Goal: Information Seeking & Learning: Compare options

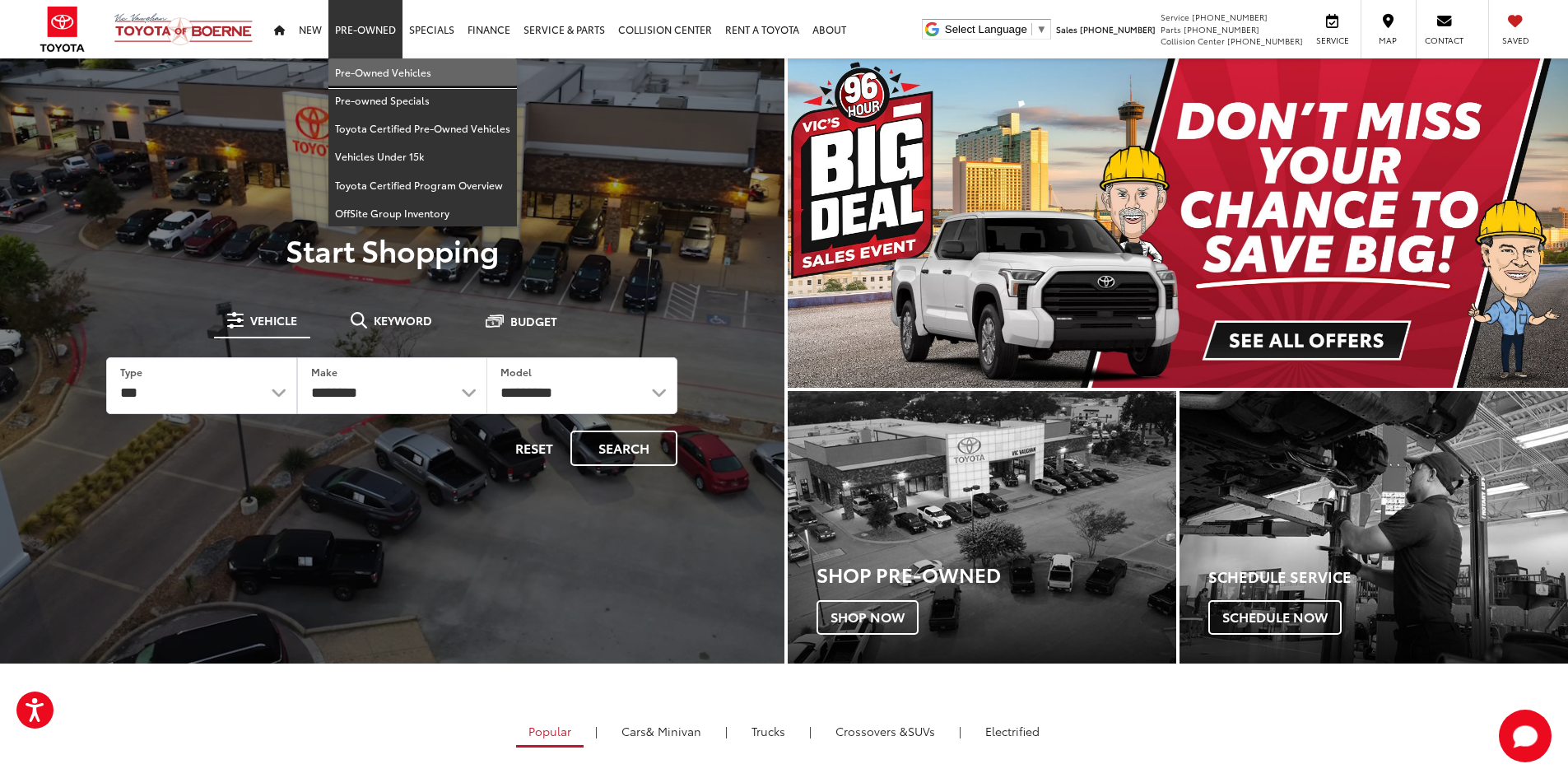
click at [360, 75] on link "Pre-Owned Vehicles" at bounding box center [422, 72] width 188 height 28
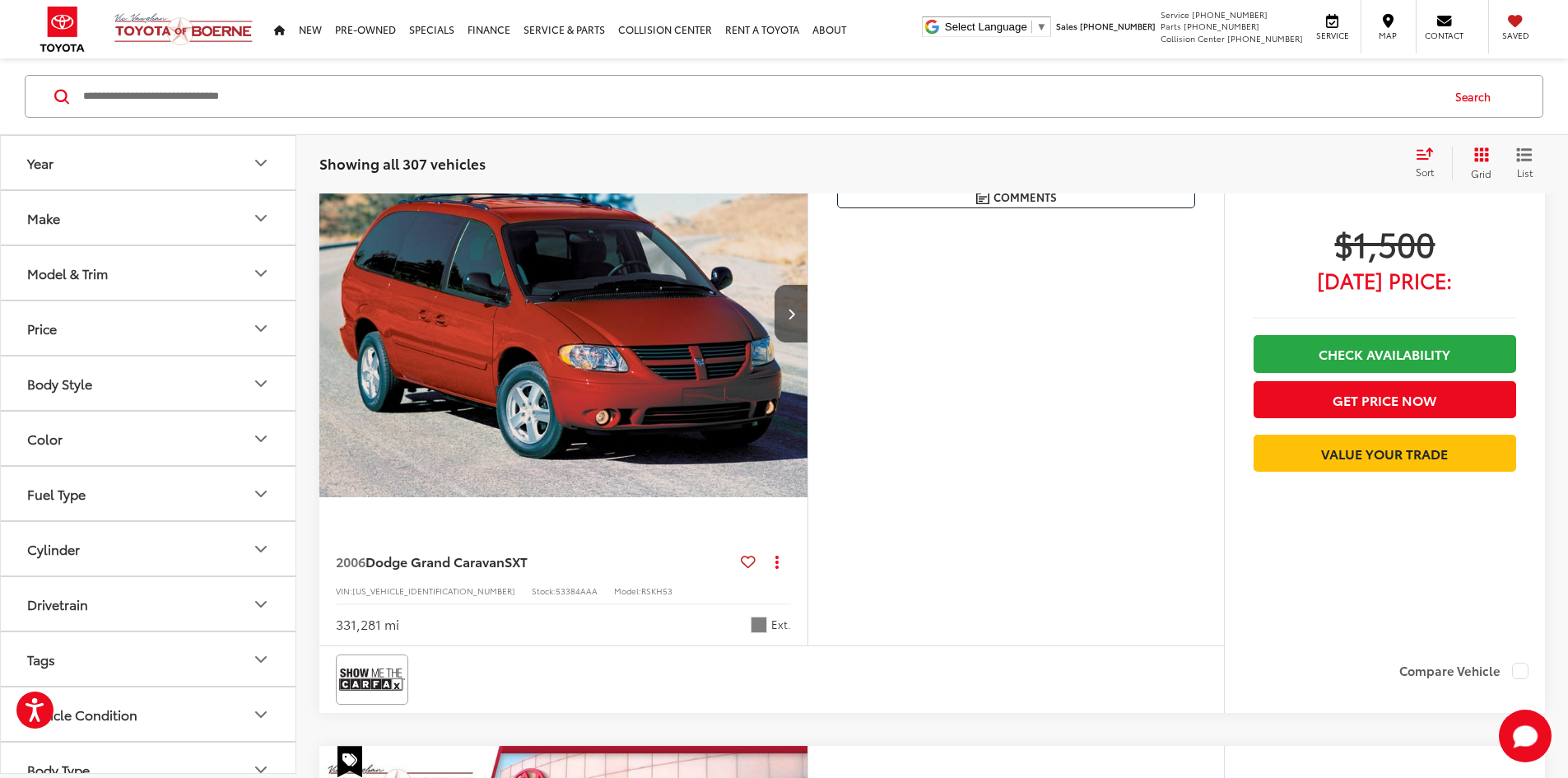
scroll to position [246, 0]
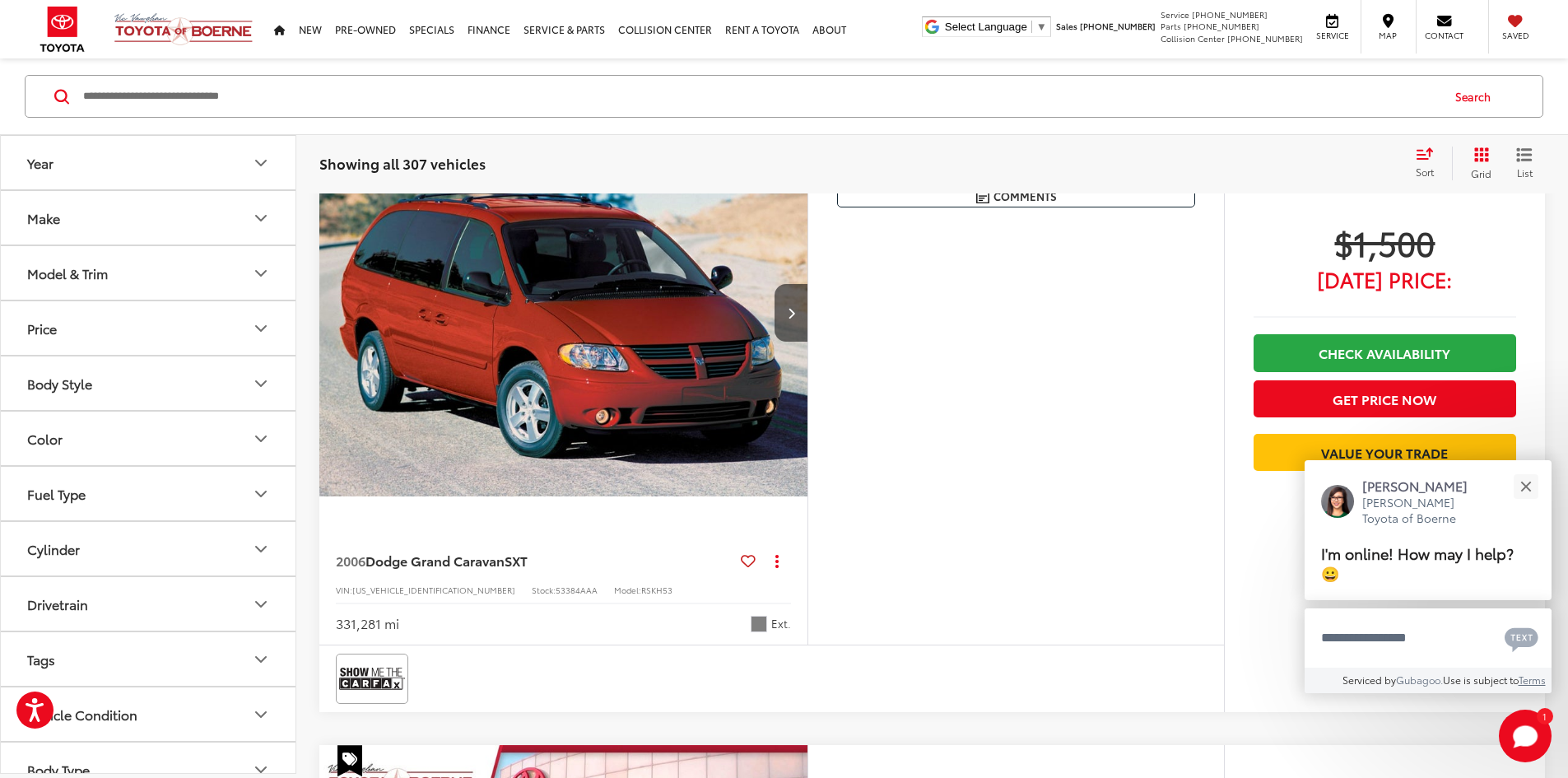
click at [127, 276] on button "Model & Trim" at bounding box center [148, 273] width 296 height 53
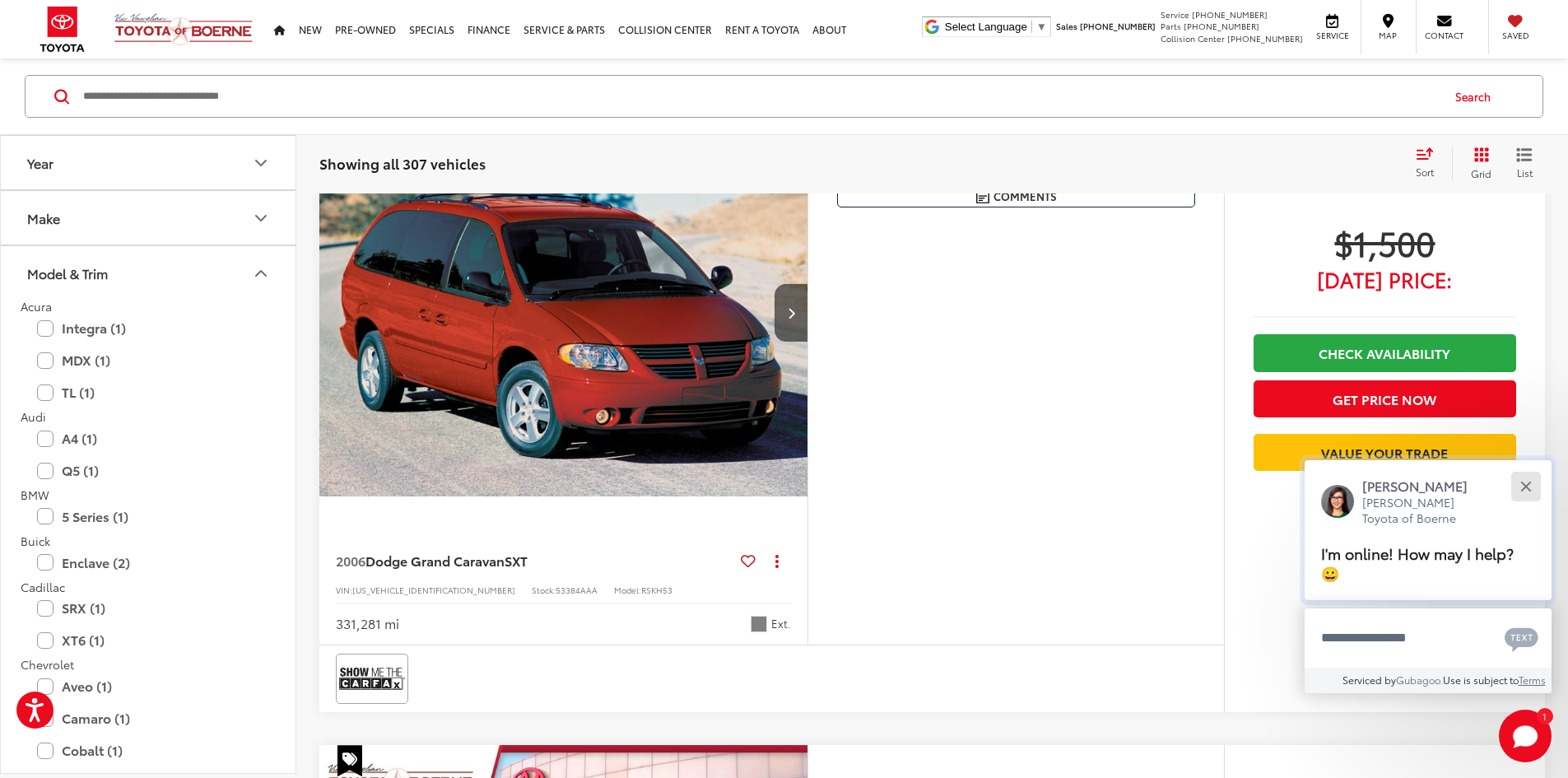
click at [1526, 487] on div "Close" at bounding box center [1525, 485] width 11 height 11
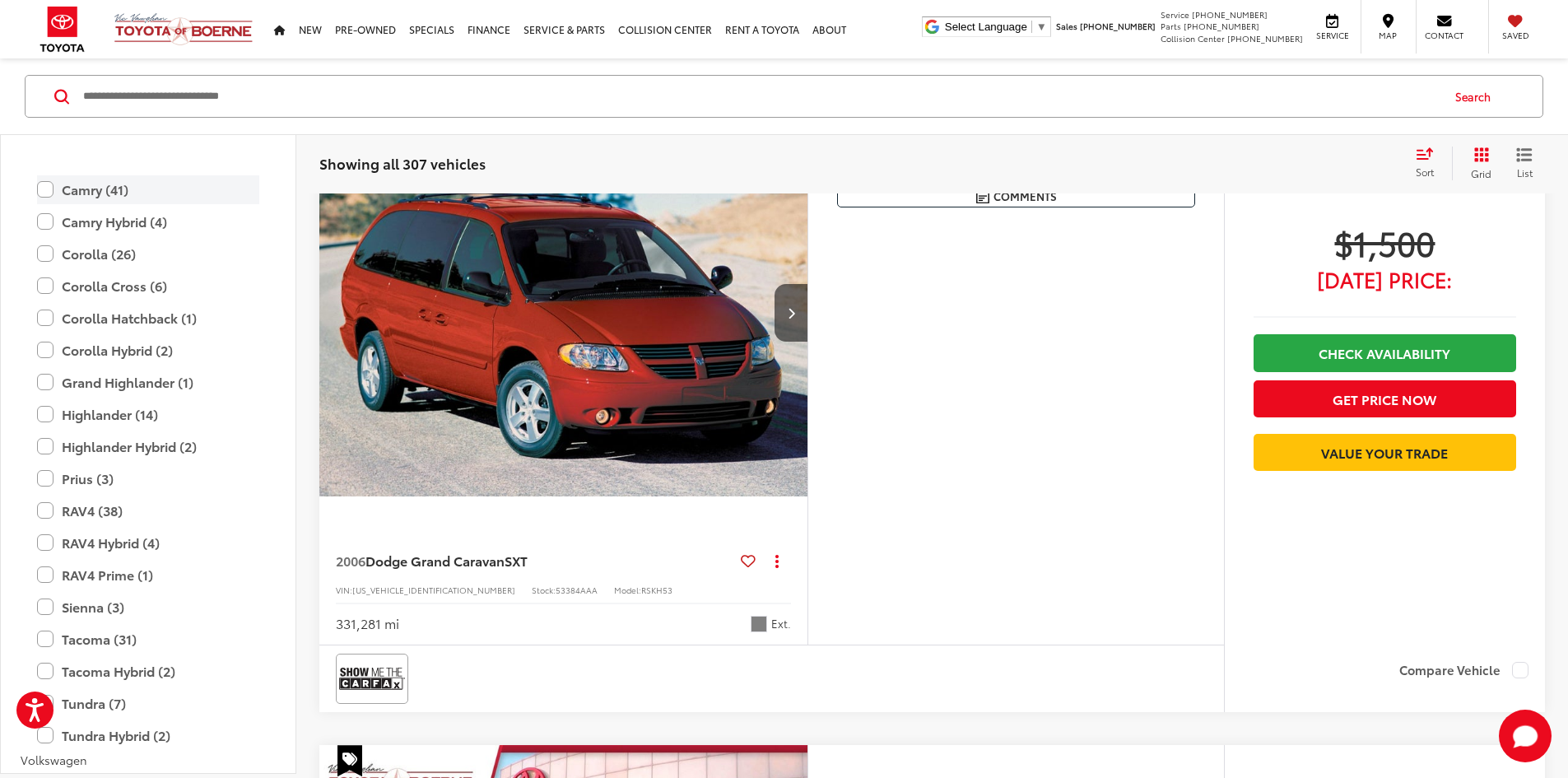
scroll to position [3044, 0]
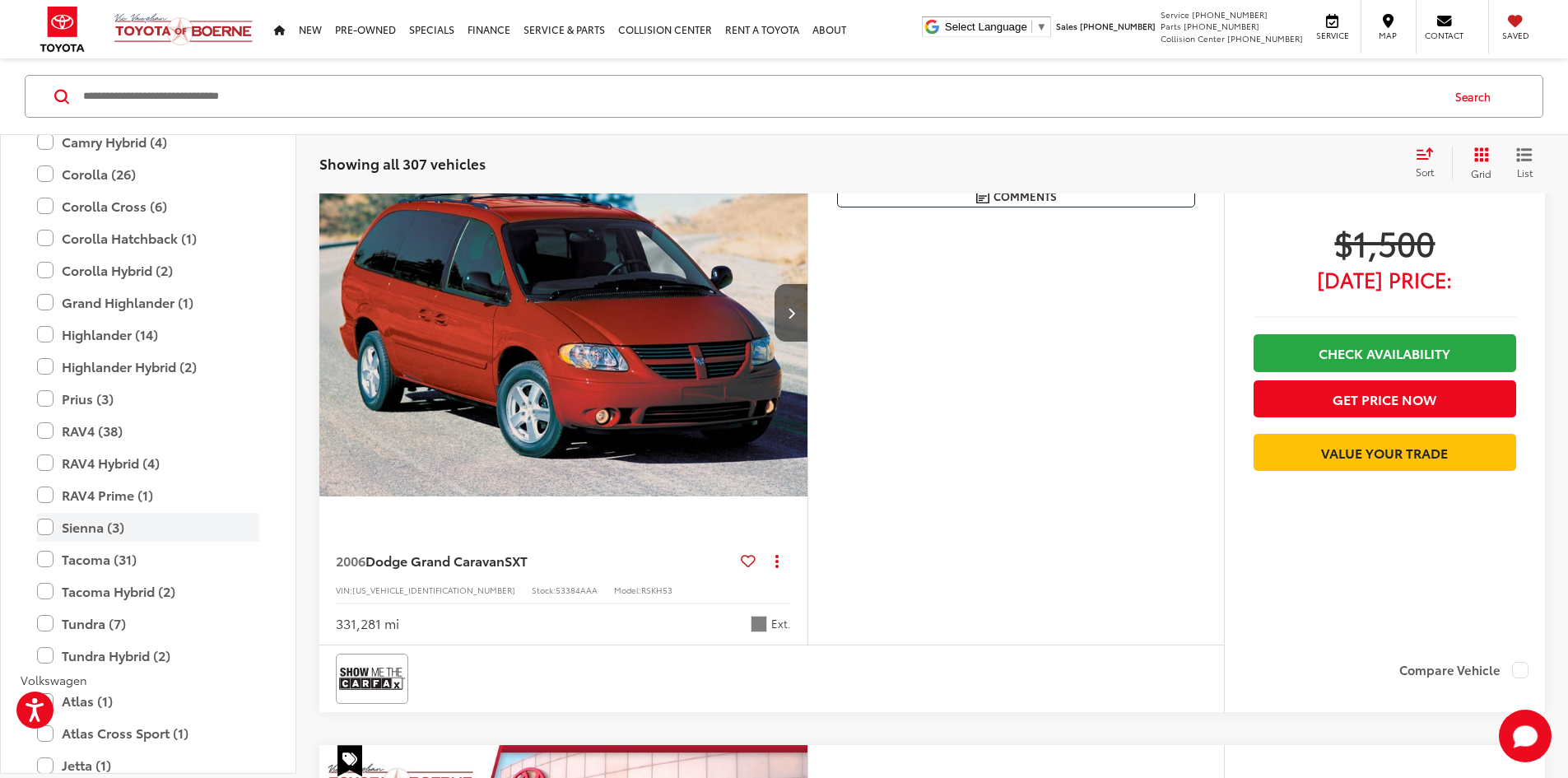
click at [44, 528] on label "Sienna (3)" at bounding box center [147, 527] width 222 height 29
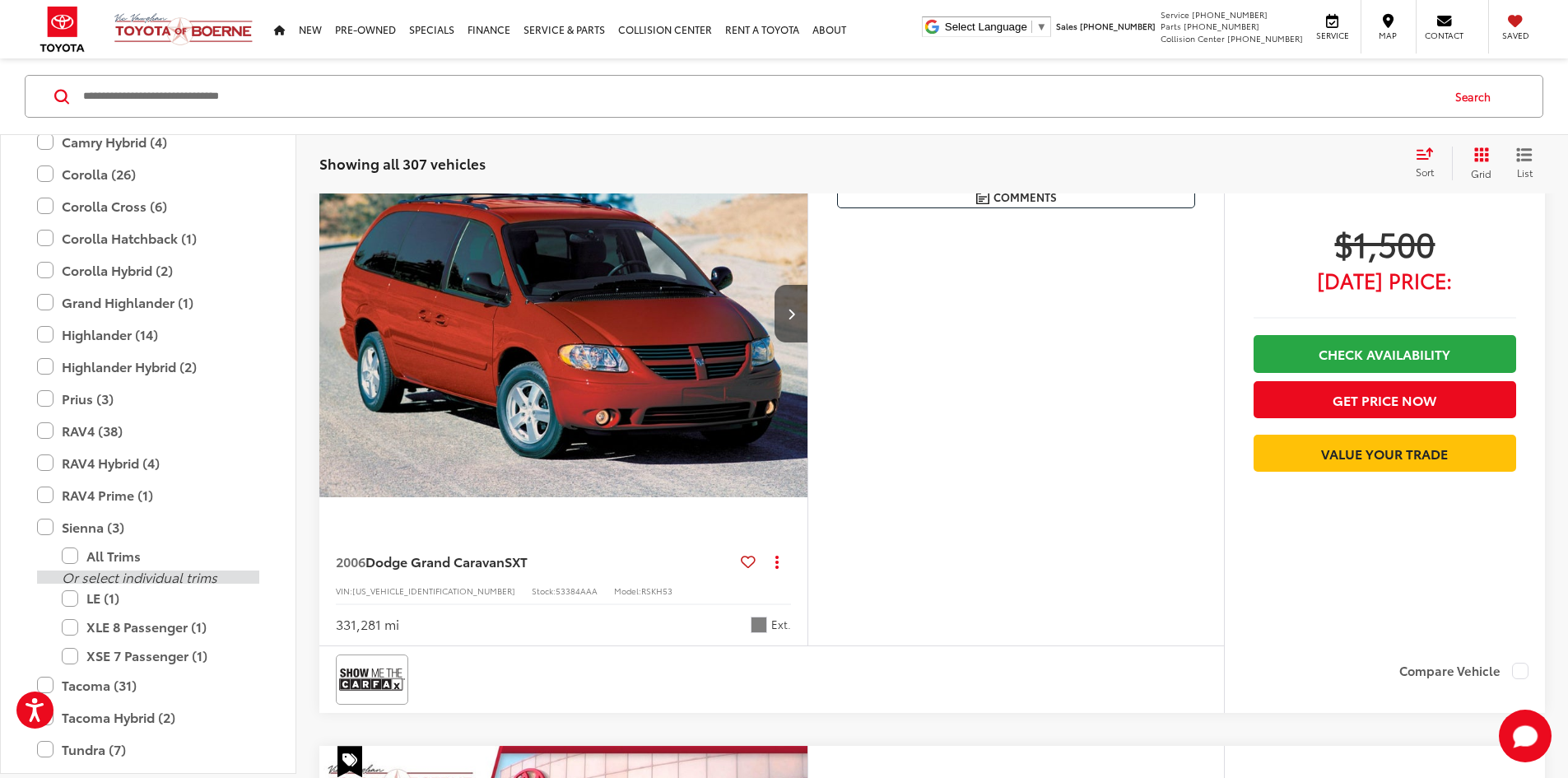
scroll to position [0, 0]
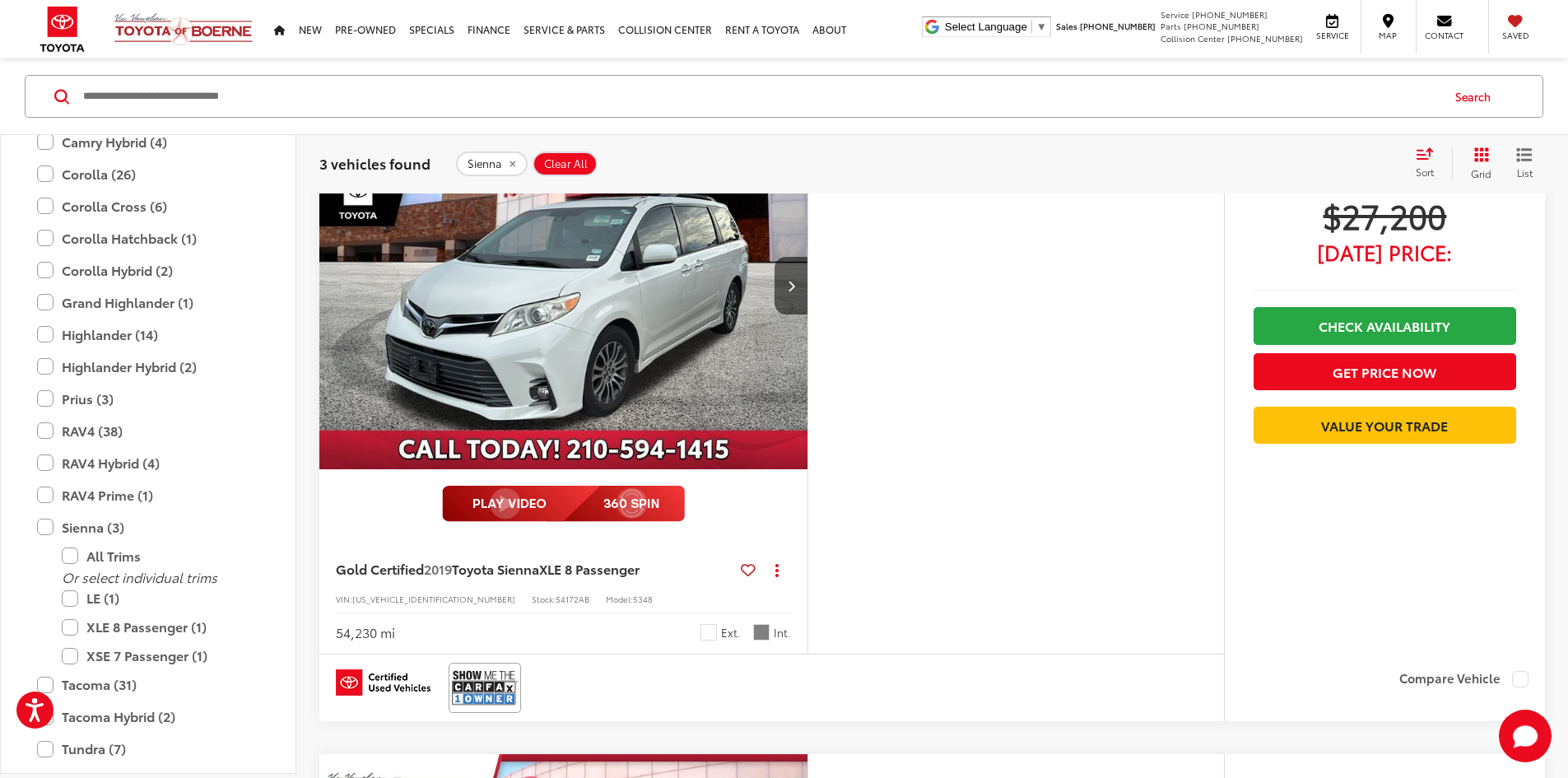
scroll to position [923, 0]
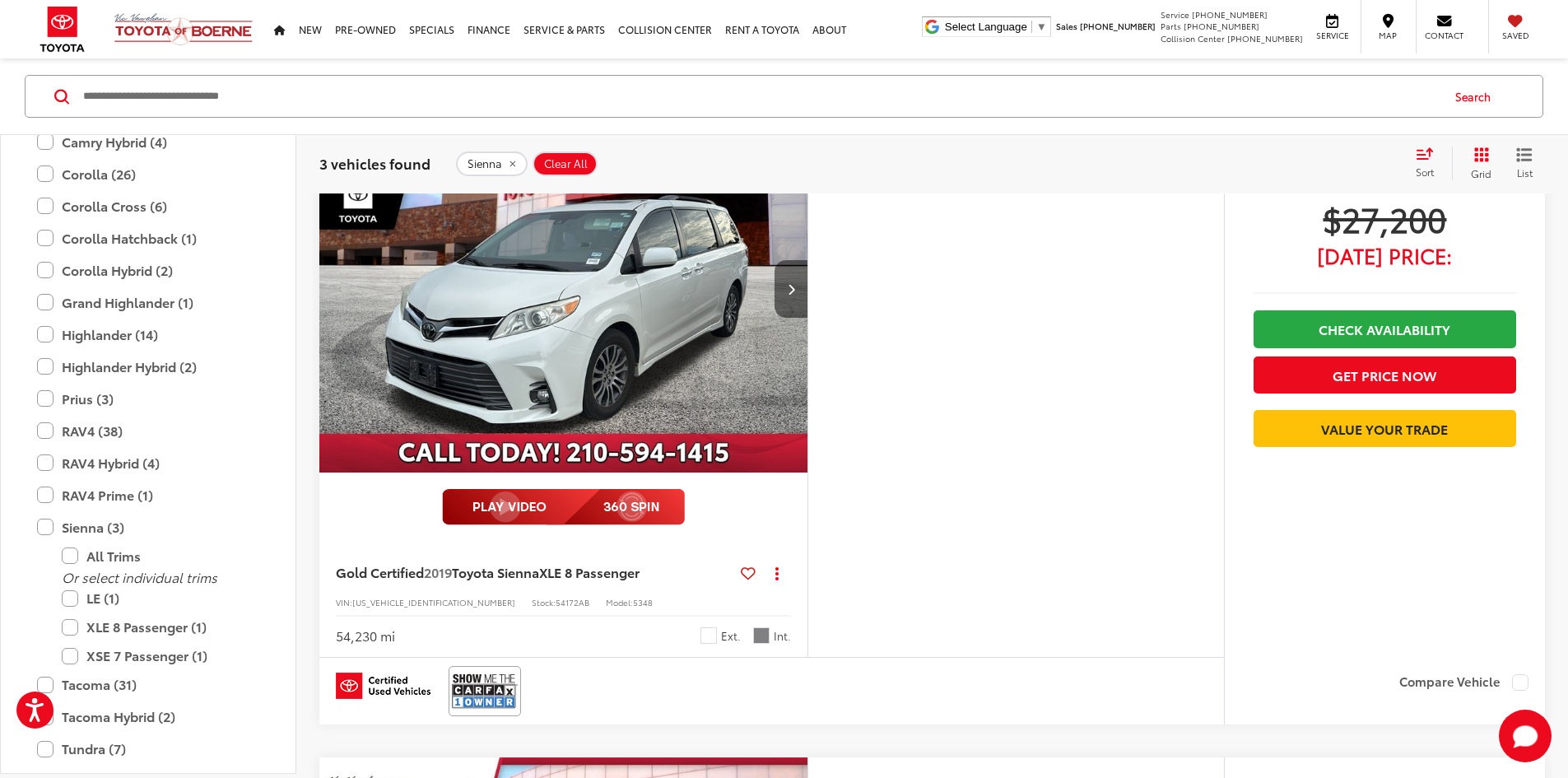
click at [807, 317] on button "Next image" at bounding box center [791, 288] width 33 height 57
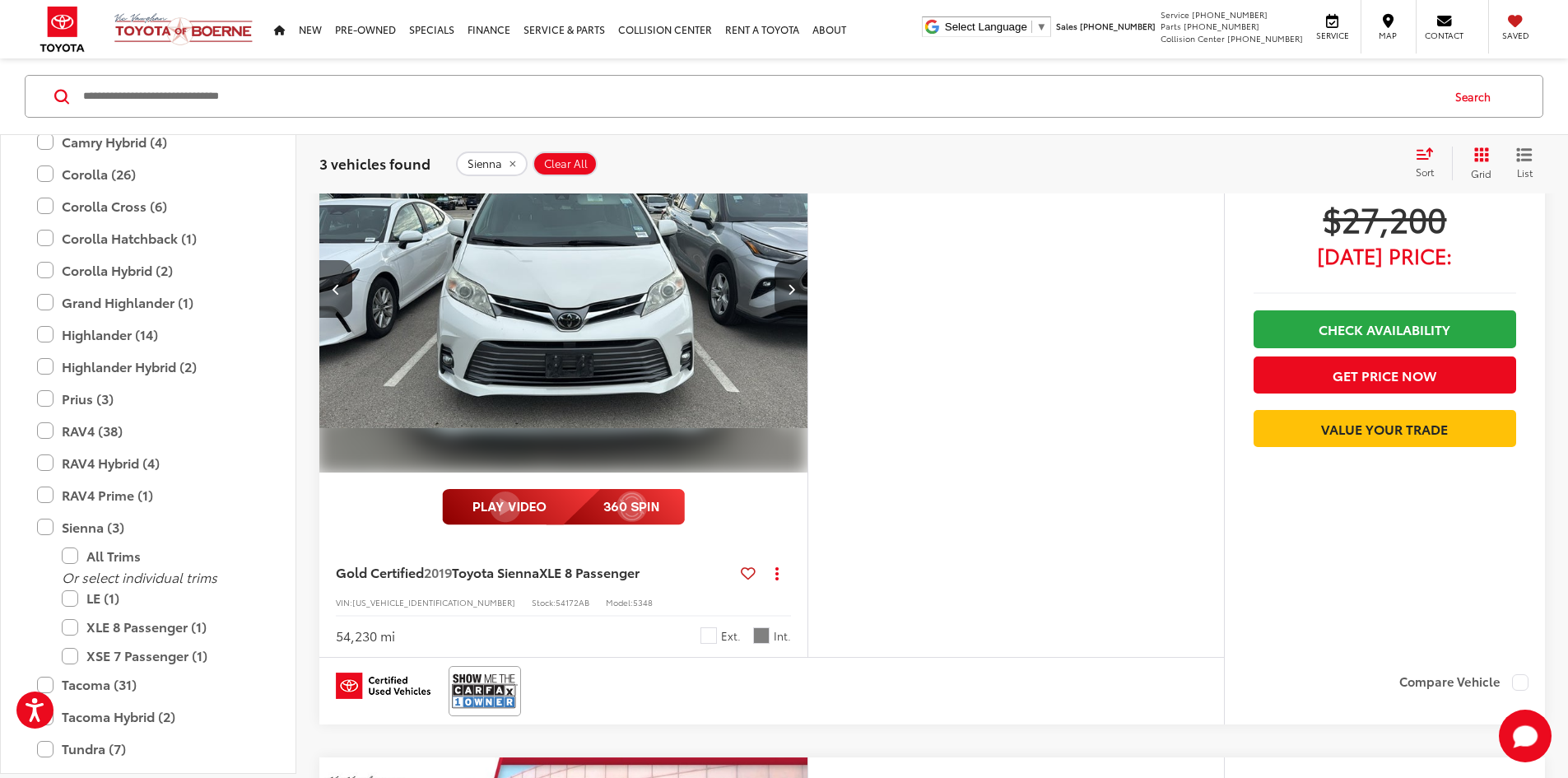
click at [807, 317] on button "Next image" at bounding box center [791, 288] width 33 height 57
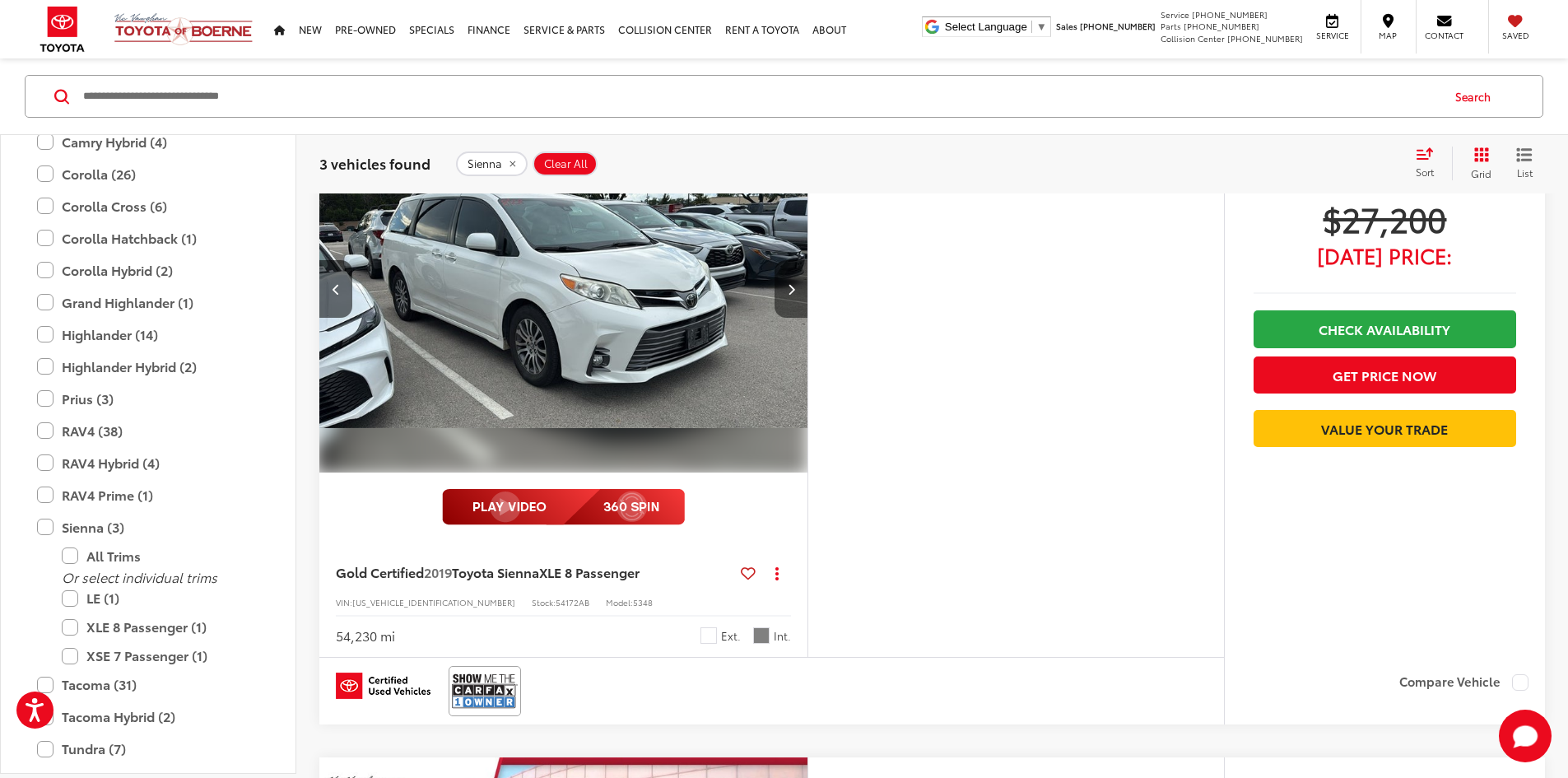
click at [807, 317] on button "Next image" at bounding box center [791, 288] width 33 height 57
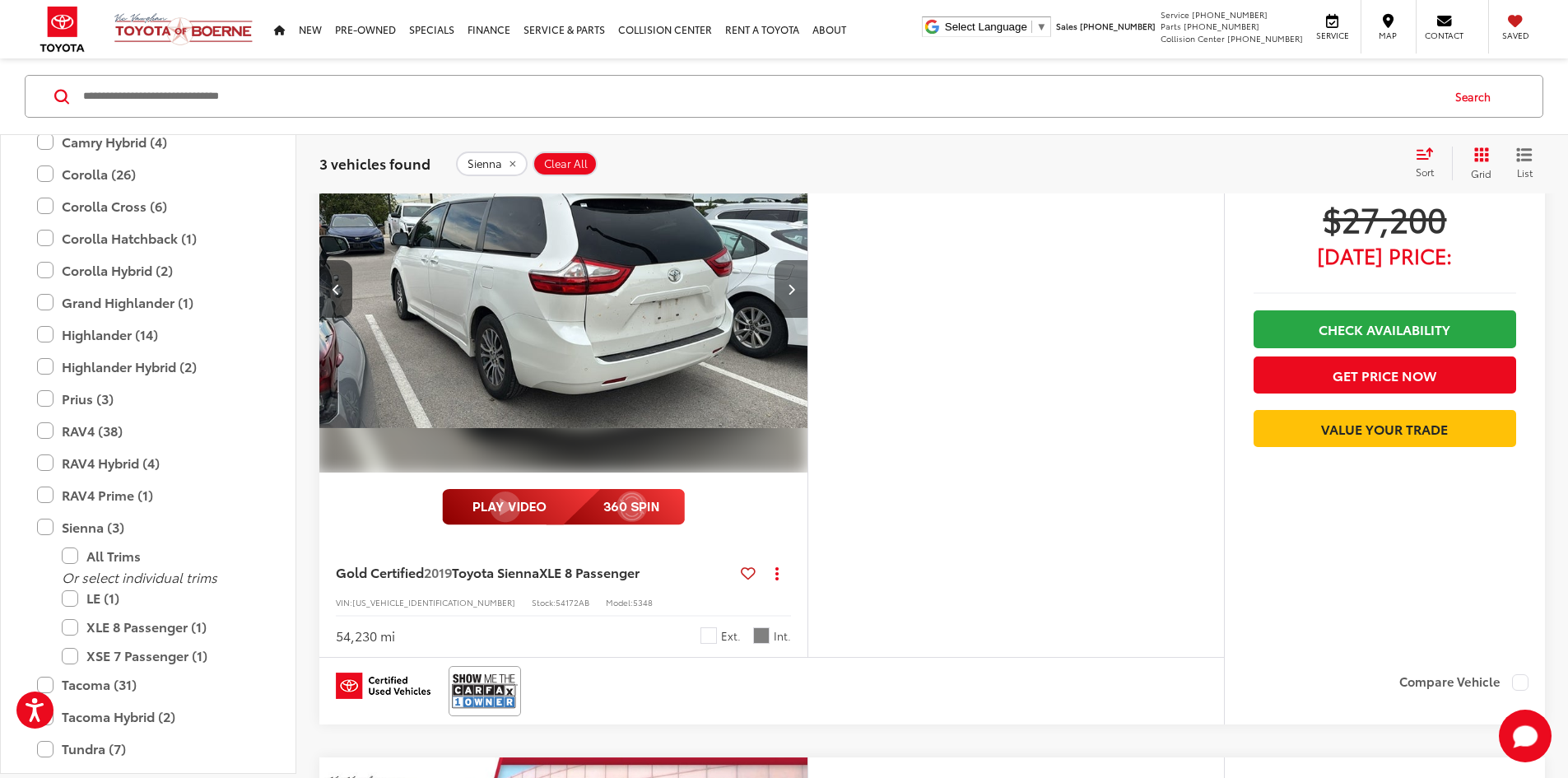
click at [807, 317] on button "Next image" at bounding box center [791, 288] width 33 height 57
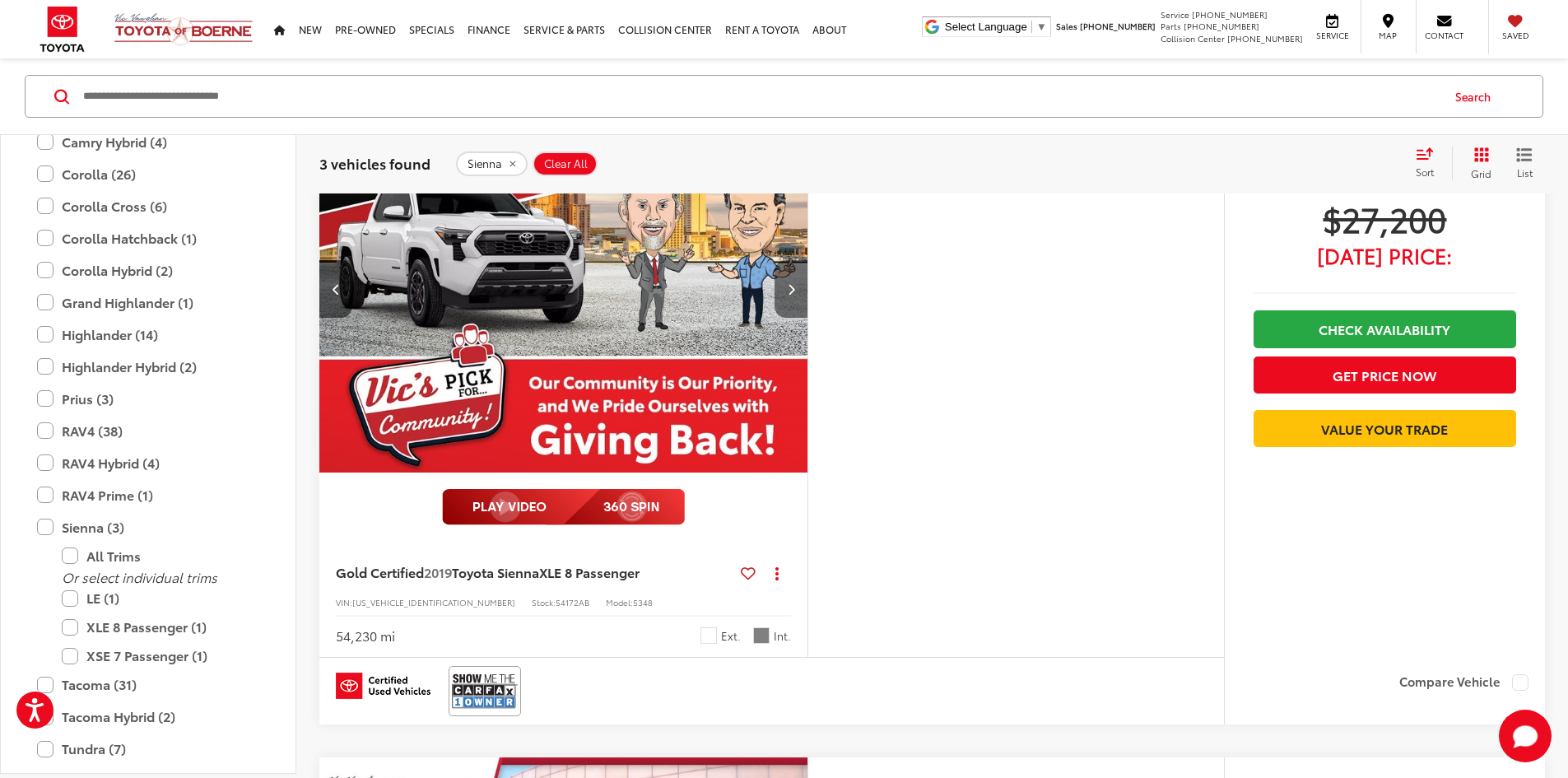
click at [807, 317] on button "Next image" at bounding box center [791, 288] width 33 height 57
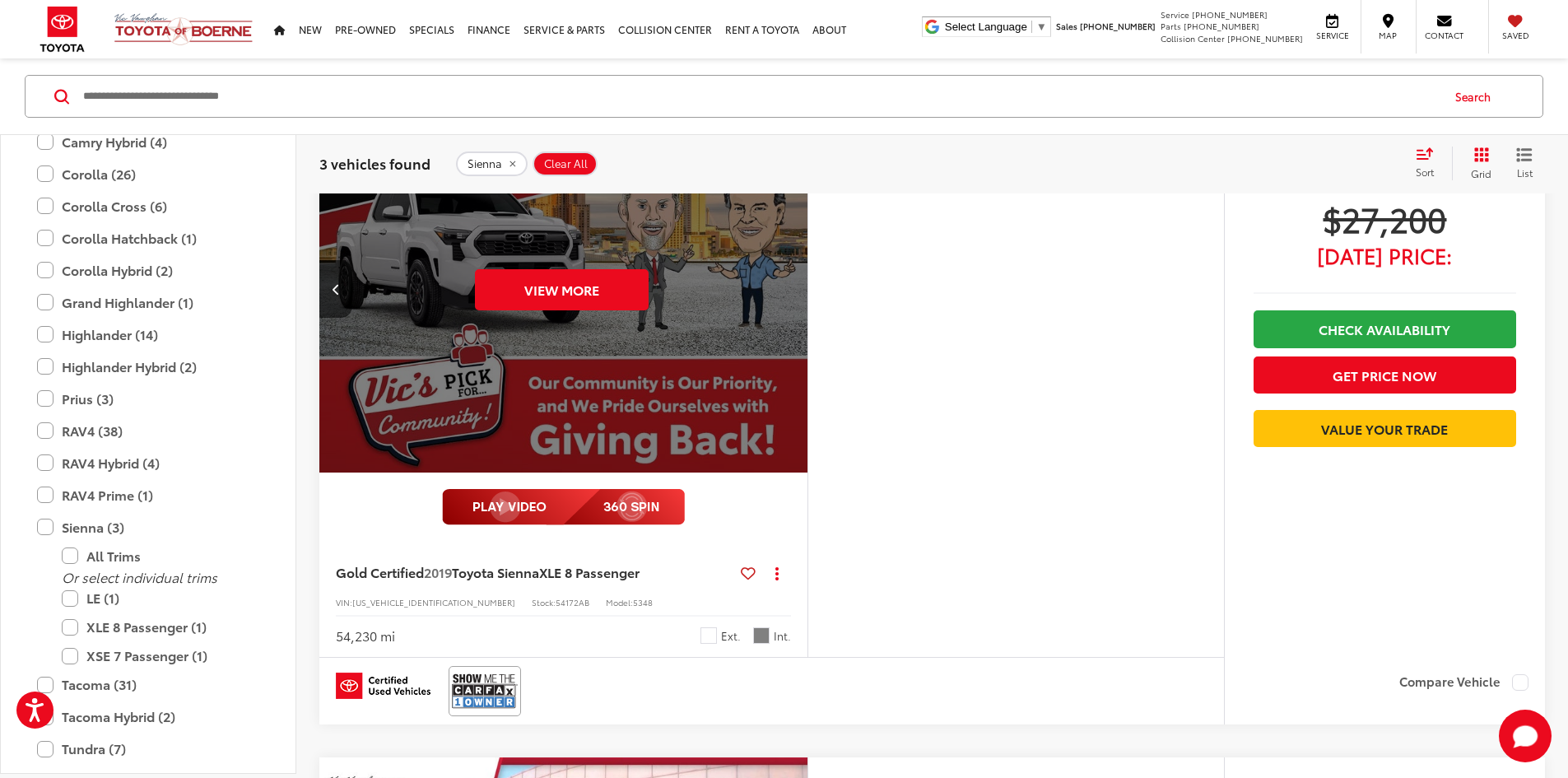
scroll to position [0, 3120]
click at [806, 455] on div "View More" at bounding box center [562, 289] width 491 height 368
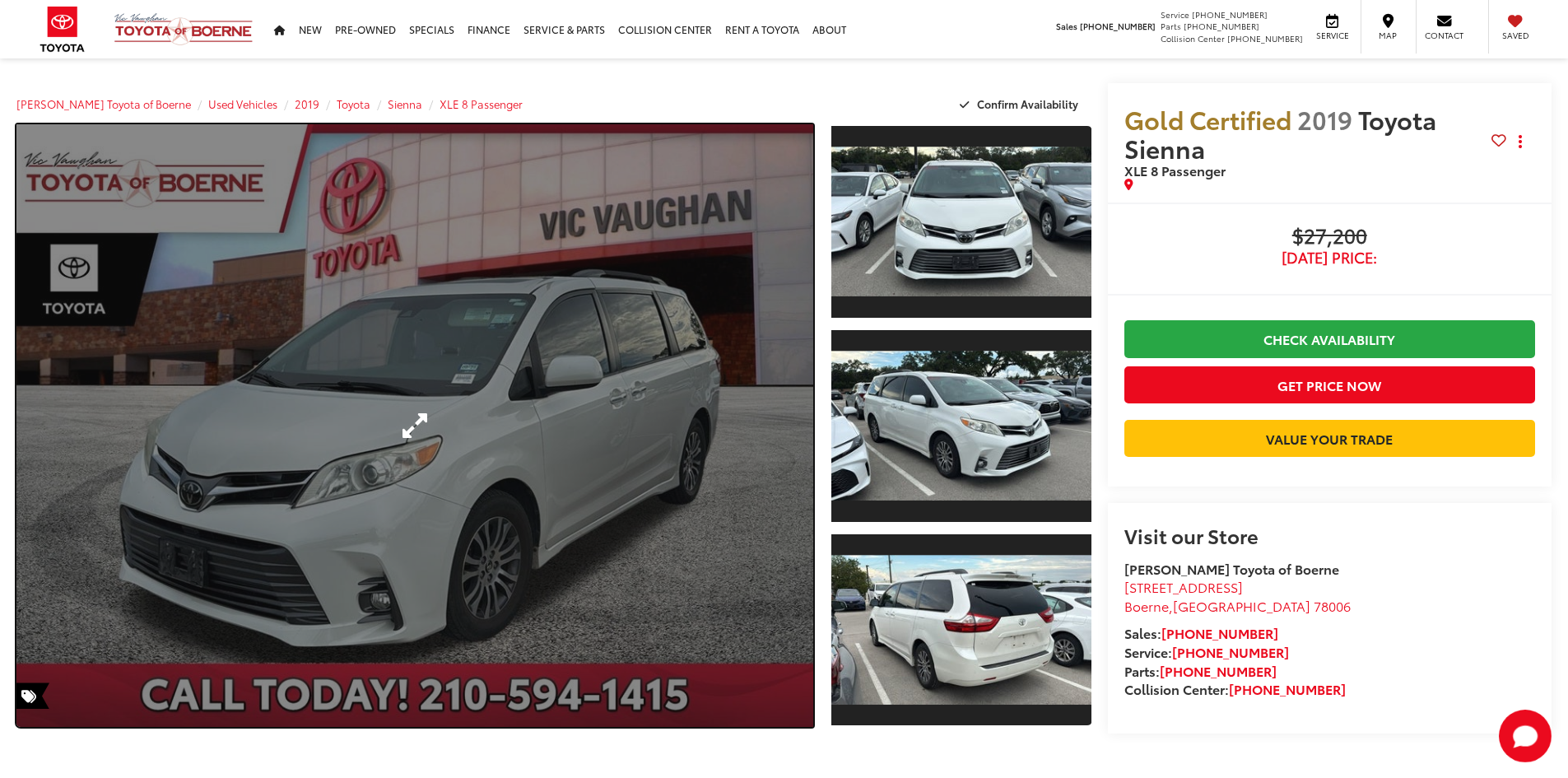
click at [766, 449] on link "Expand Photo 0" at bounding box center [414, 425] width 797 height 602
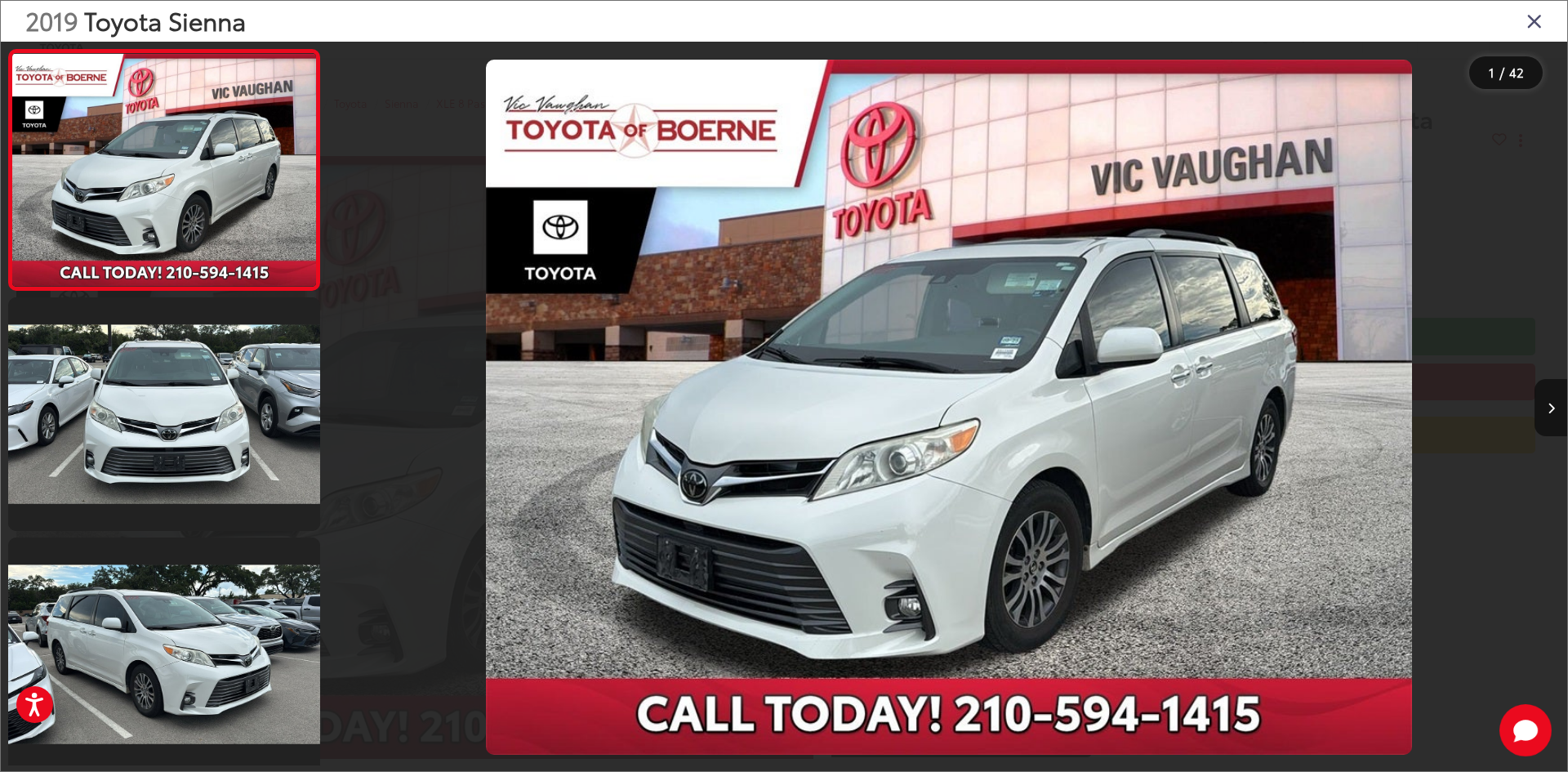
click at [759, 444] on img "2019 Toyota Sienna XLE 8 Passenger 0" at bounding box center [949, 407] width 926 height 695
click at [1527, 413] on div at bounding box center [1411, 406] width 309 height 731
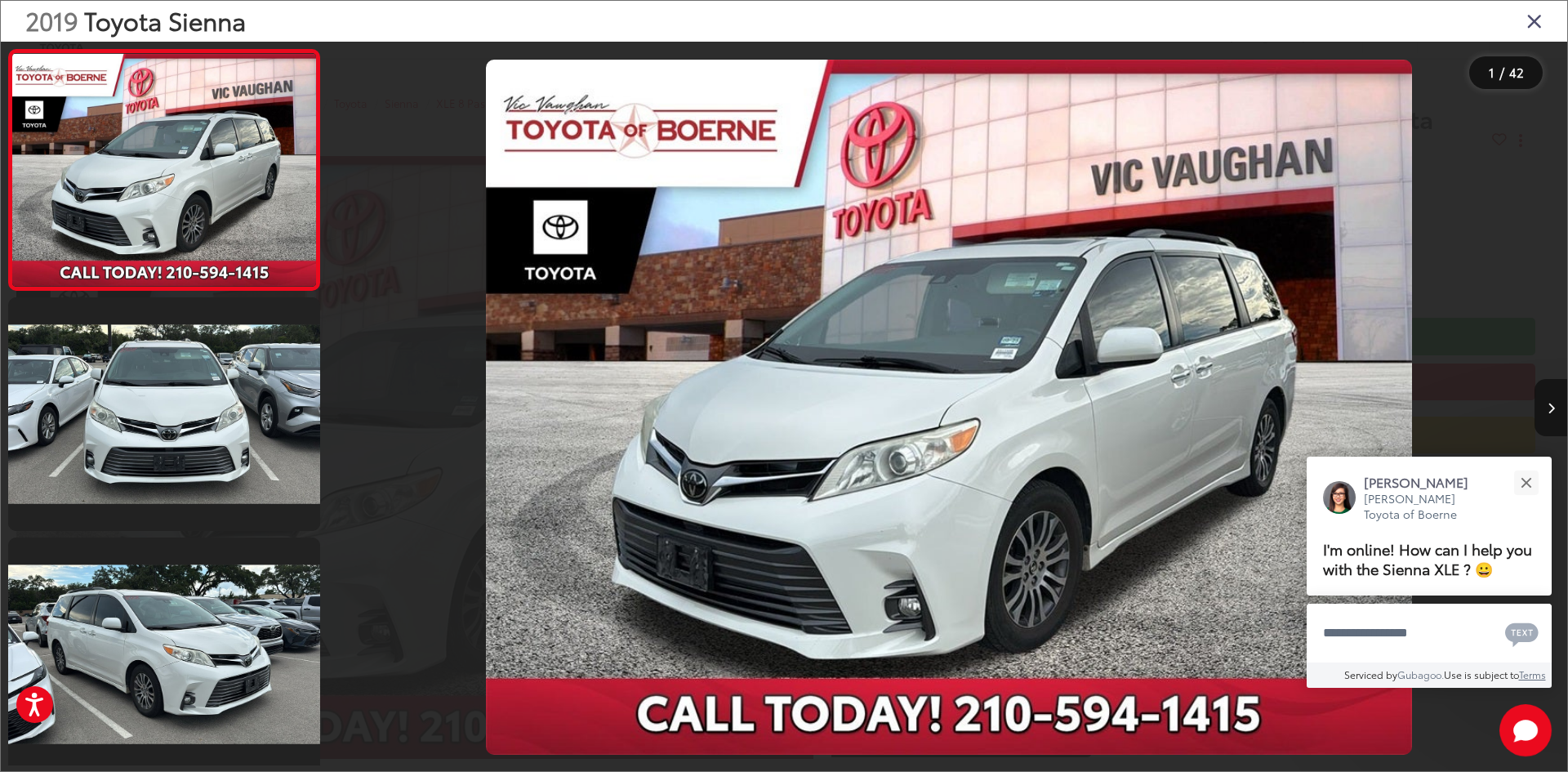
click at [1545, 406] on button "Next image" at bounding box center [1551, 407] width 33 height 57
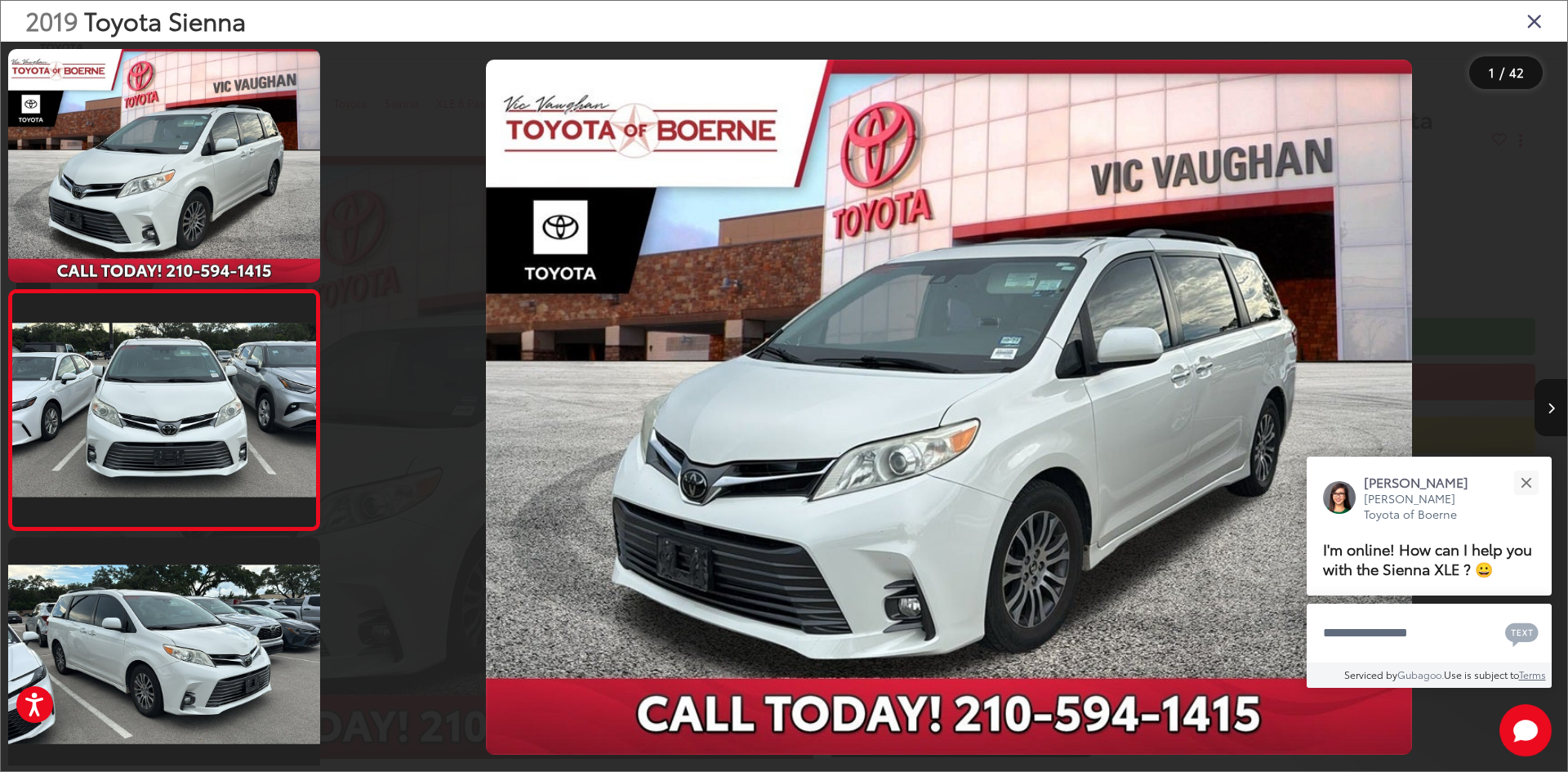
scroll to position [51, 0]
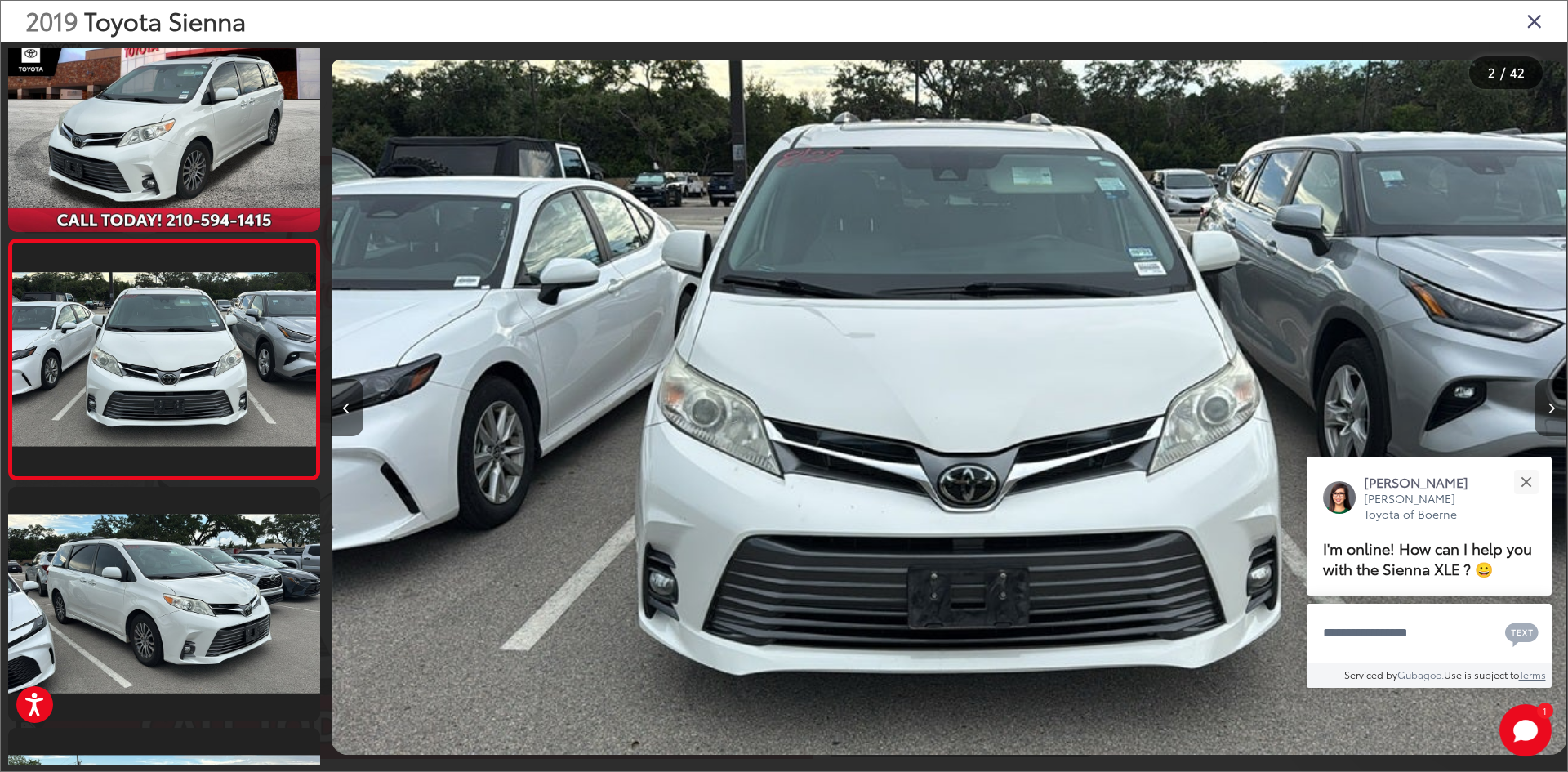
click at [1545, 406] on button "Next image" at bounding box center [1551, 407] width 33 height 57
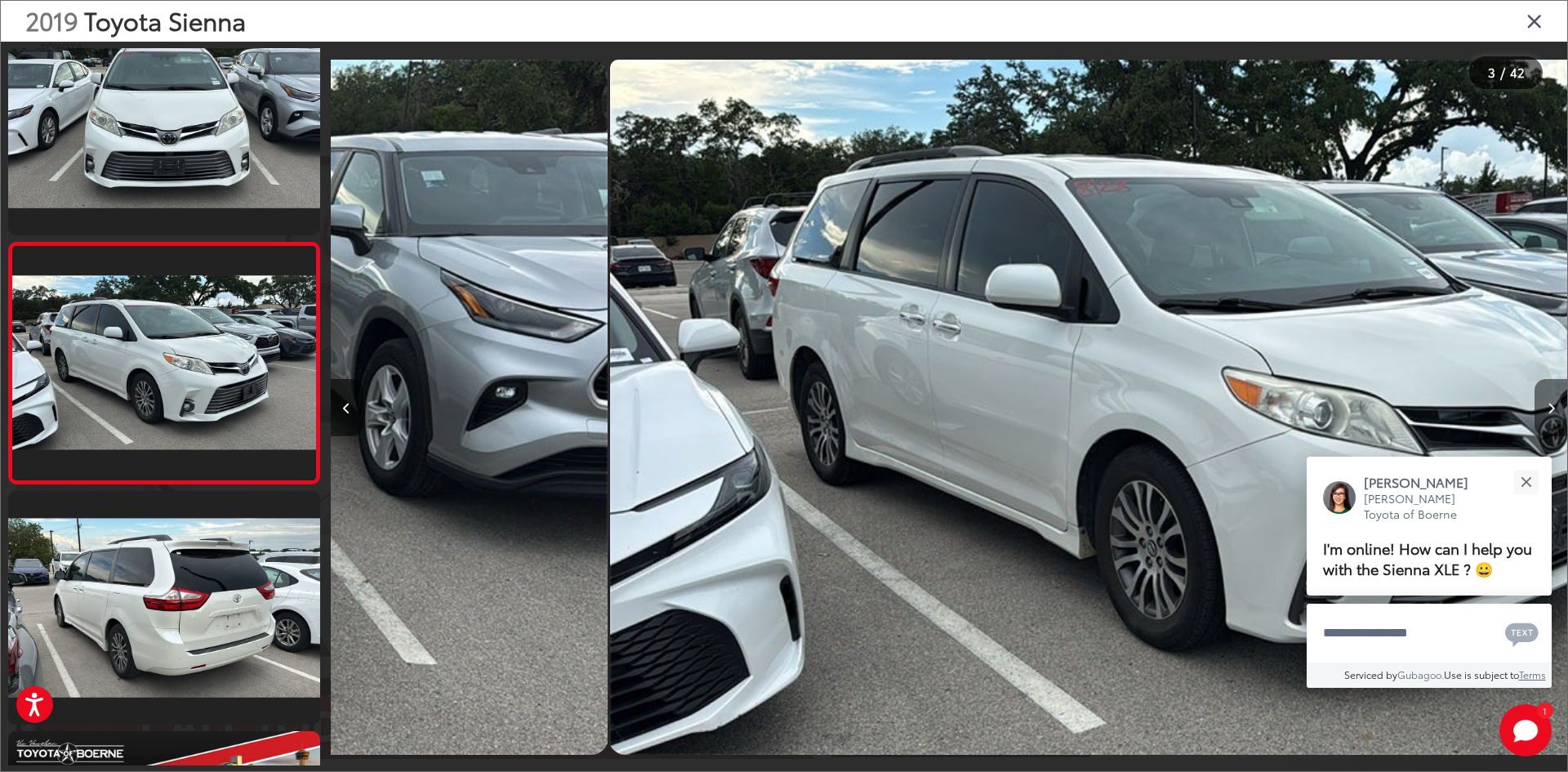
scroll to position [291, 0]
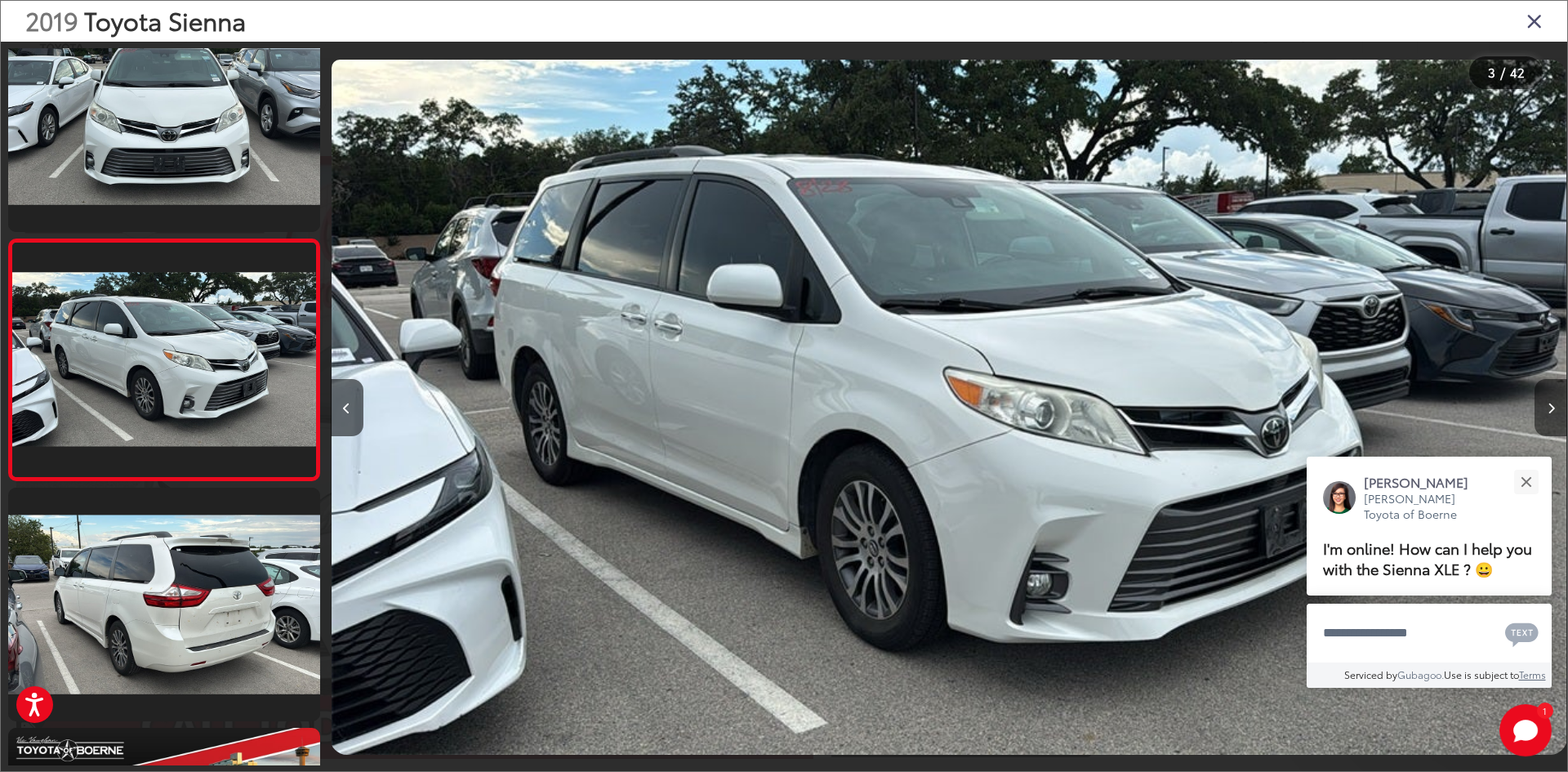
click at [1545, 406] on button "Next image" at bounding box center [1551, 407] width 33 height 57
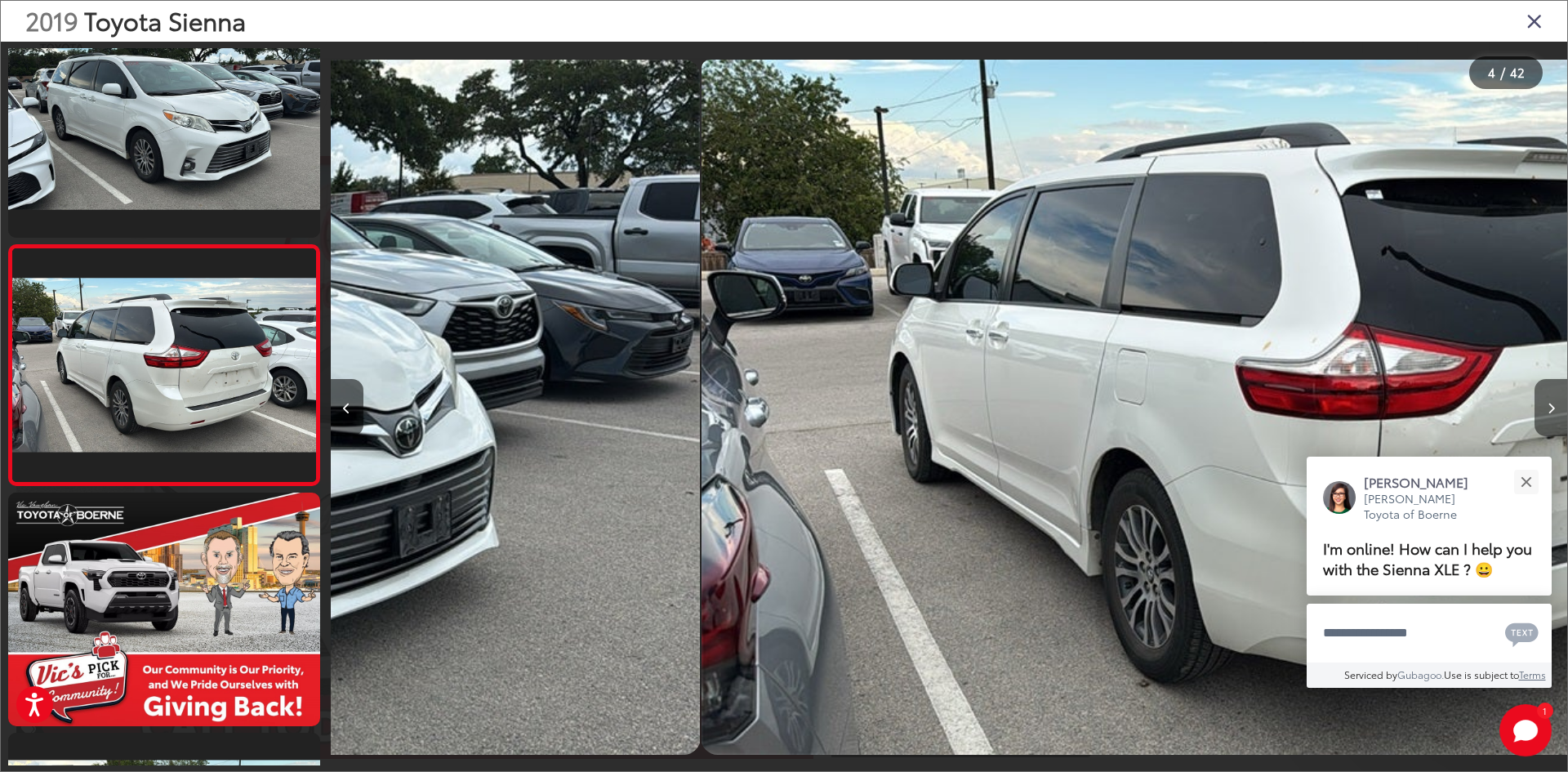
scroll to position [531, 0]
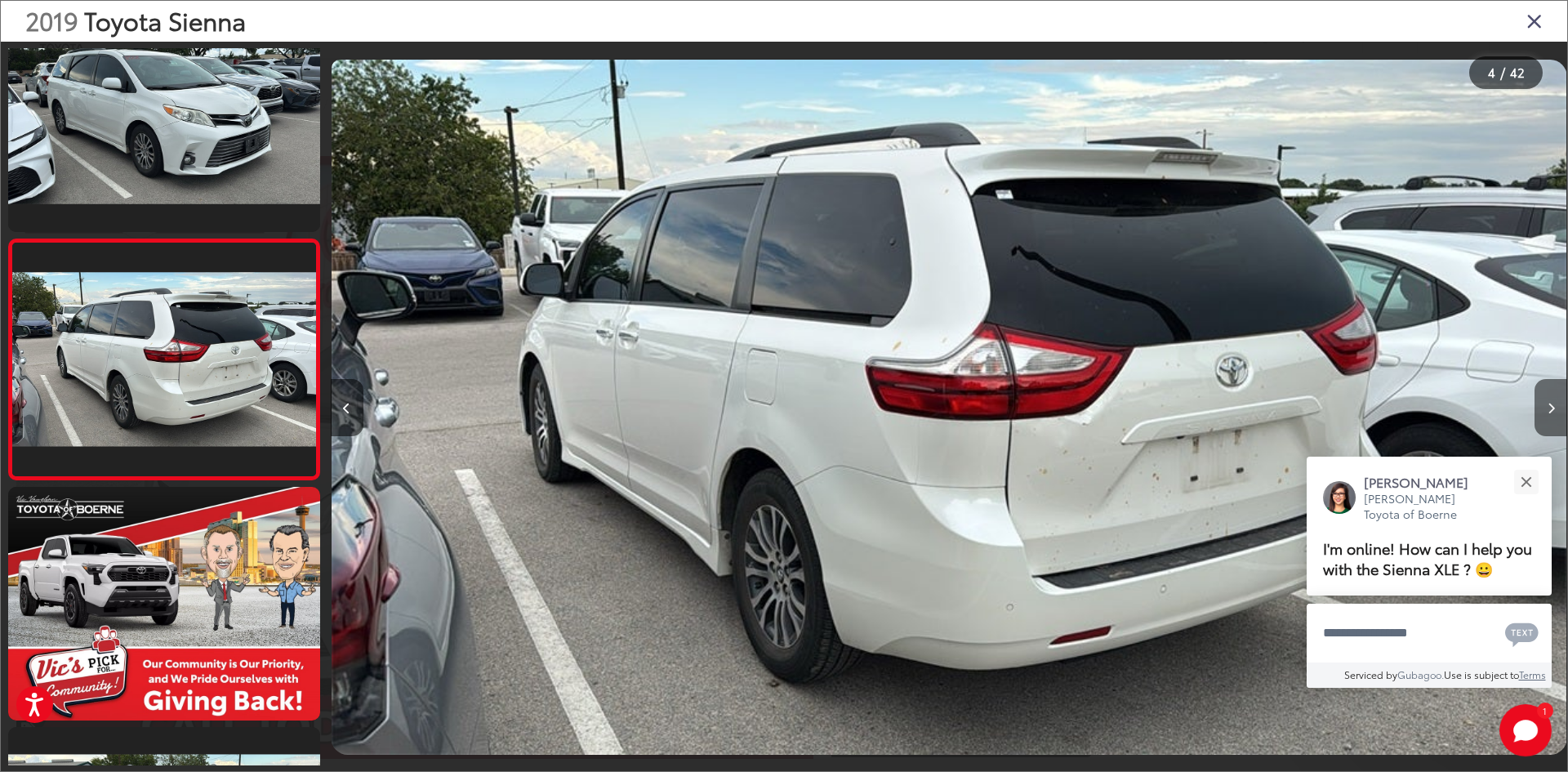
click at [1545, 406] on button "Next image" at bounding box center [1551, 407] width 33 height 57
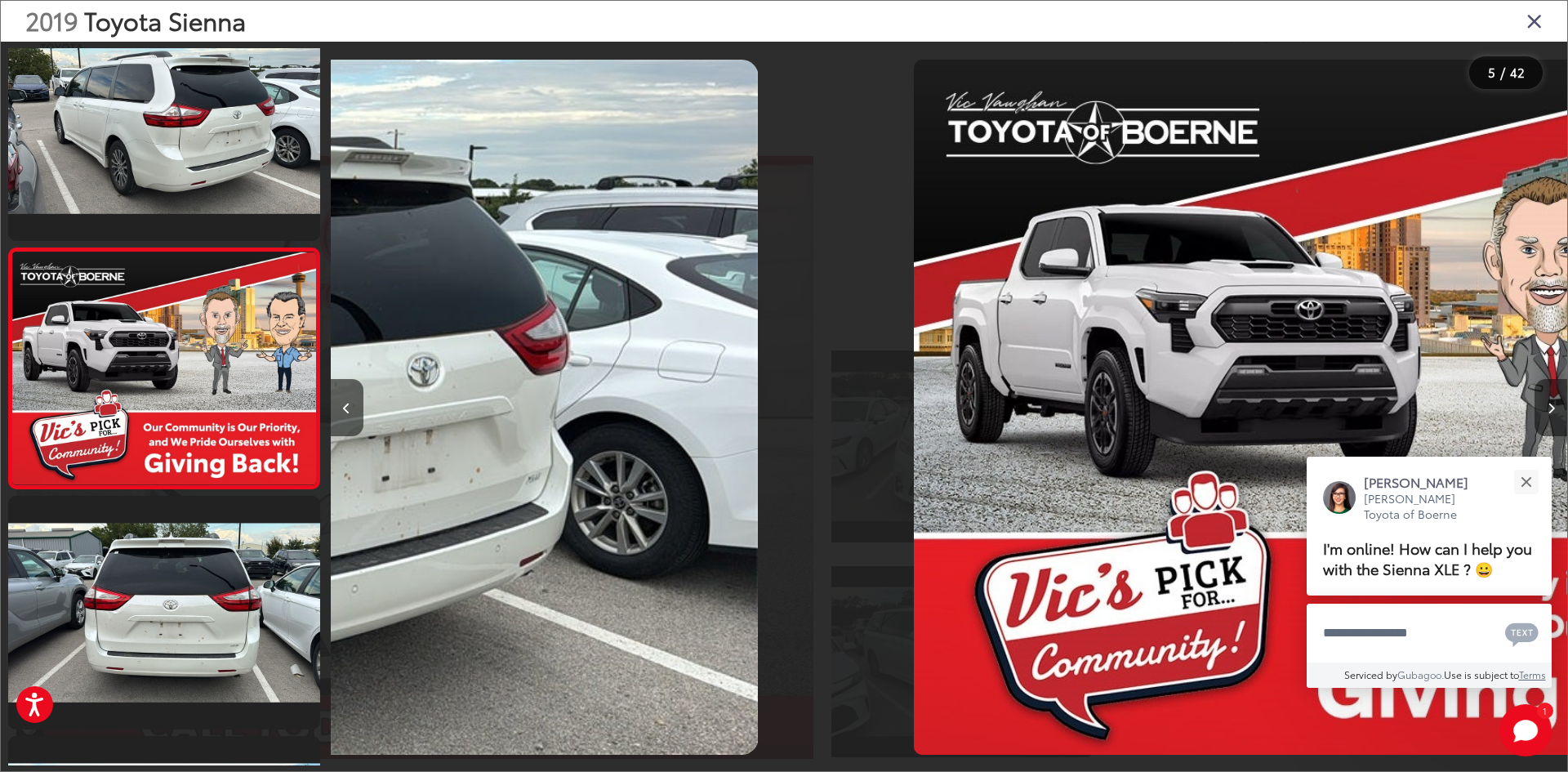
scroll to position [772, 0]
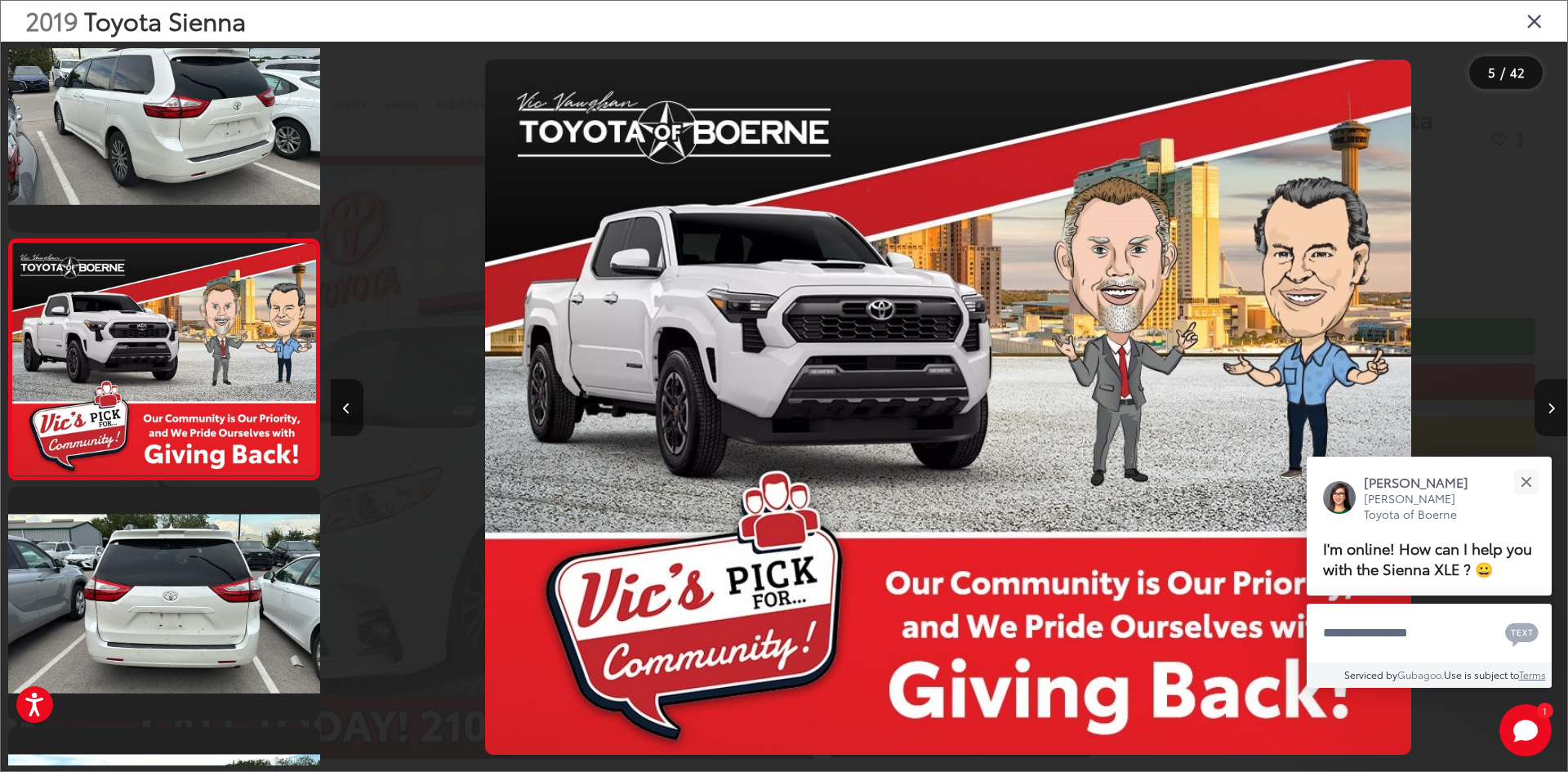
click at [1545, 406] on button "Next image" at bounding box center [1551, 407] width 33 height 57
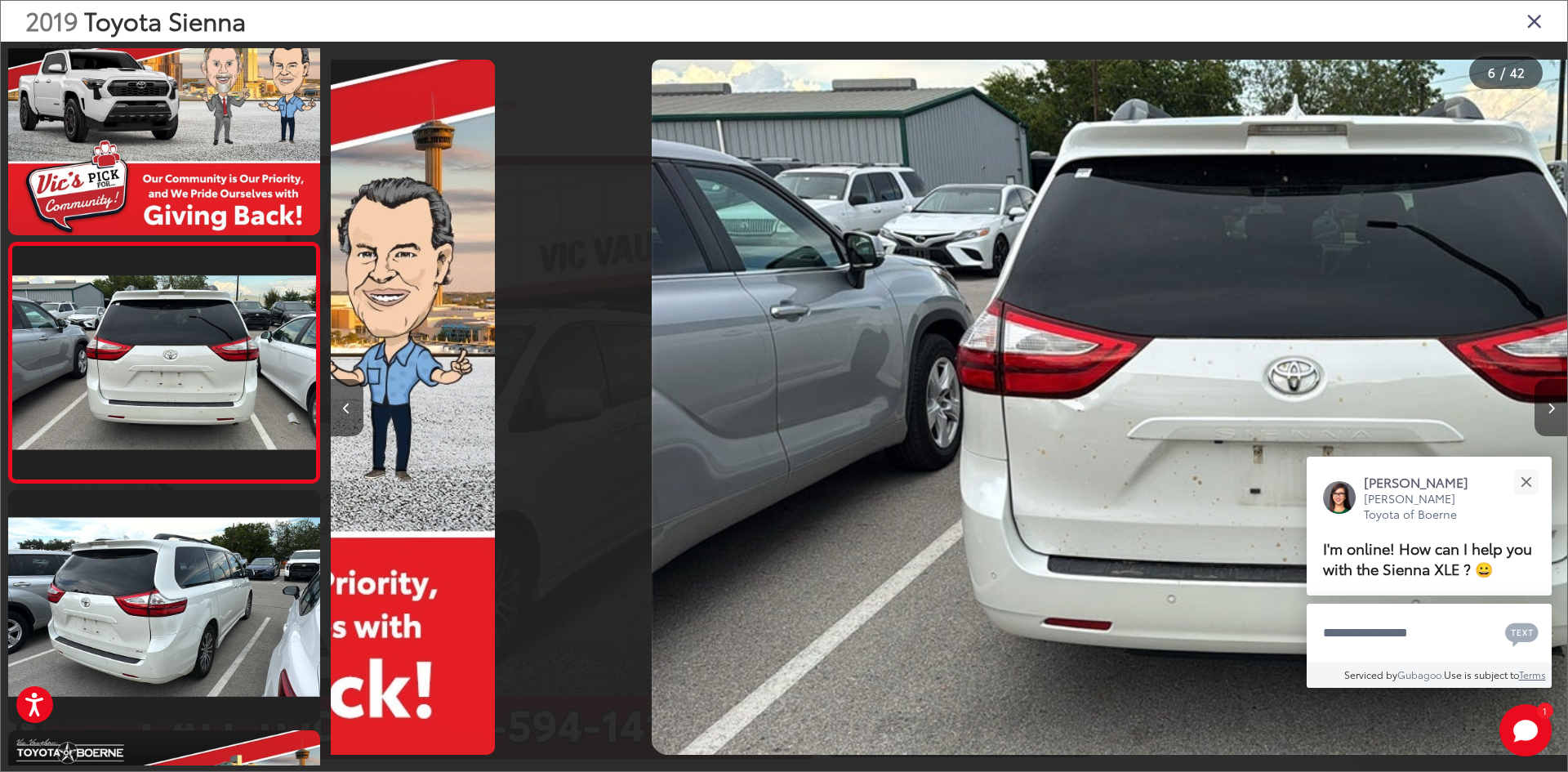
scroll to position [1012, 0]
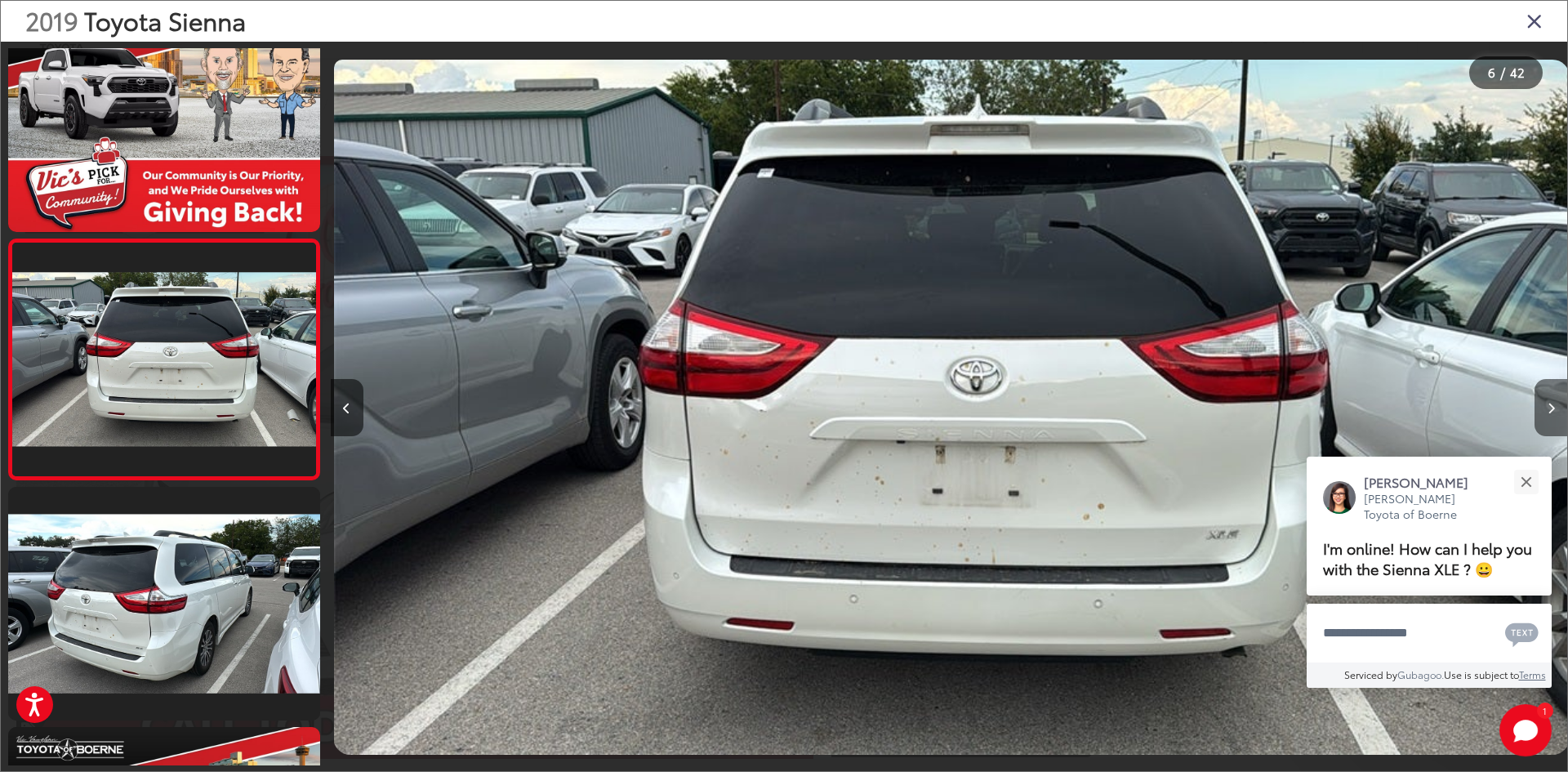
click at [1545, 406] on button "Next image" at bounding box center [1551, 407] width 33 height 57
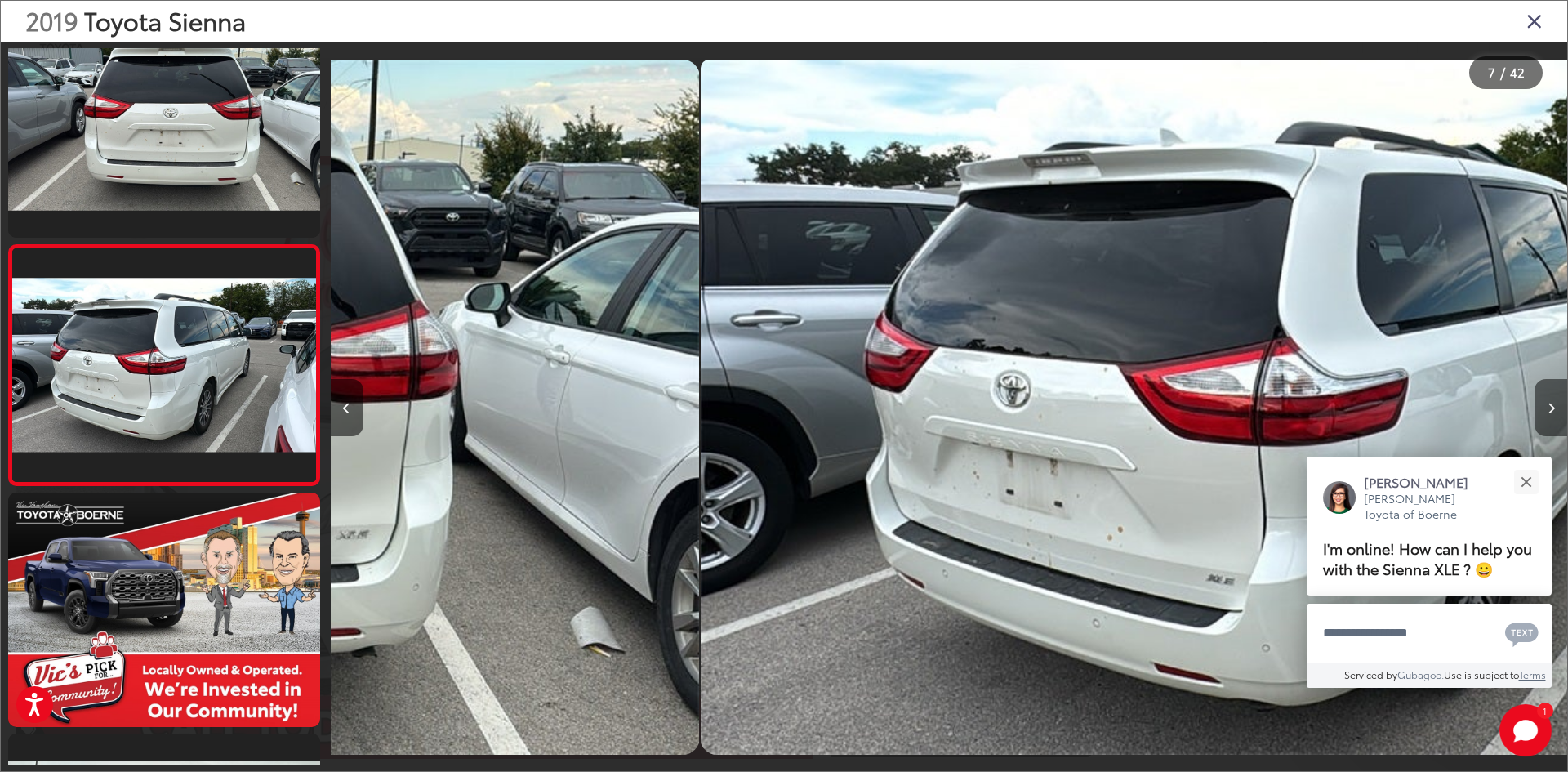
scroll to position [1251, 0]
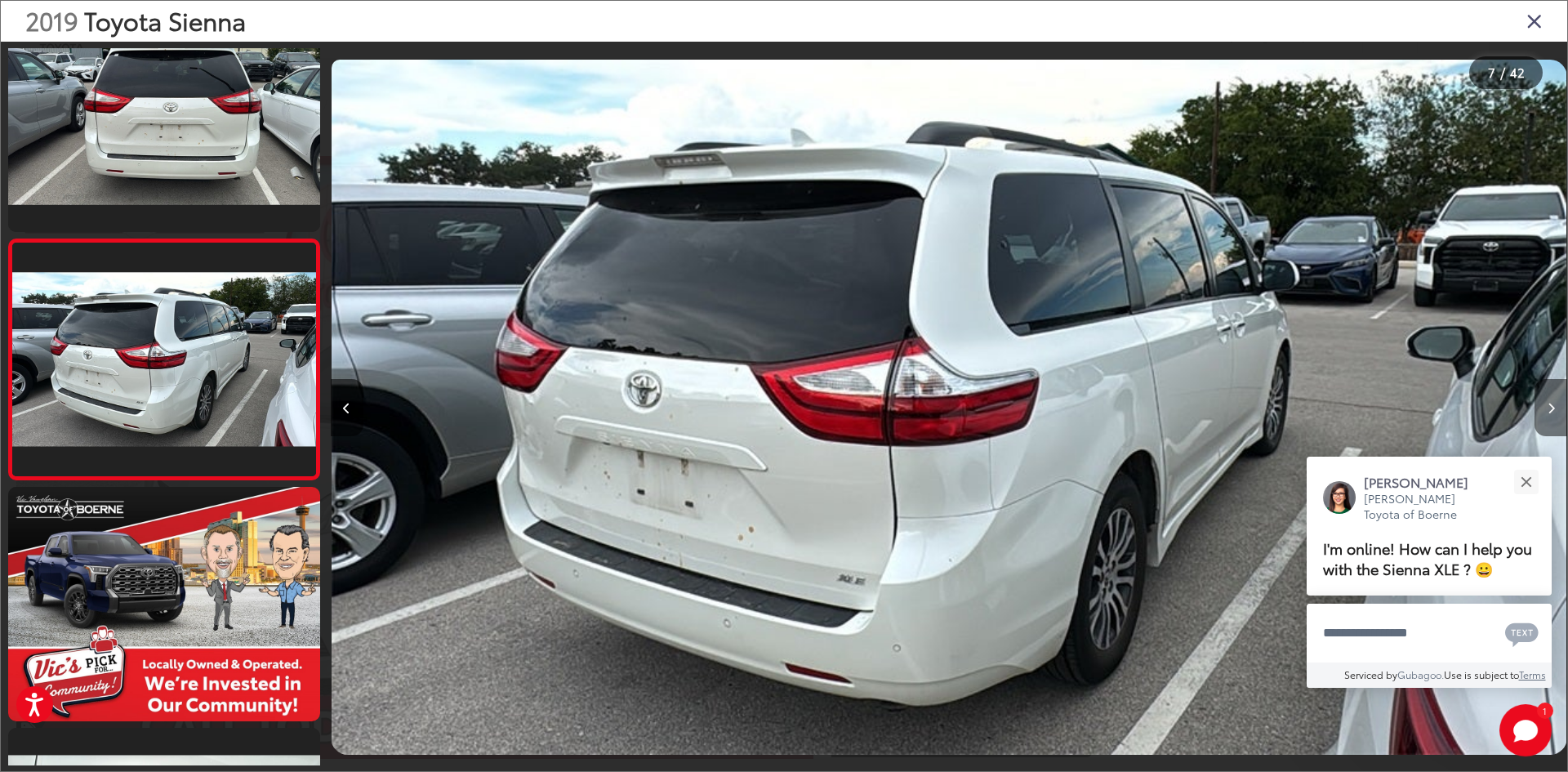
click at [1545, 406] on button "Next image" at bounding box center [1551, 407] width 33 height 57
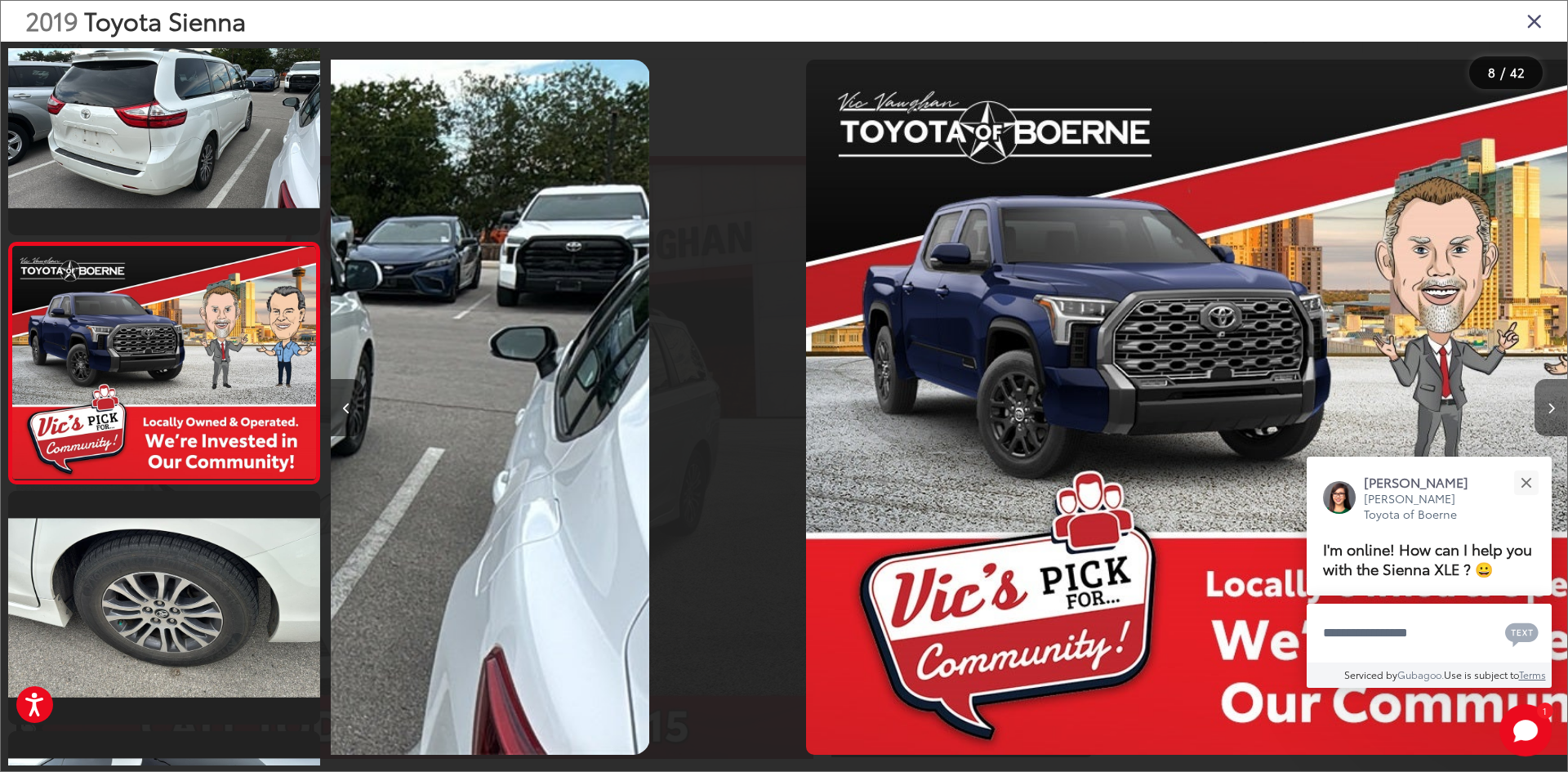
scroll to position [1492, 0]
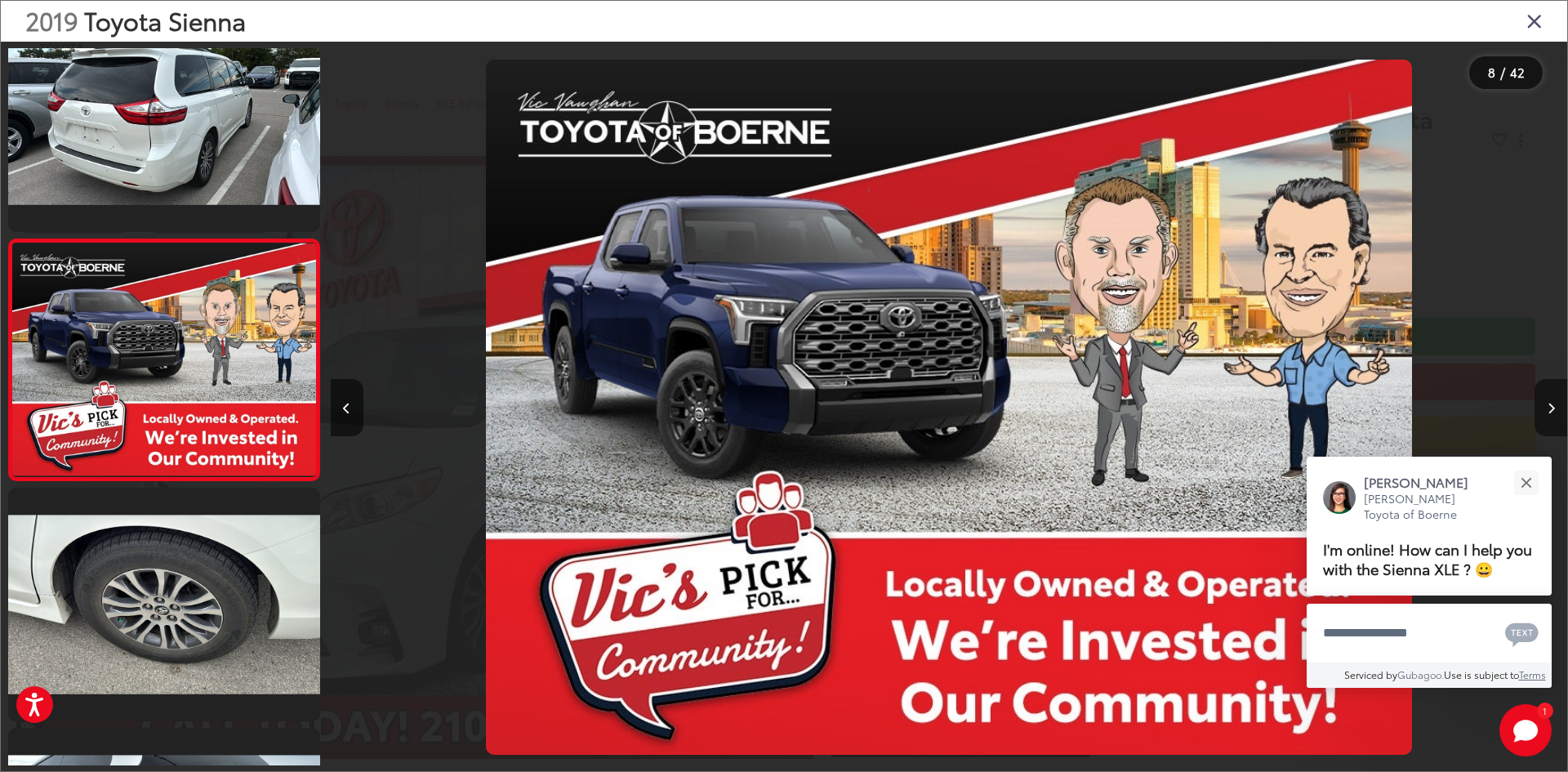
click at [1545, 406] on button "Next image" at bounding box center [1551, 407] width 33 height 57
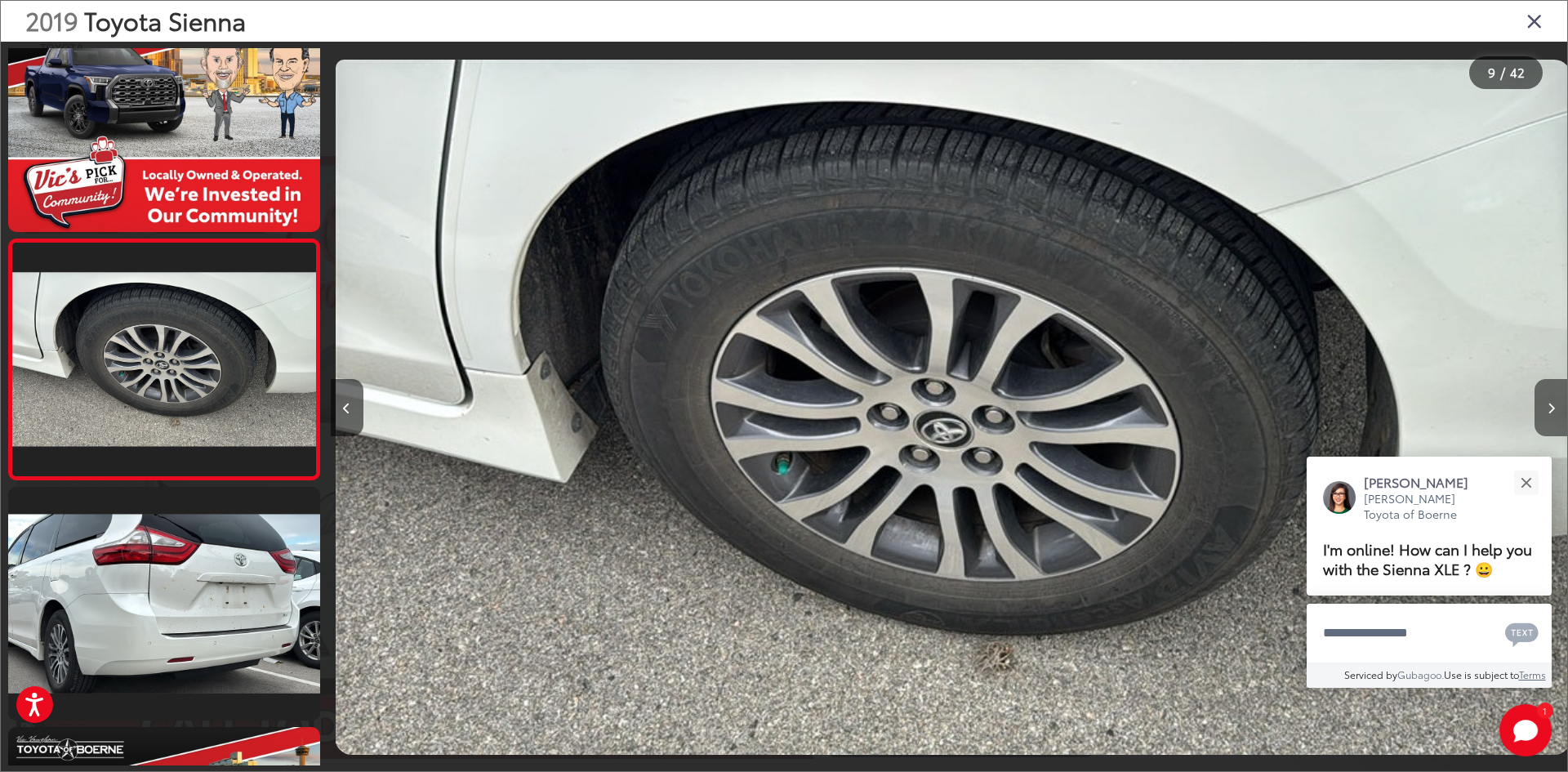
scroll to position [0, 9891]
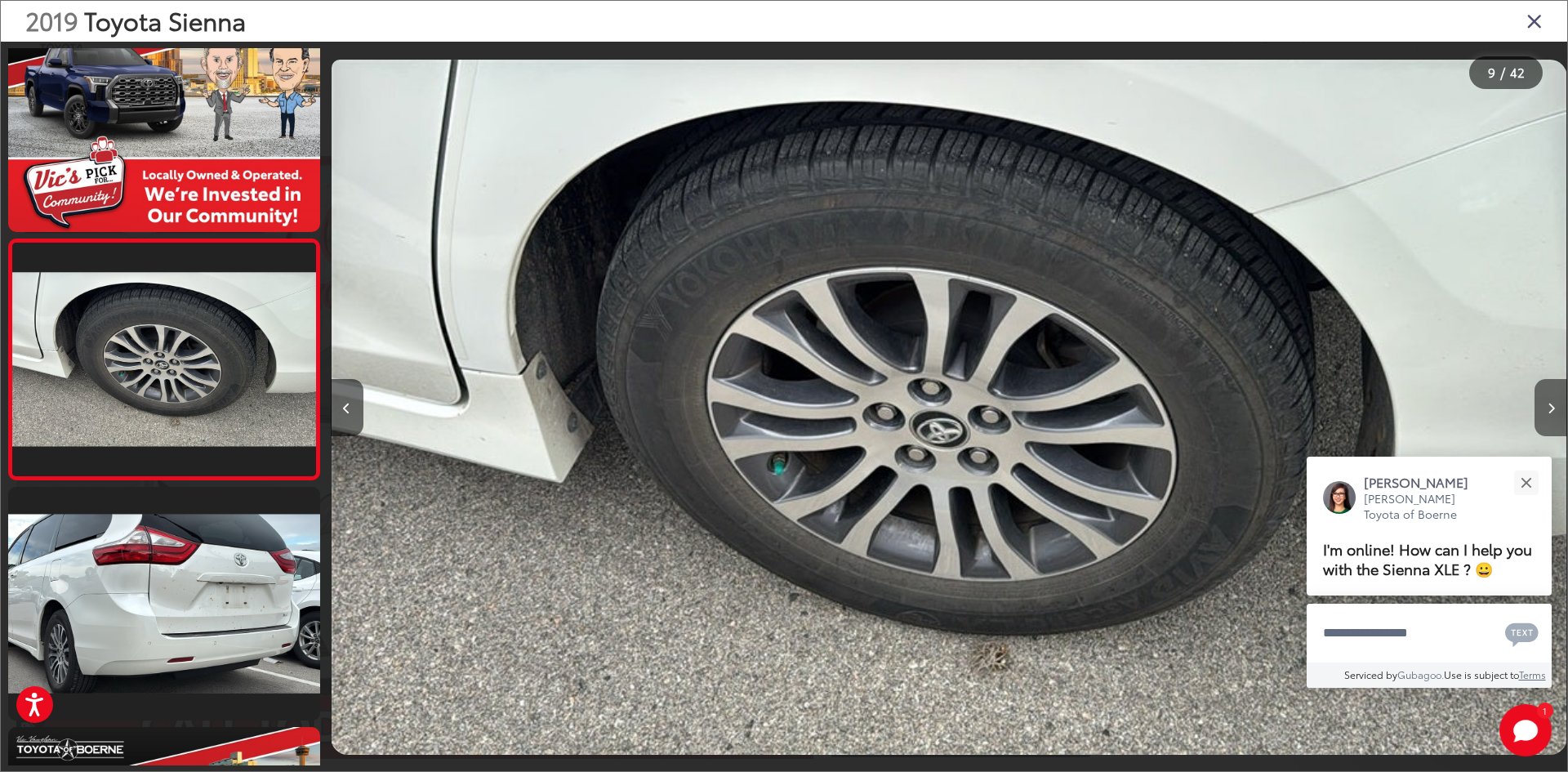
click at [1545, 406] on button "Next image" at bounding box center [1551, 407] width 33 height 57
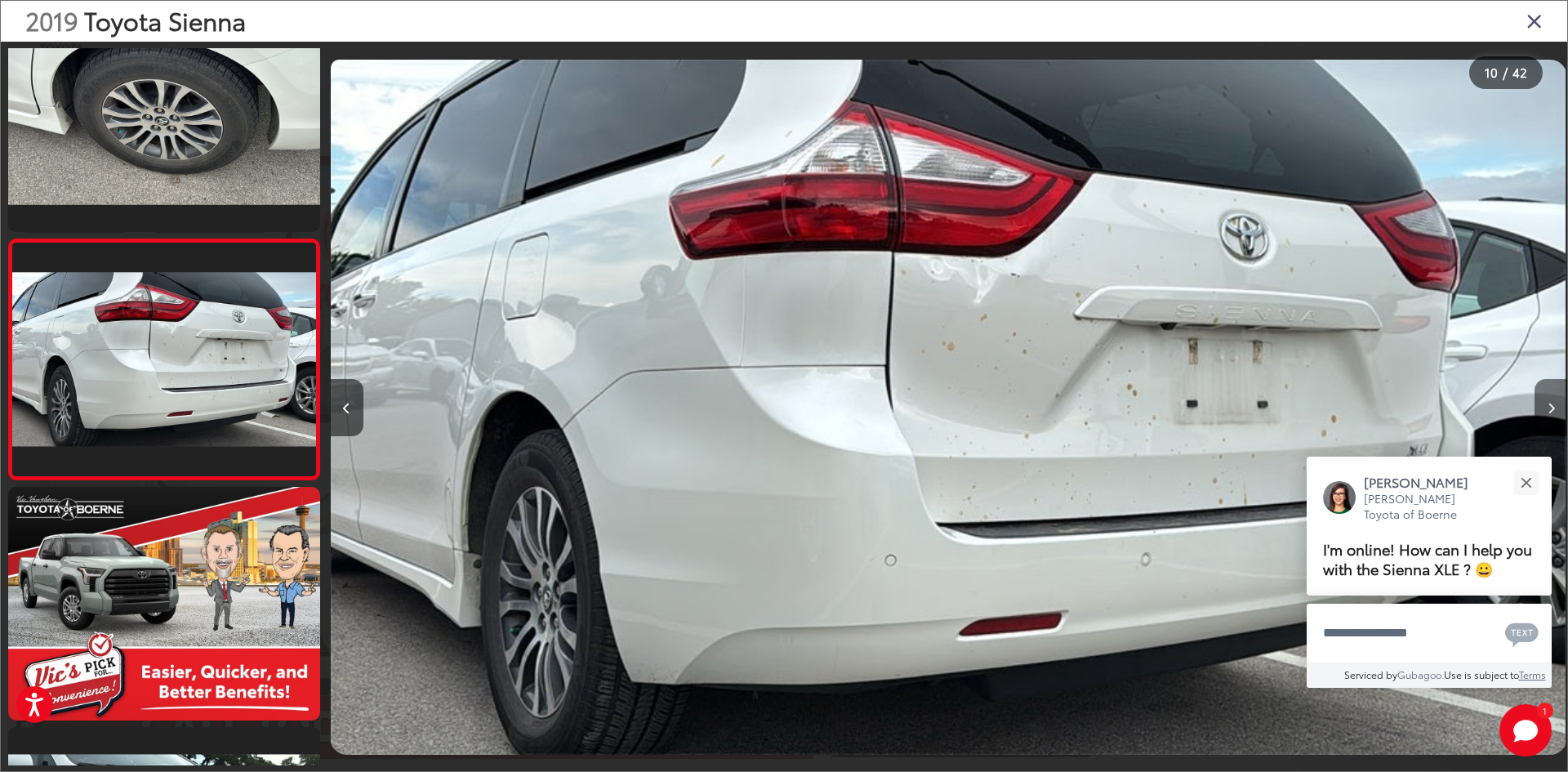
click at [1545, 406] on button "Next image" at bounding box center [1551, 407] width 33 height 57
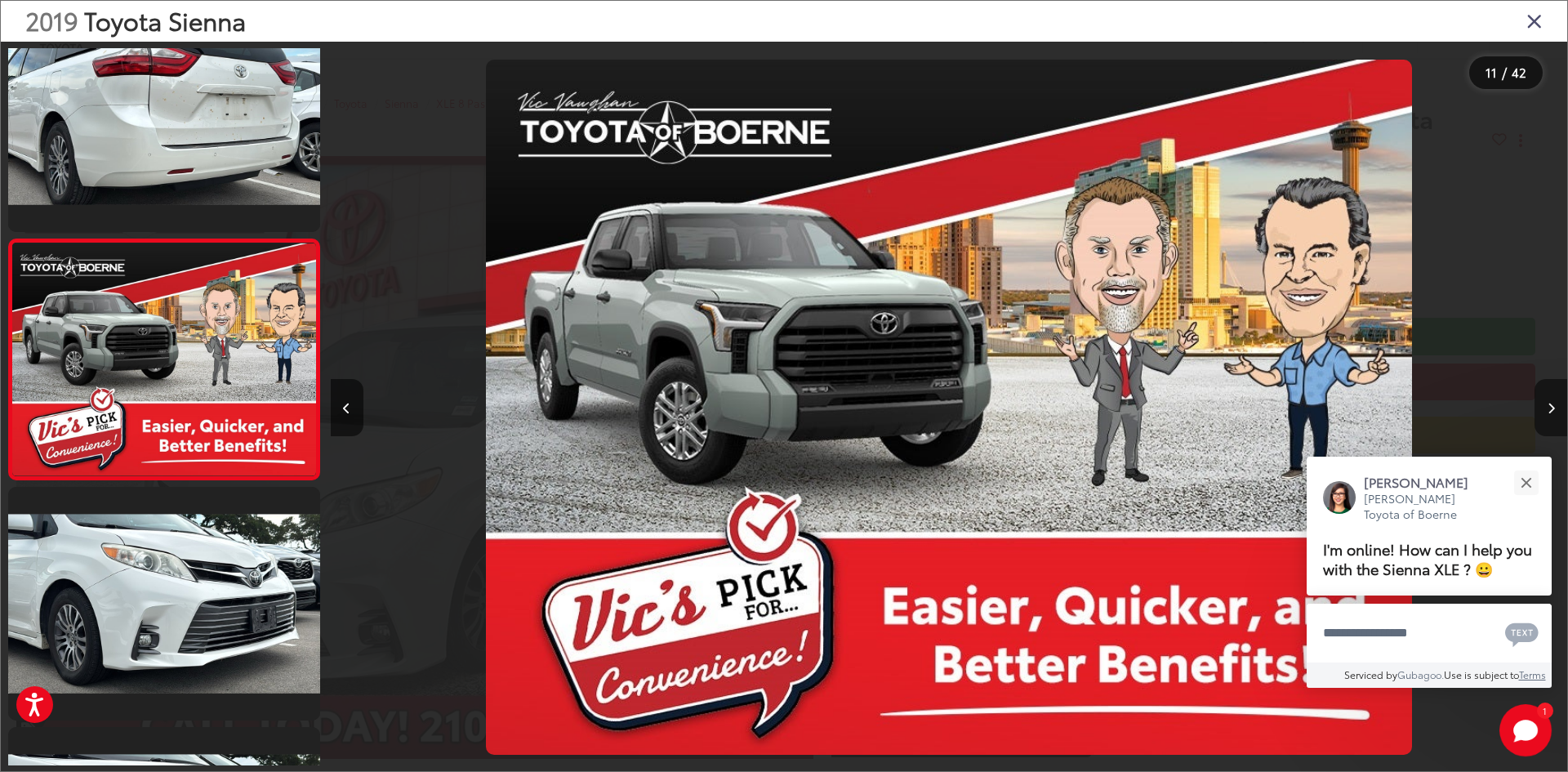
click at [1545, 406] on button "Next image" at bounding box center [1551, 407] width 33 height 57
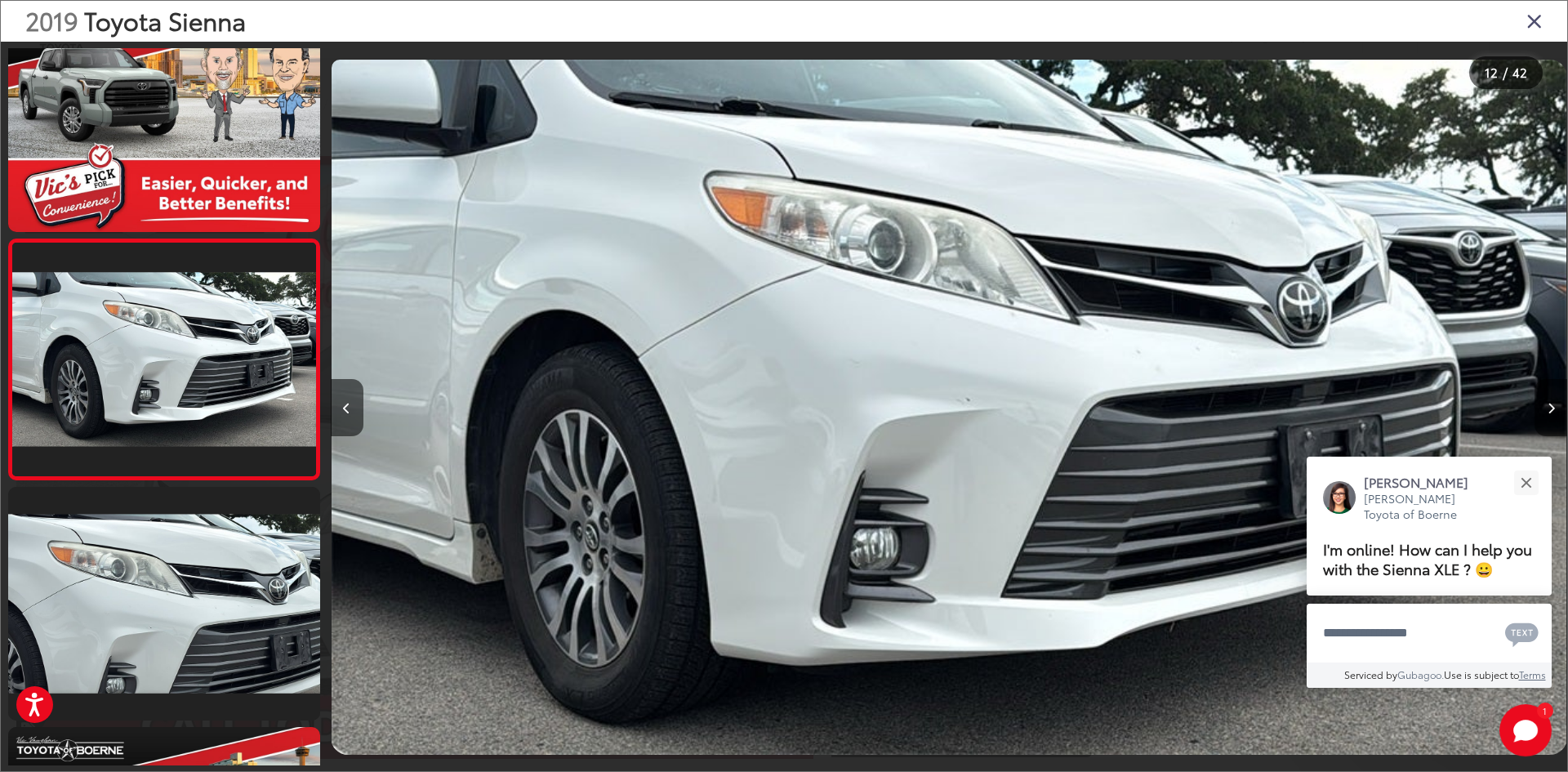
click at [1545, 406] on button "Next image" at bounding box center [1551, 407] width 33 height 57
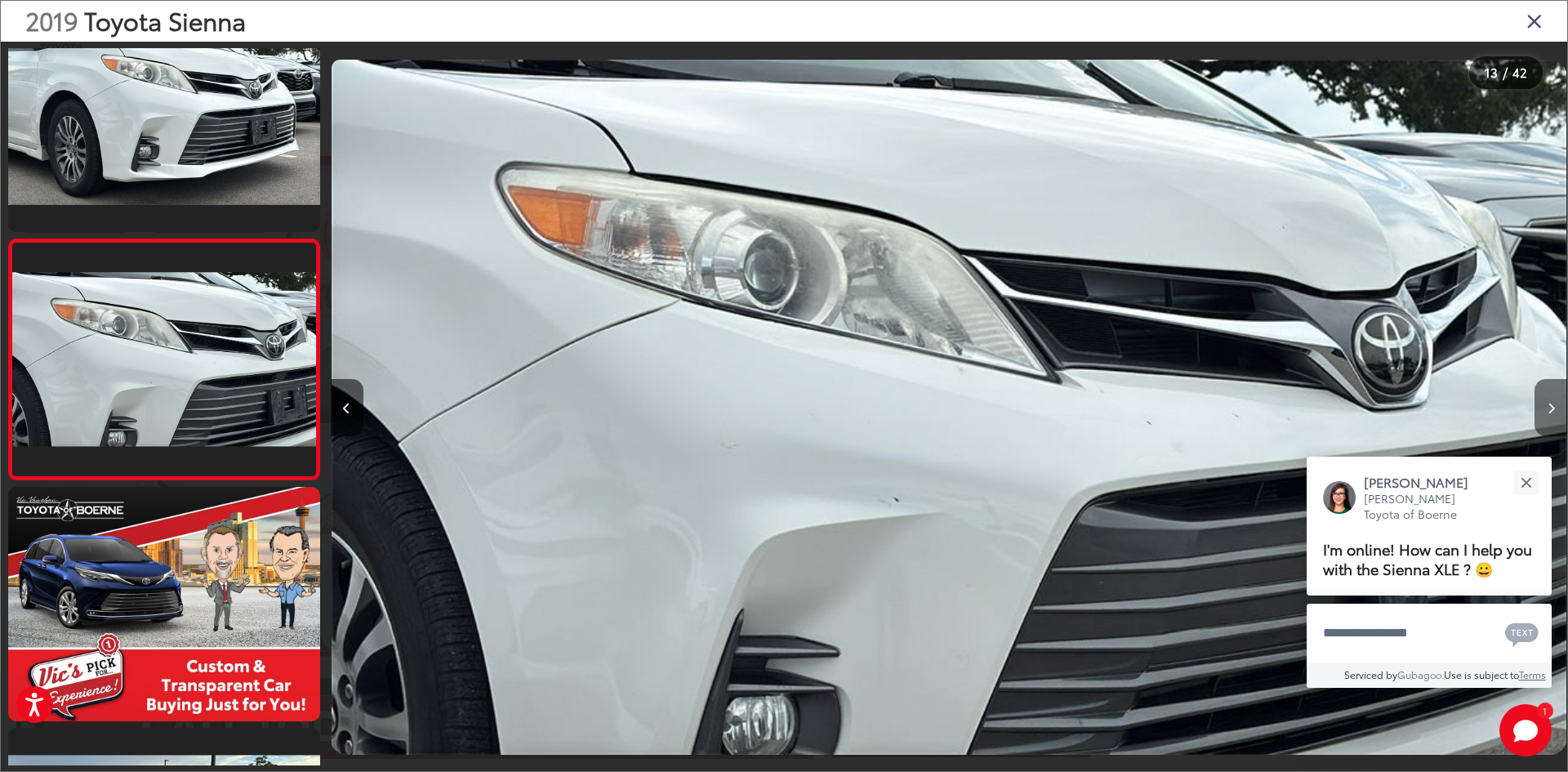
click at [1545, 406] on button "Next image" at bounding box center [1551, 407] width 33 height 57
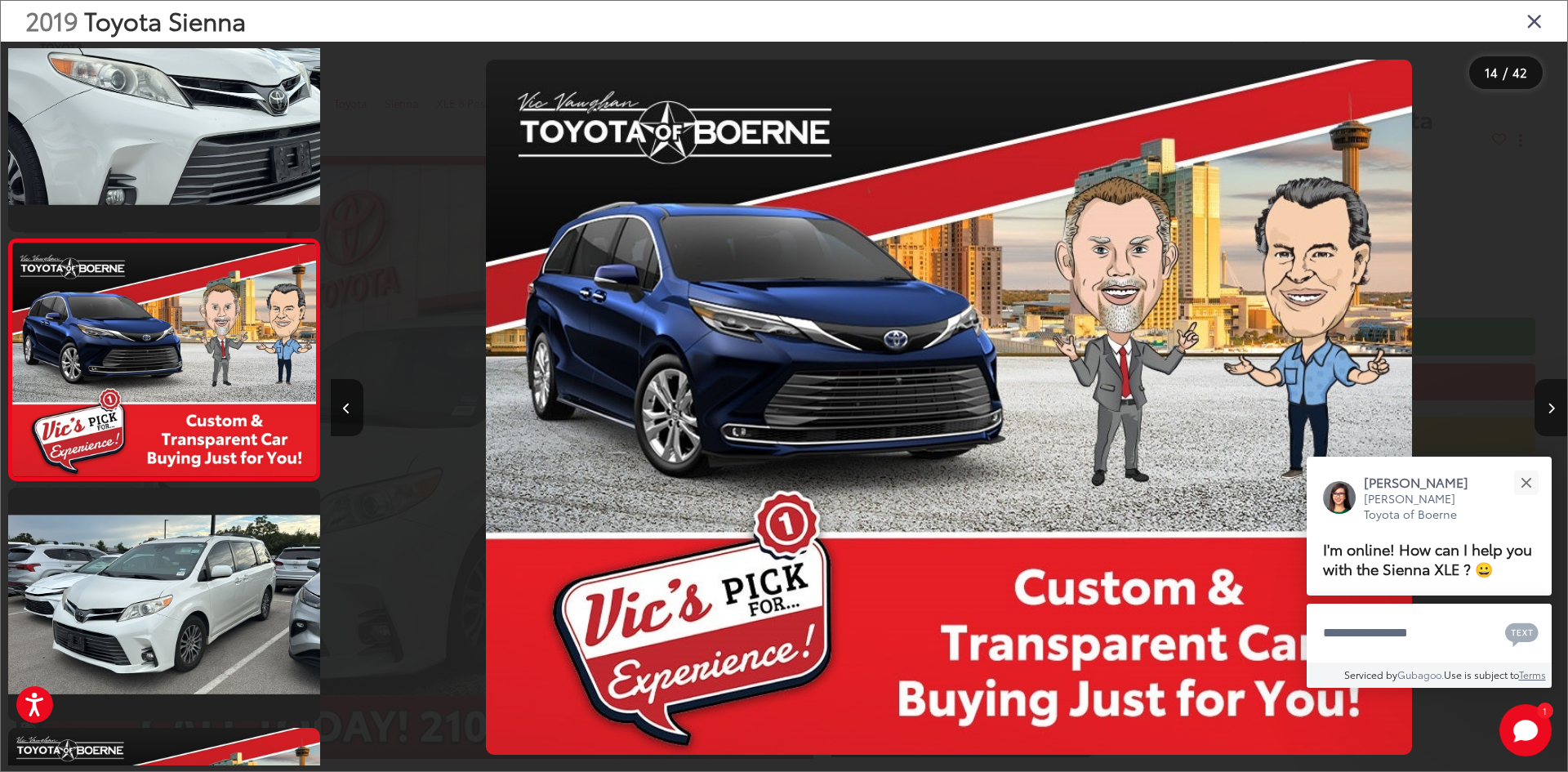
click at [1545, 406] on button "Next image" at bounding box center [1551, 407] width 33 height 57
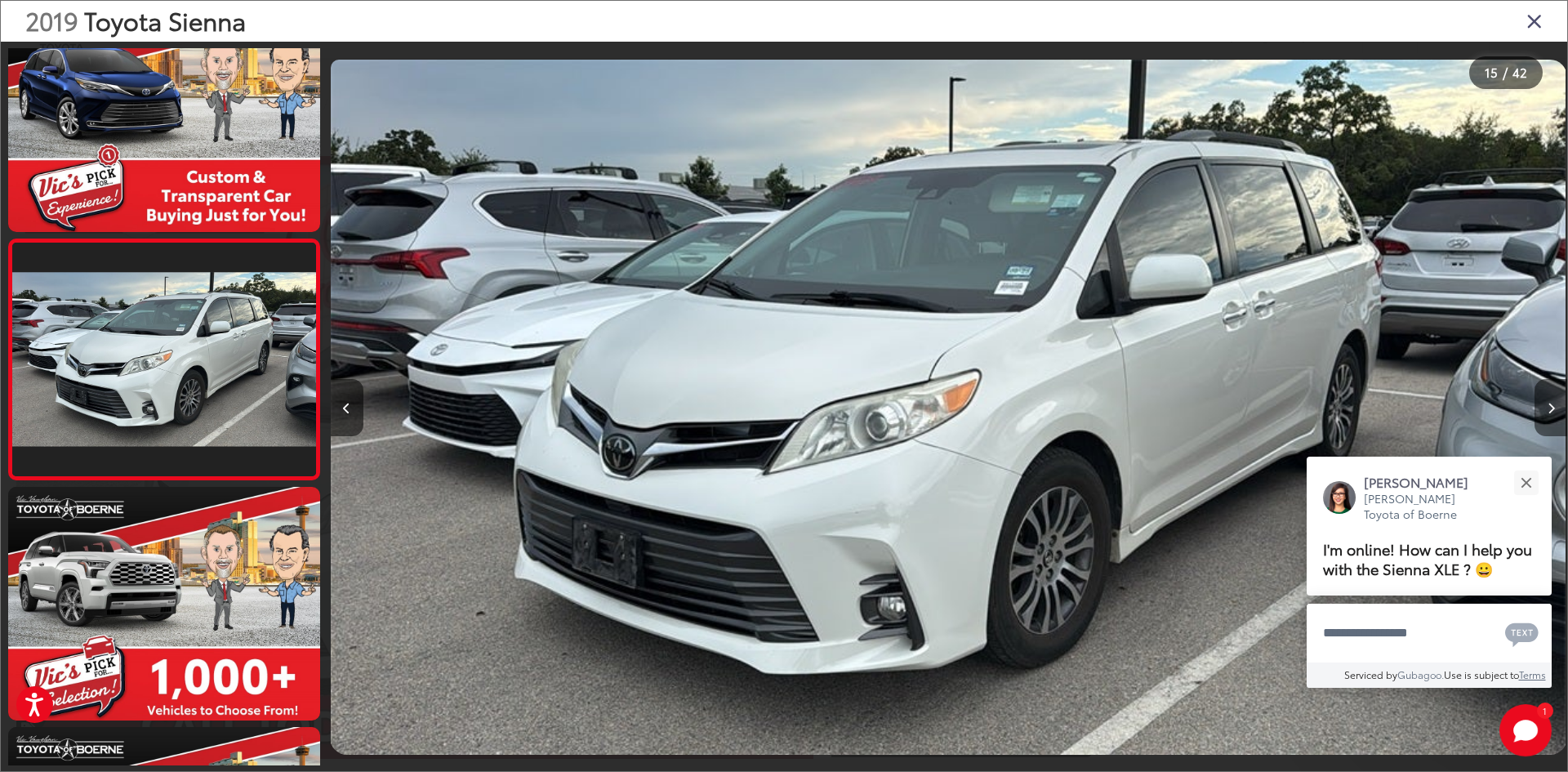
click at [1545, 406] on button "Next image" at bounding box center [1551, 407] width 33 height 57
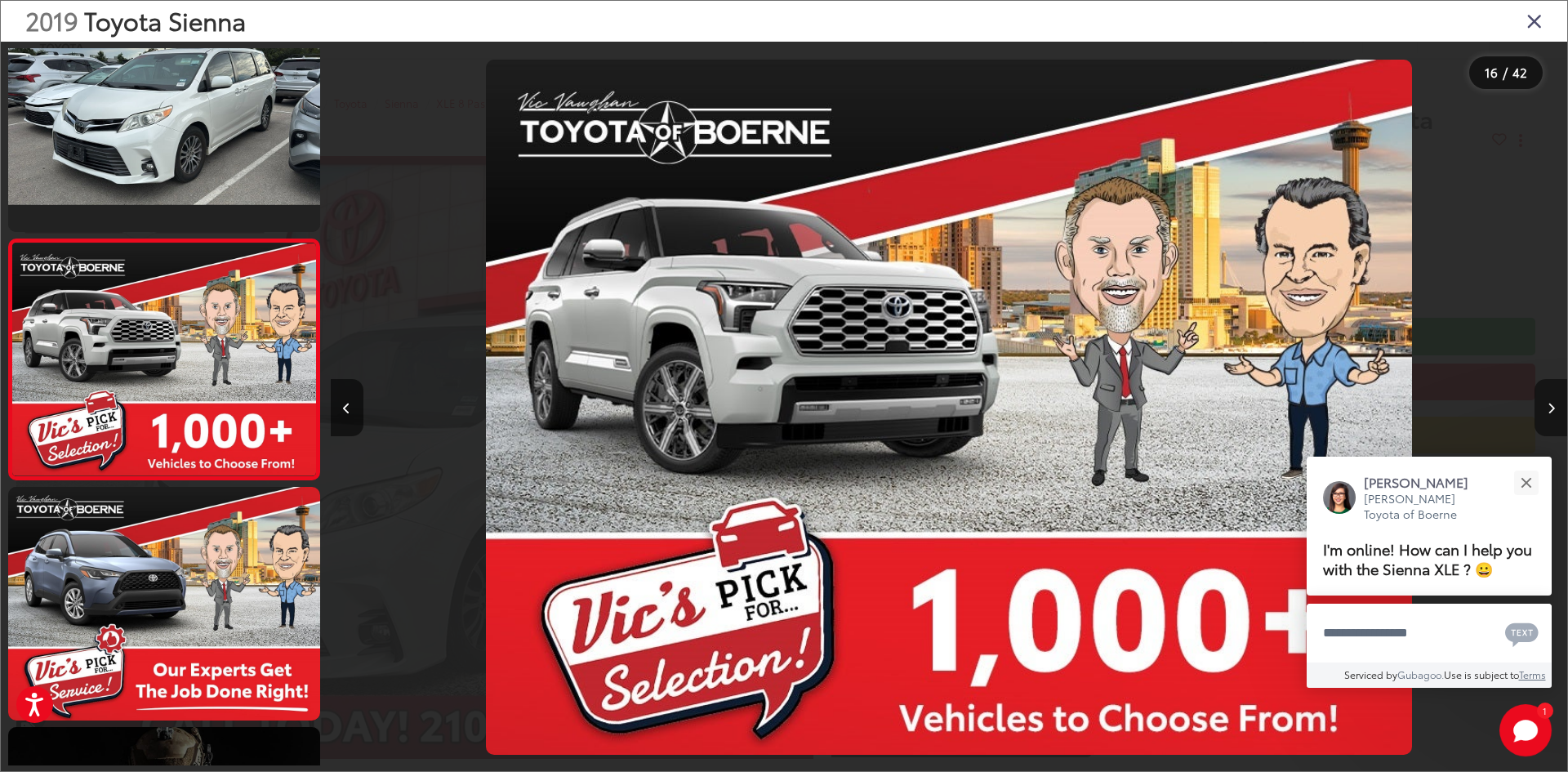
click at [1545, 406] on button "Next image" at bounding box center [1551, 407] width 33 height 57
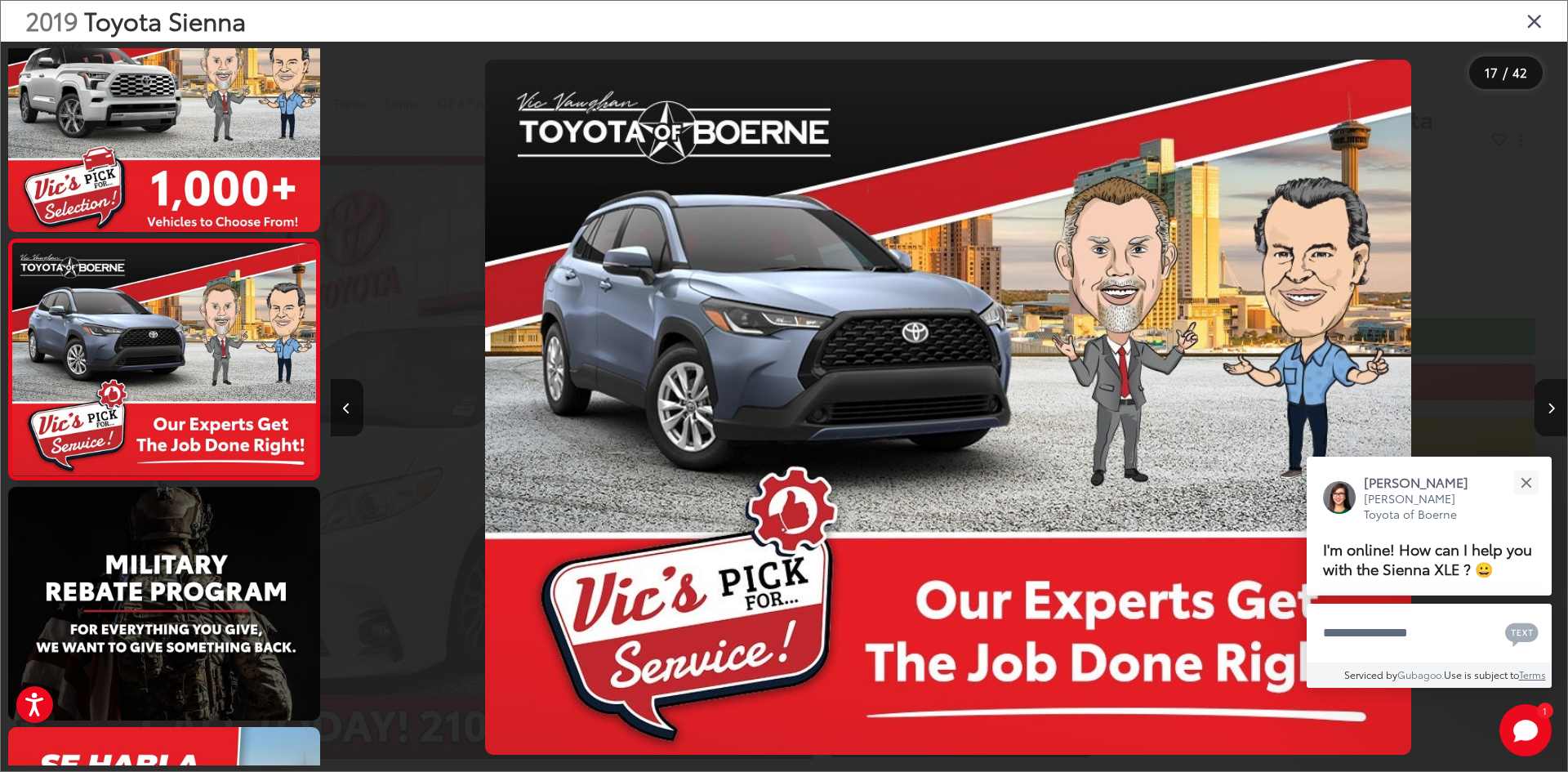
click at [1545, 406] on button "Next image" at bounding box center [1551, 407] width 33 height 57
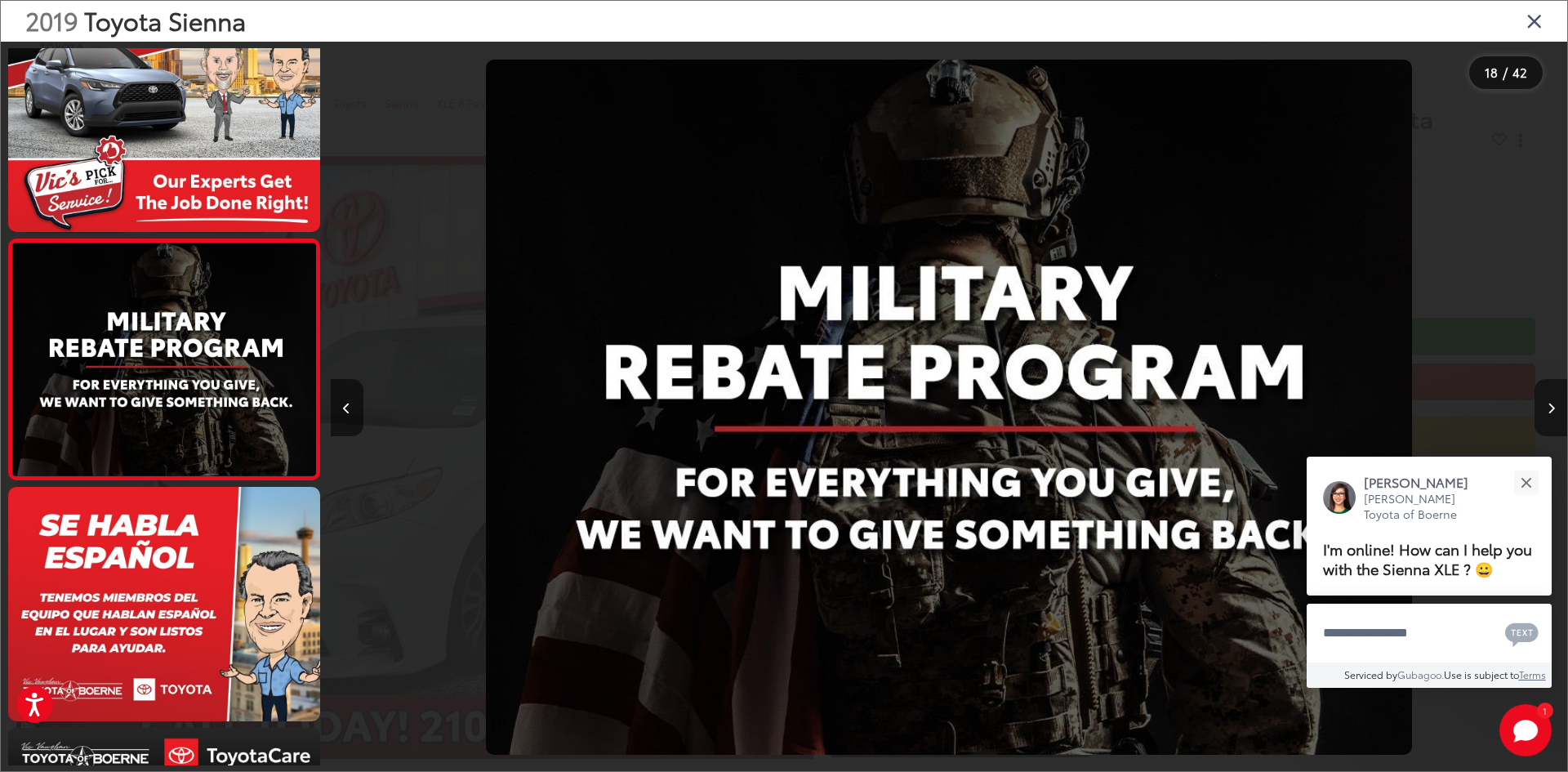
click at [1545, 406] on button "Next image" at bounding box center [1551, 407] width 33 height 57
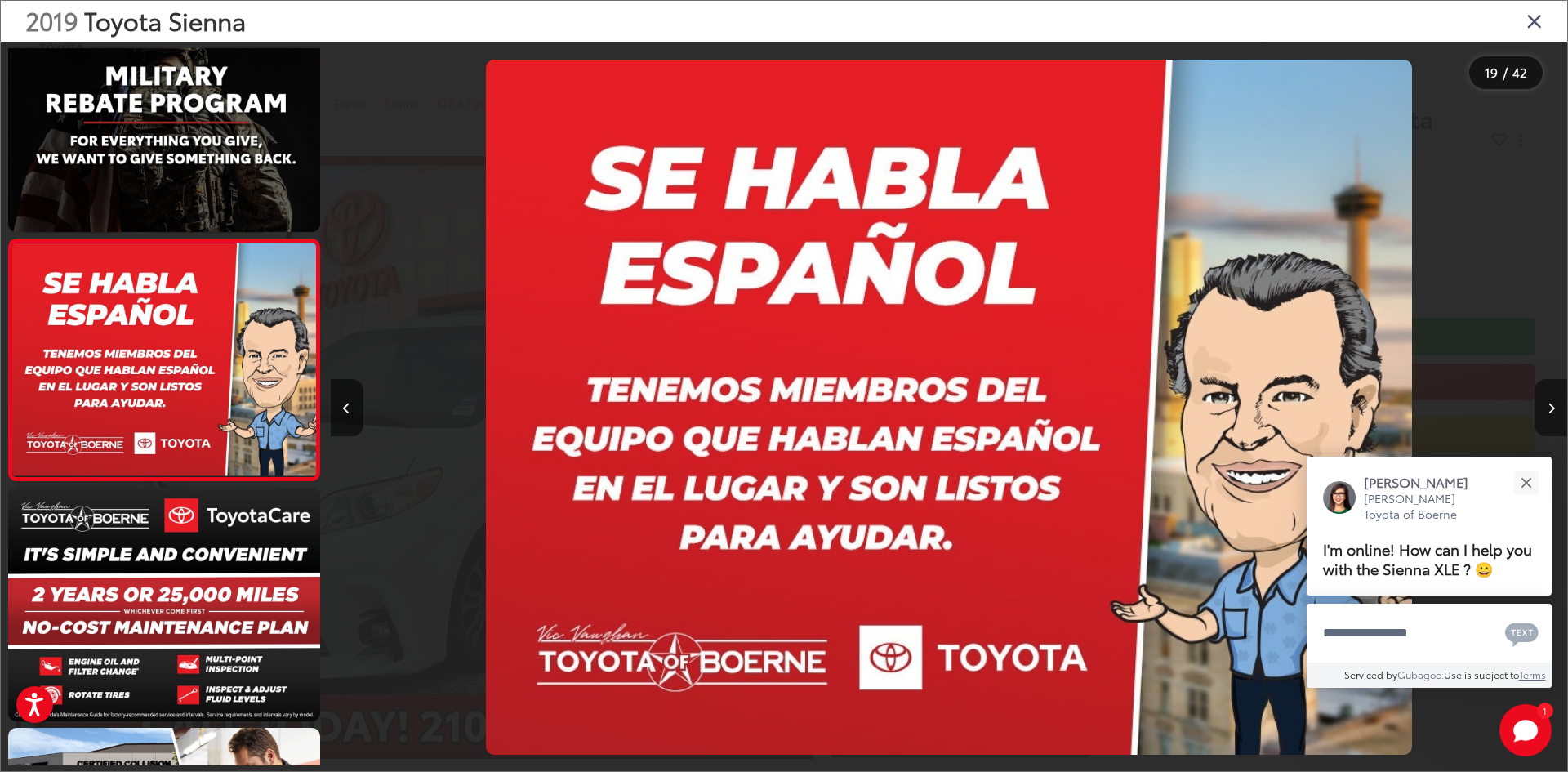
click at [1545, 406] on button "Next image" at bounding box center [1551, 407] width 33 height 57
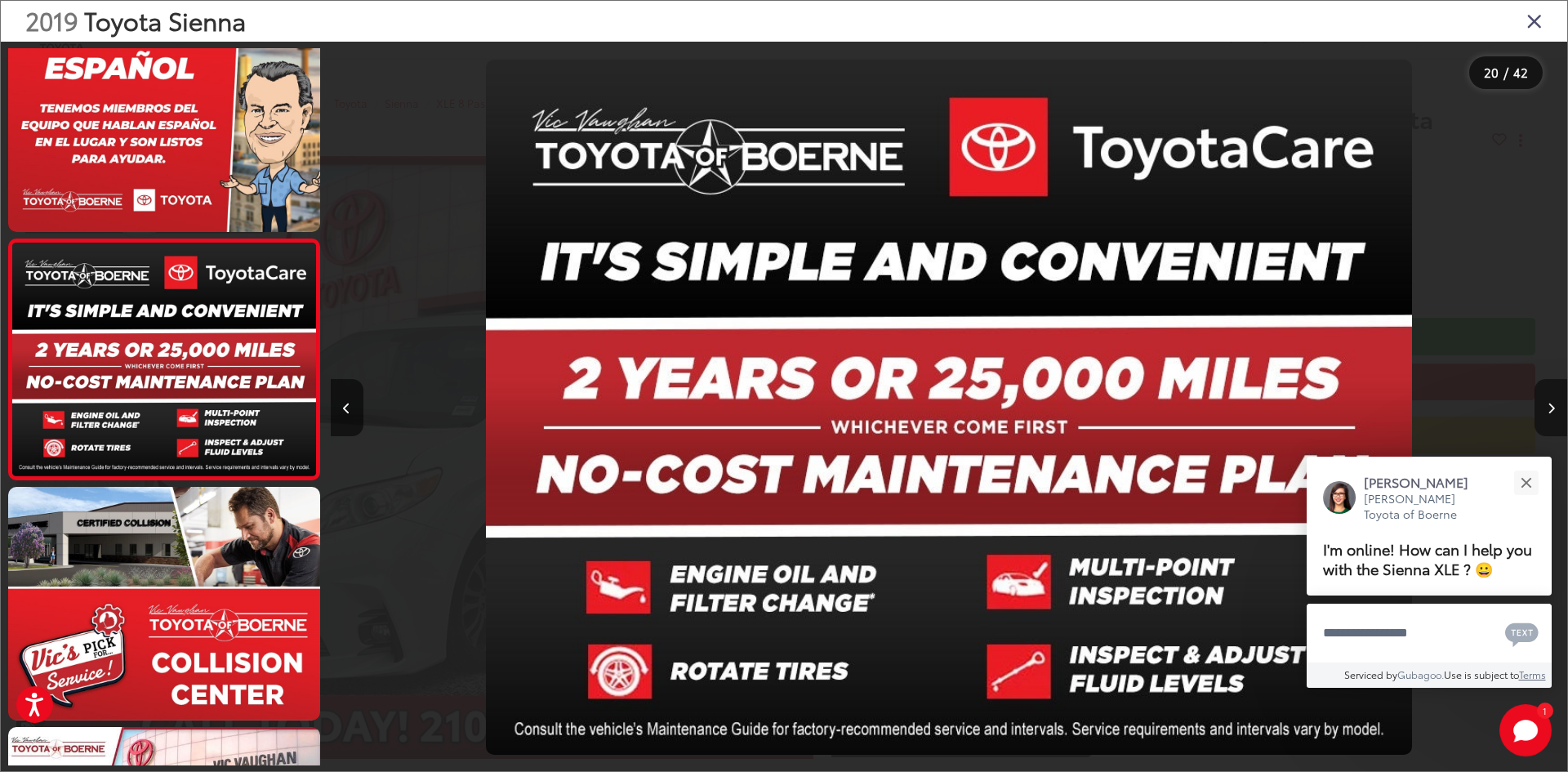
click at [1545, 406] on button "Next image" at bounding box center [1551, 407] width 33 height 57
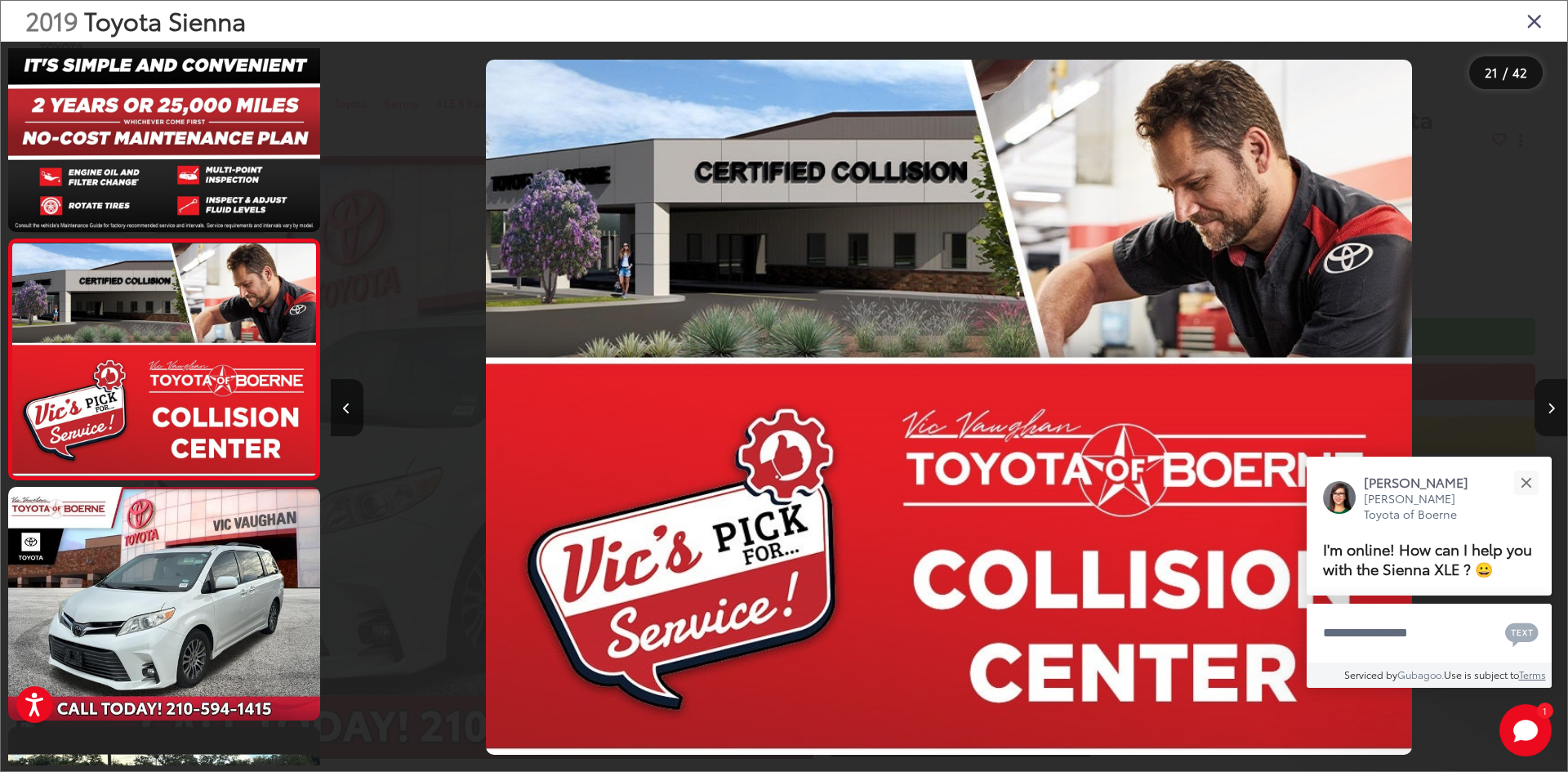
click at [1545, 406] on button "Next image" at bounding box center [1551, 407] width 33 height 57
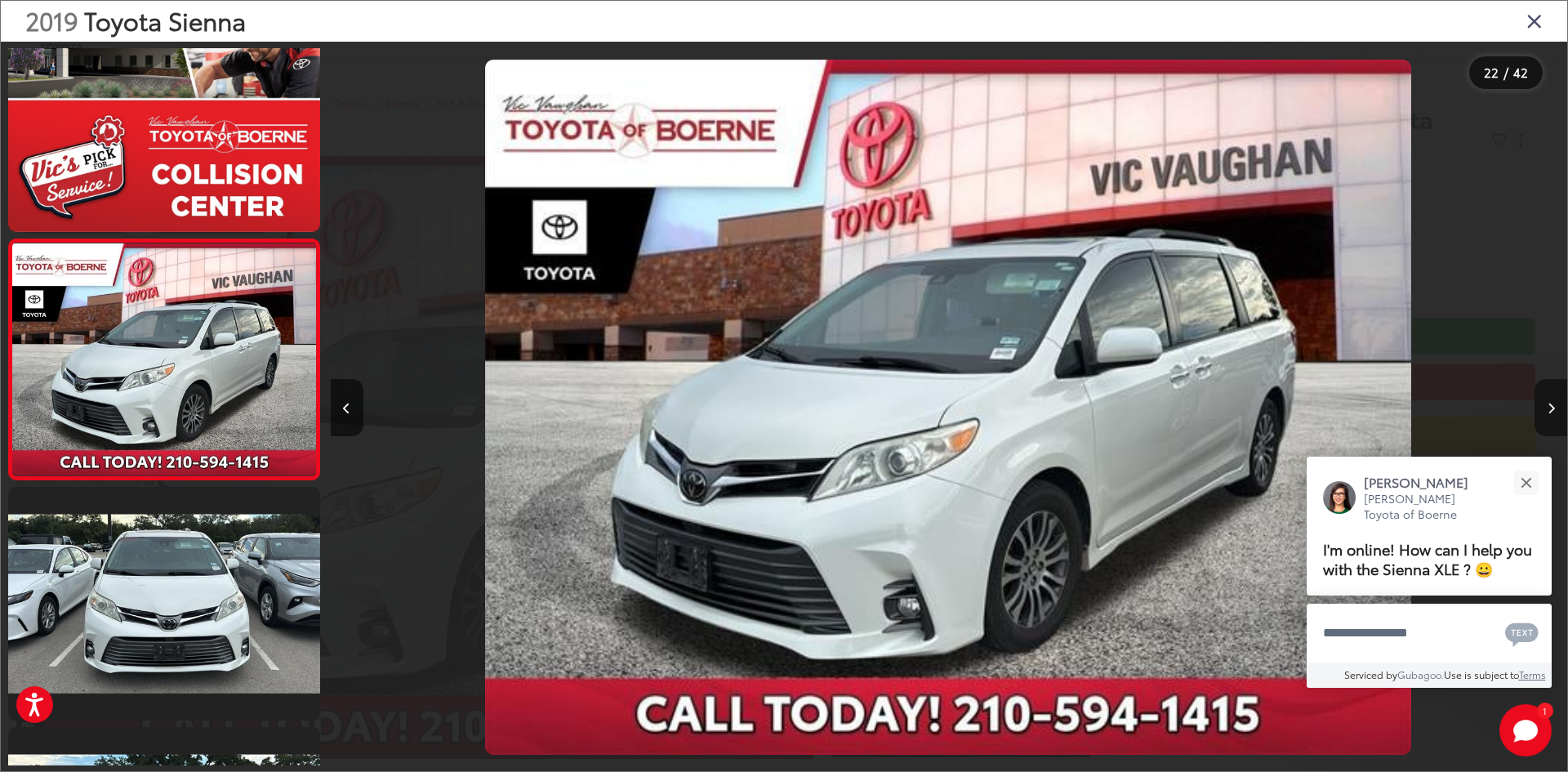
click at [1545, 406] on button "Next image" at bounding box center [1551, 407] width 33 height 57
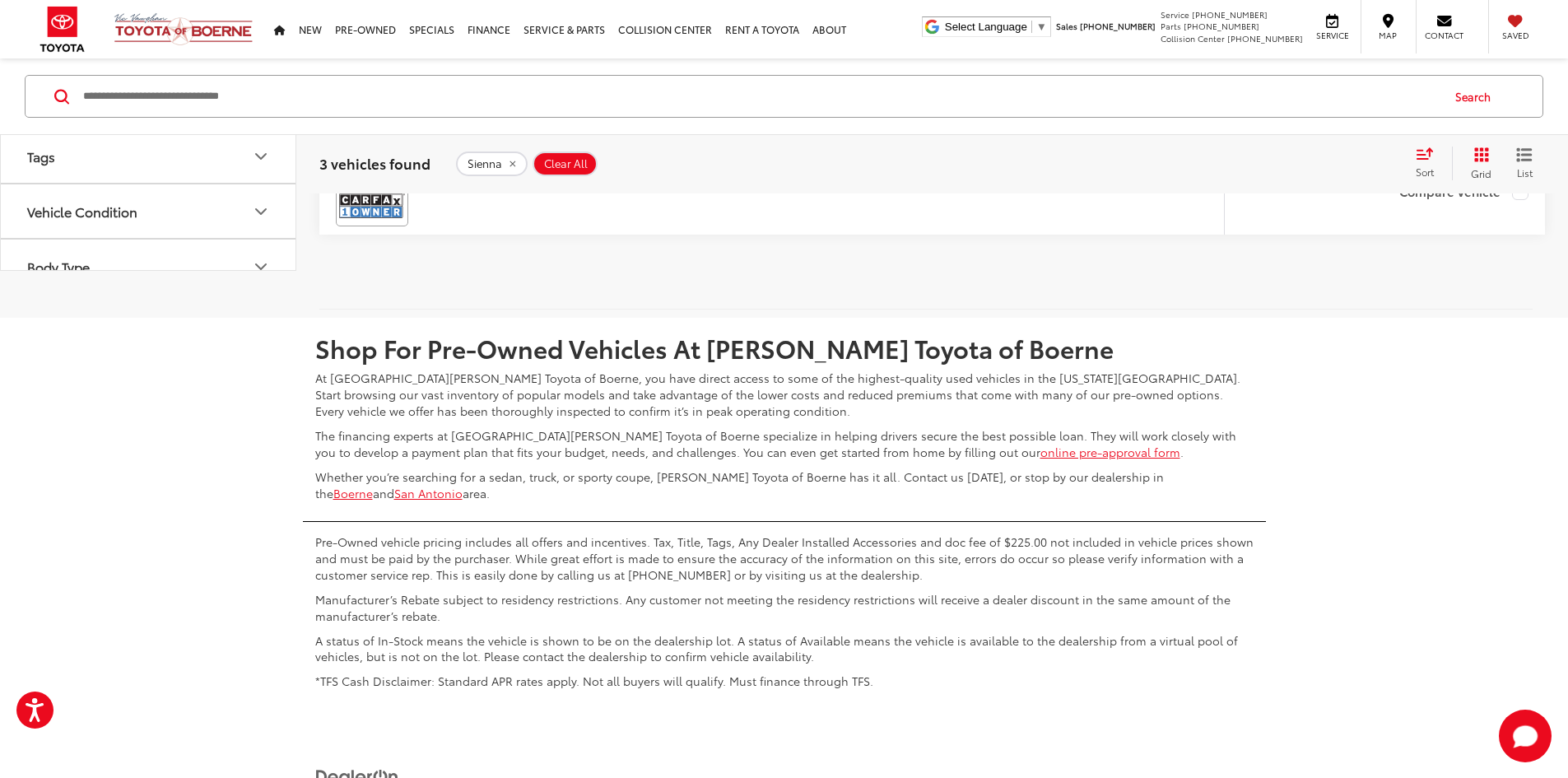
scroll to position [2074, 0]
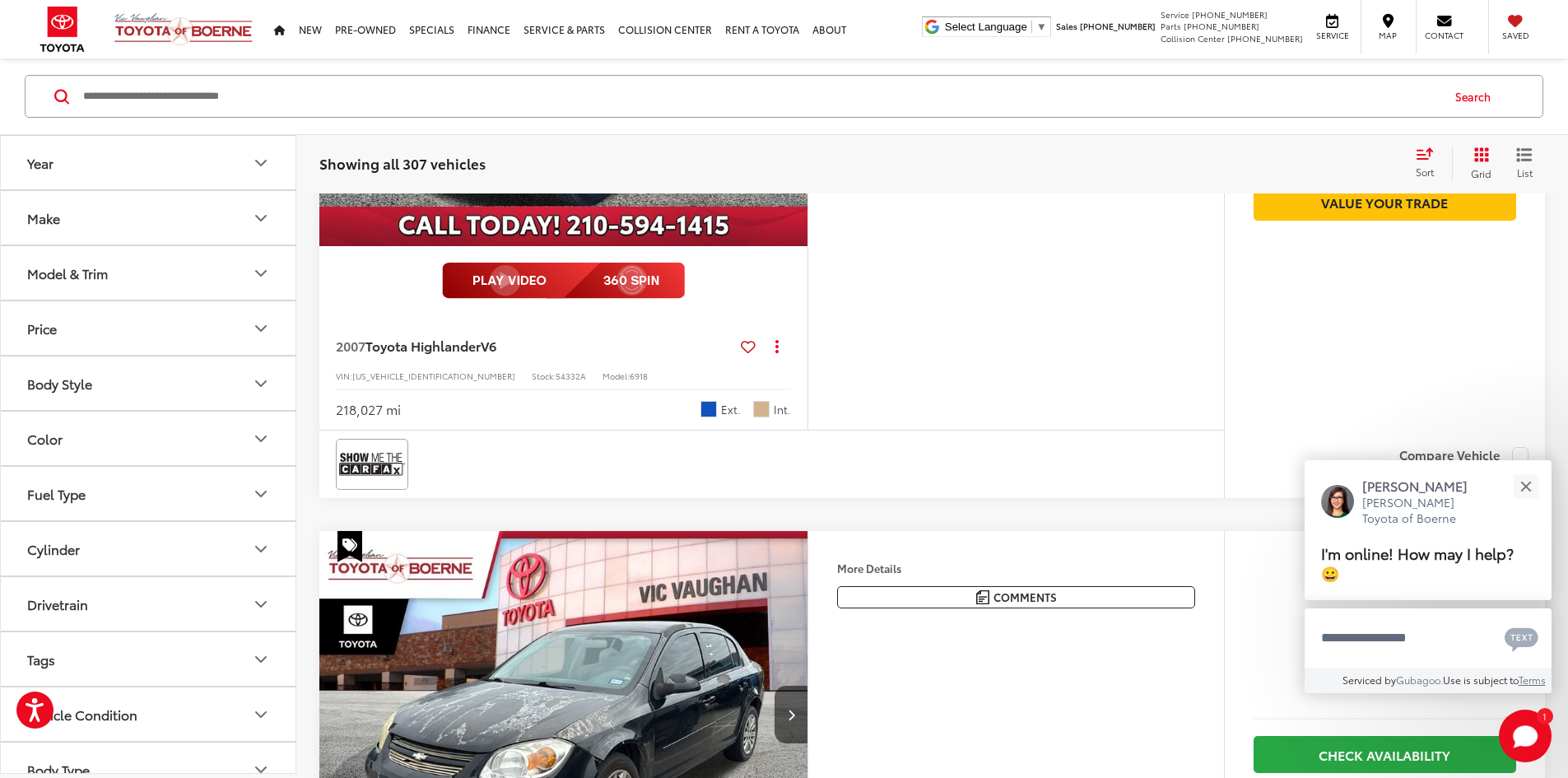
scroll to position [4543, 0]
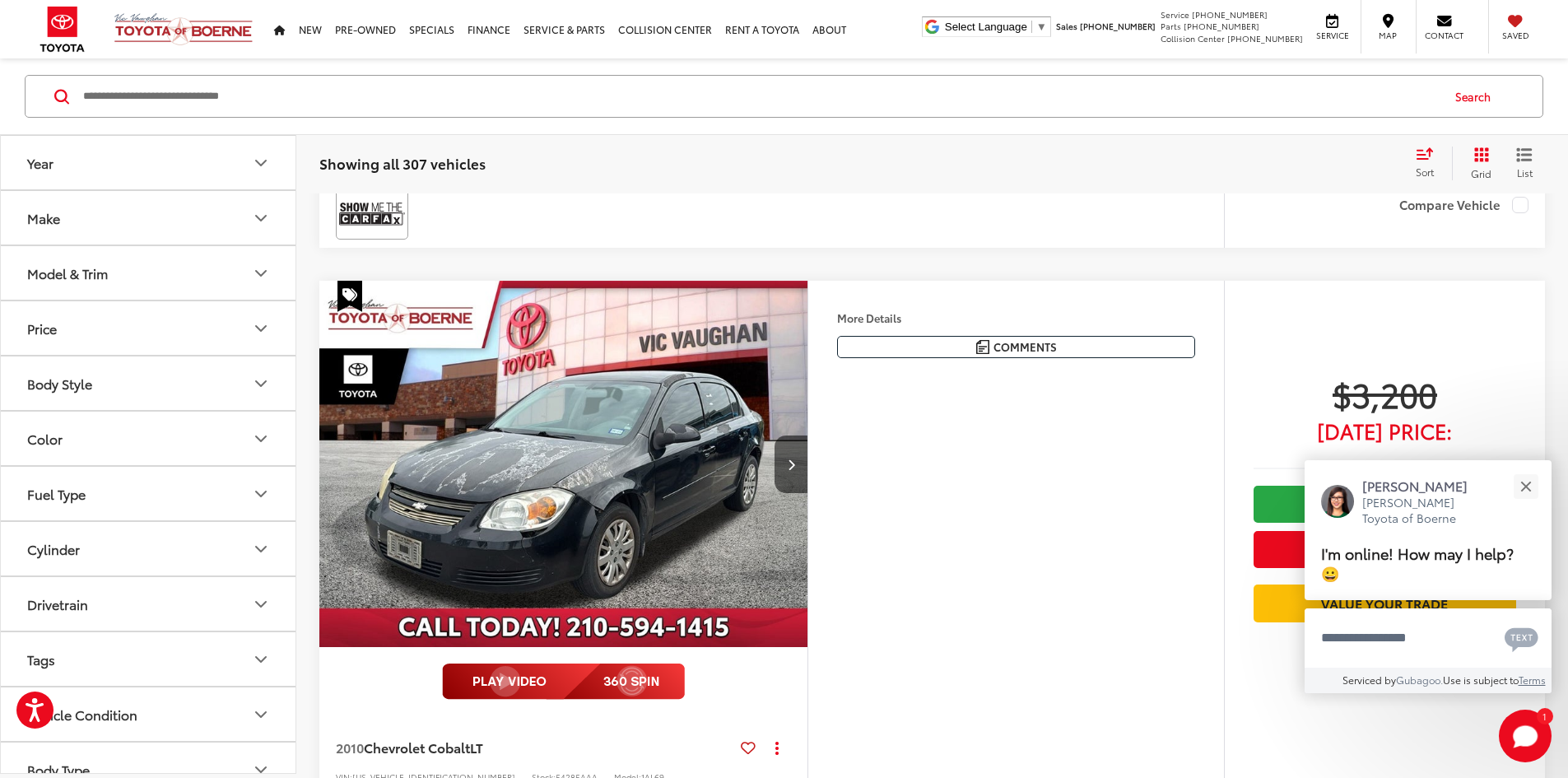
click at [59, 277] on div "Model & Trim" at bounding box center [67, 273] width 81 height 16
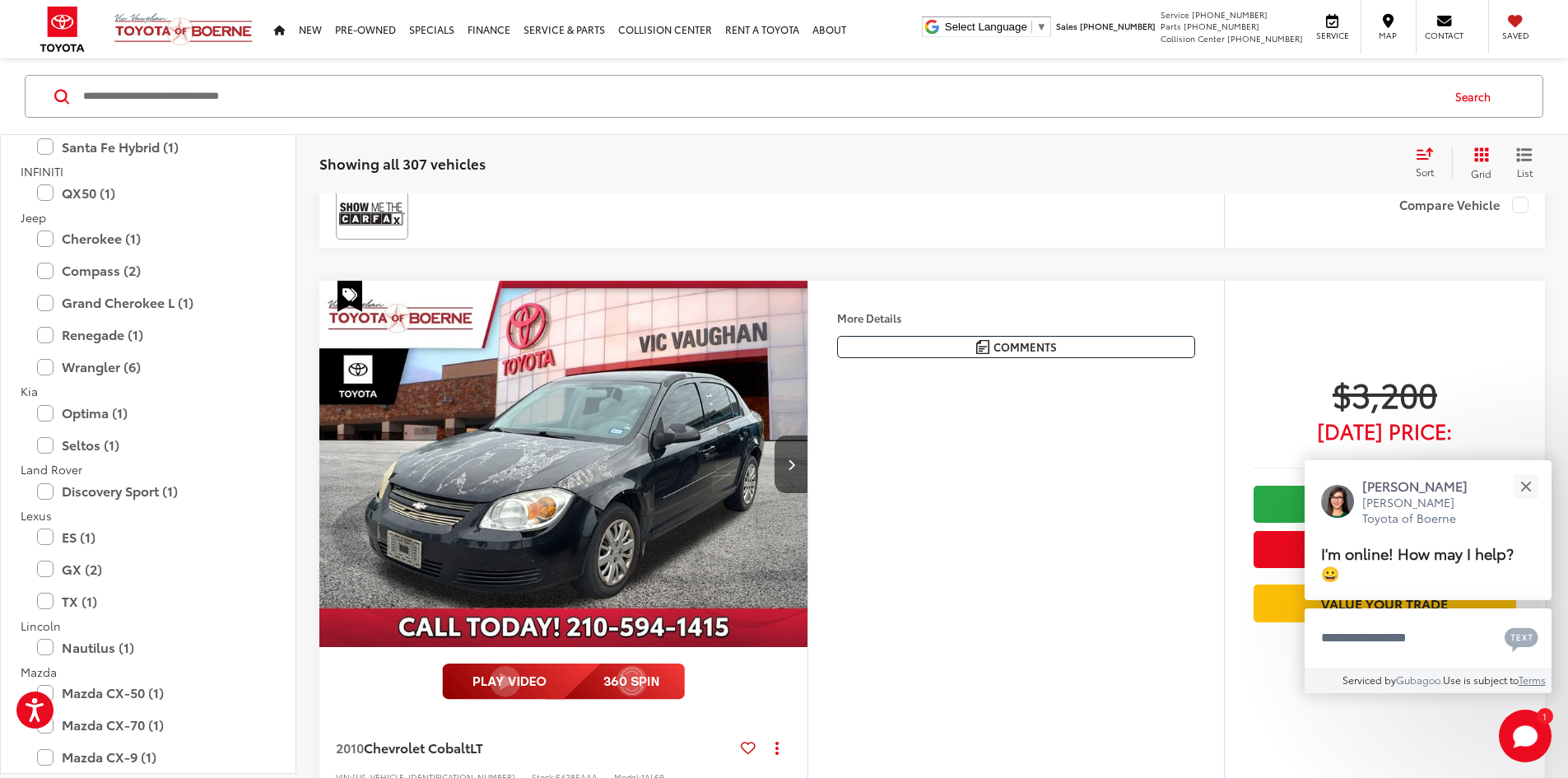
scroll to position [1564, 0]
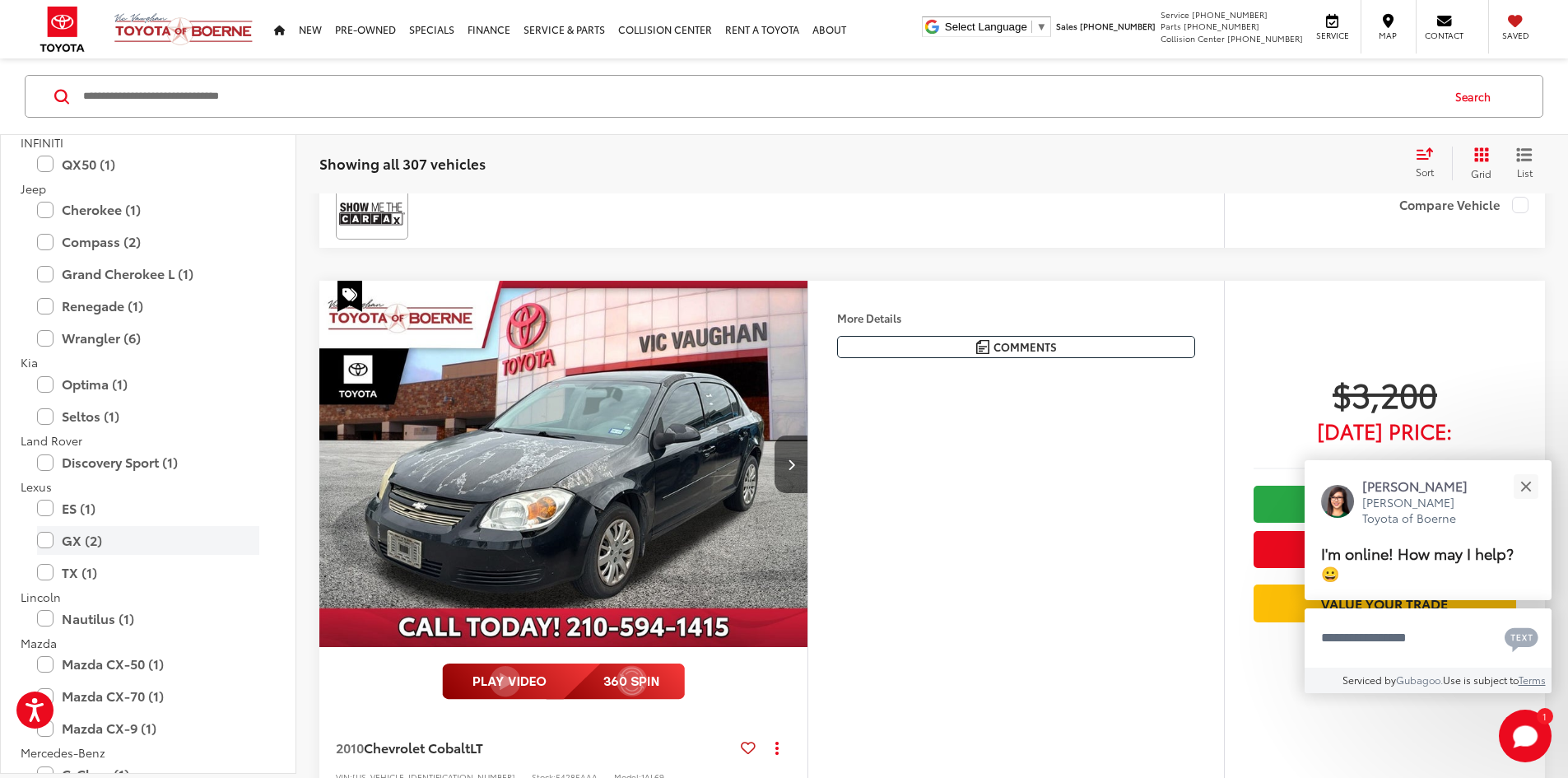
click at [45, 539] on label "GX (2)" at bounding box center [147, 539] width 222 height 29
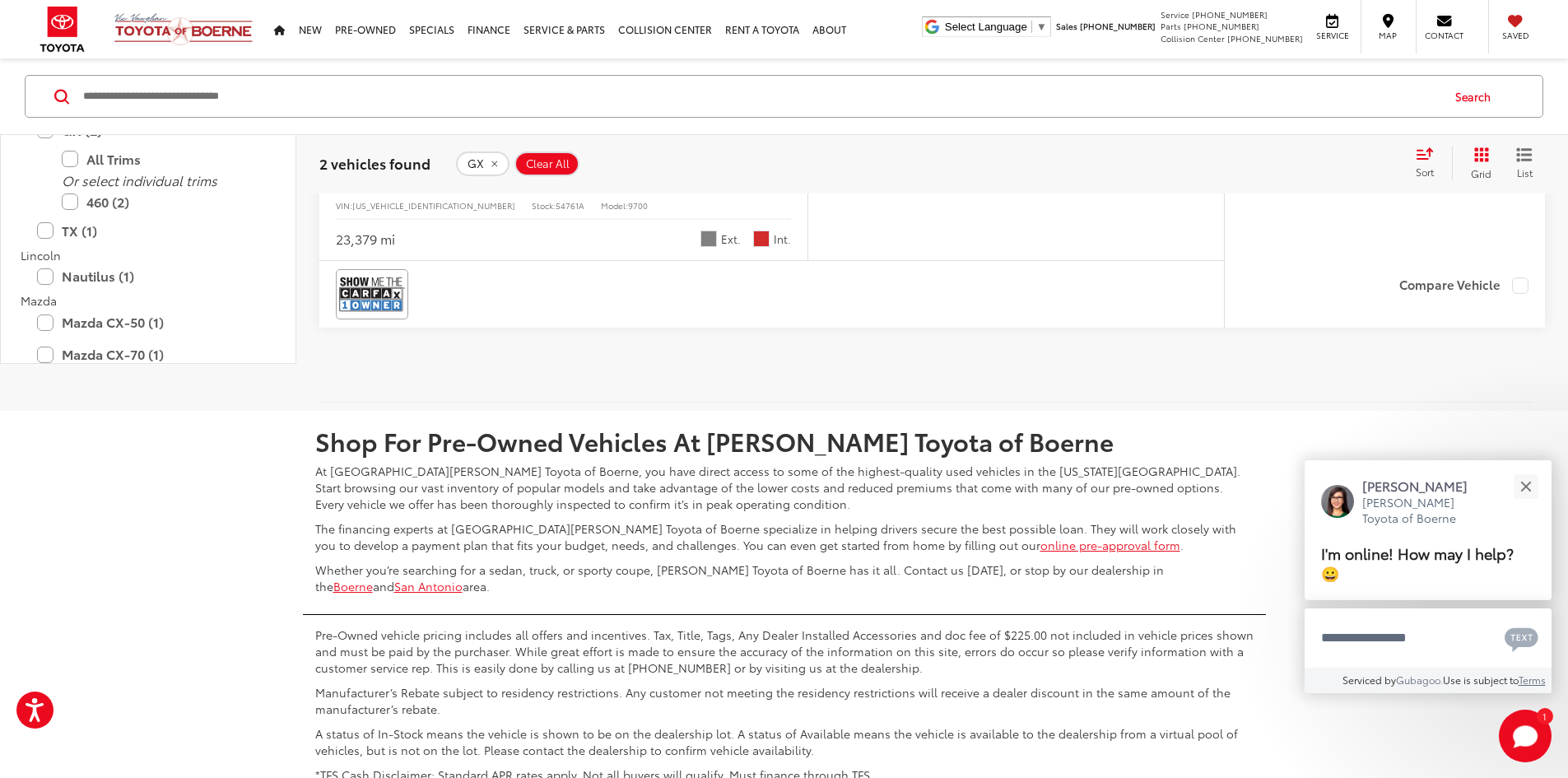
scroll to position [1334, 0]
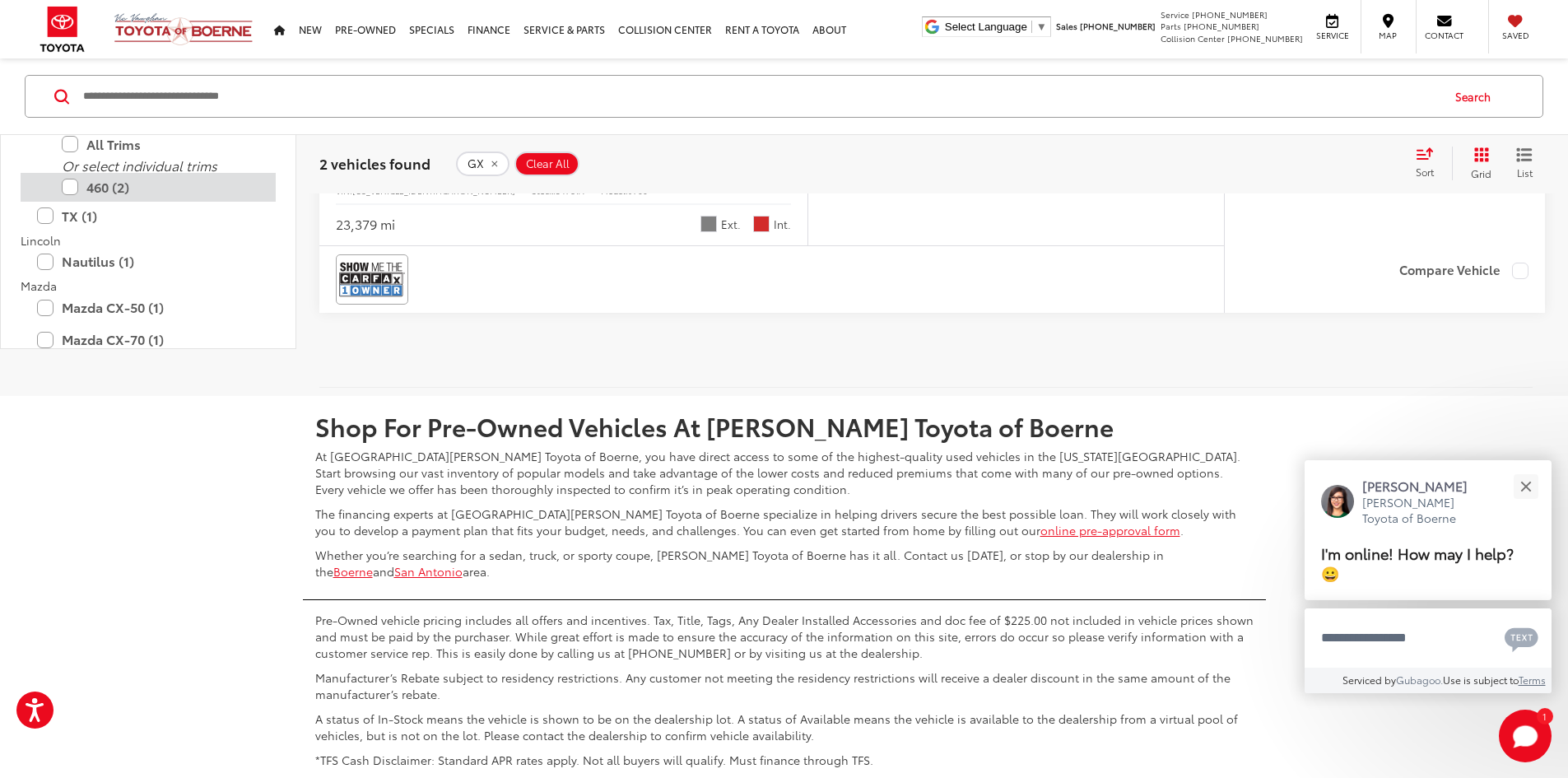
click at [68, 202] on label "460 (2)" at bounding box center [161, 187] width 198 height 29
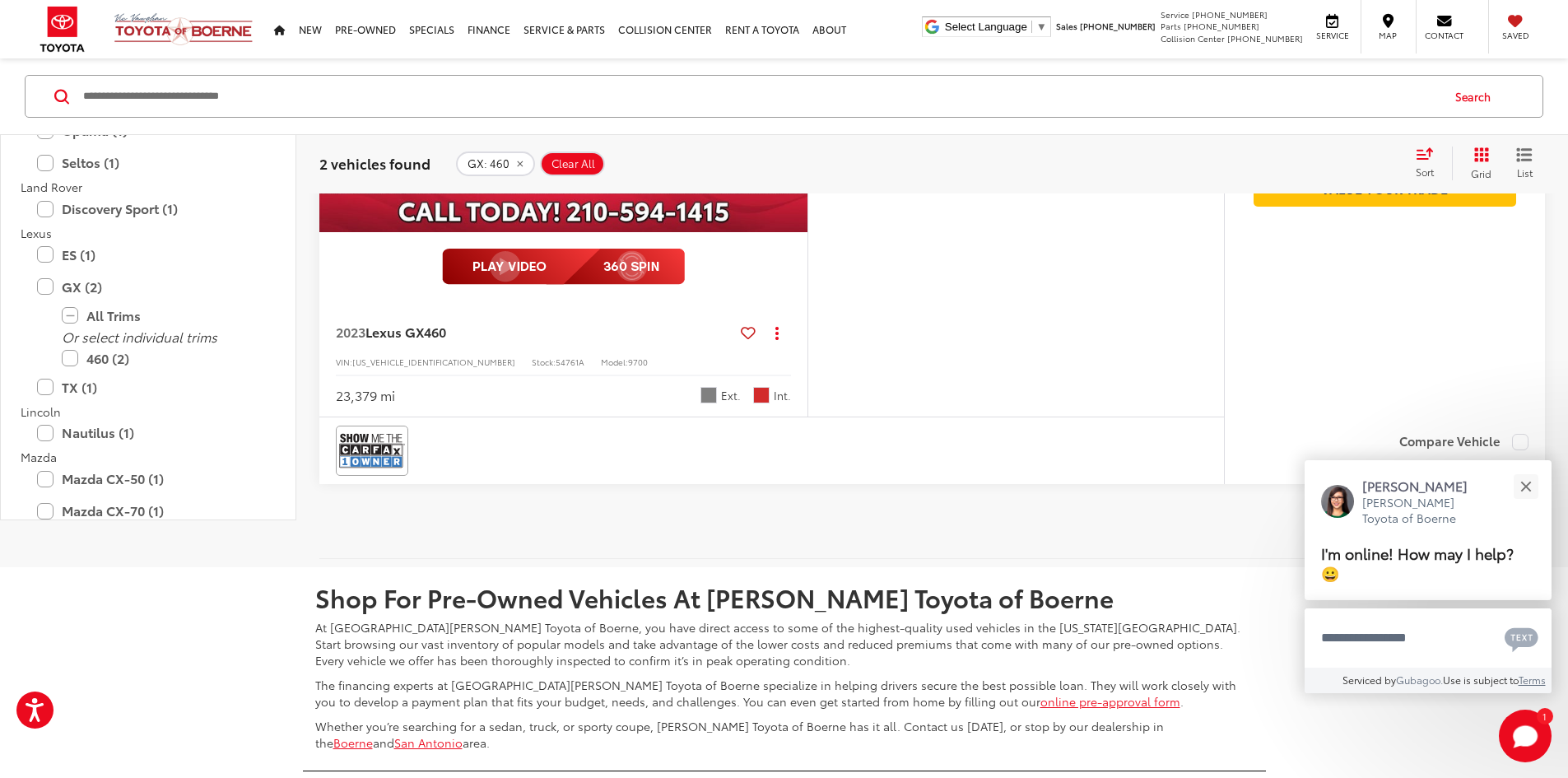
scroll to position [1169, 0]
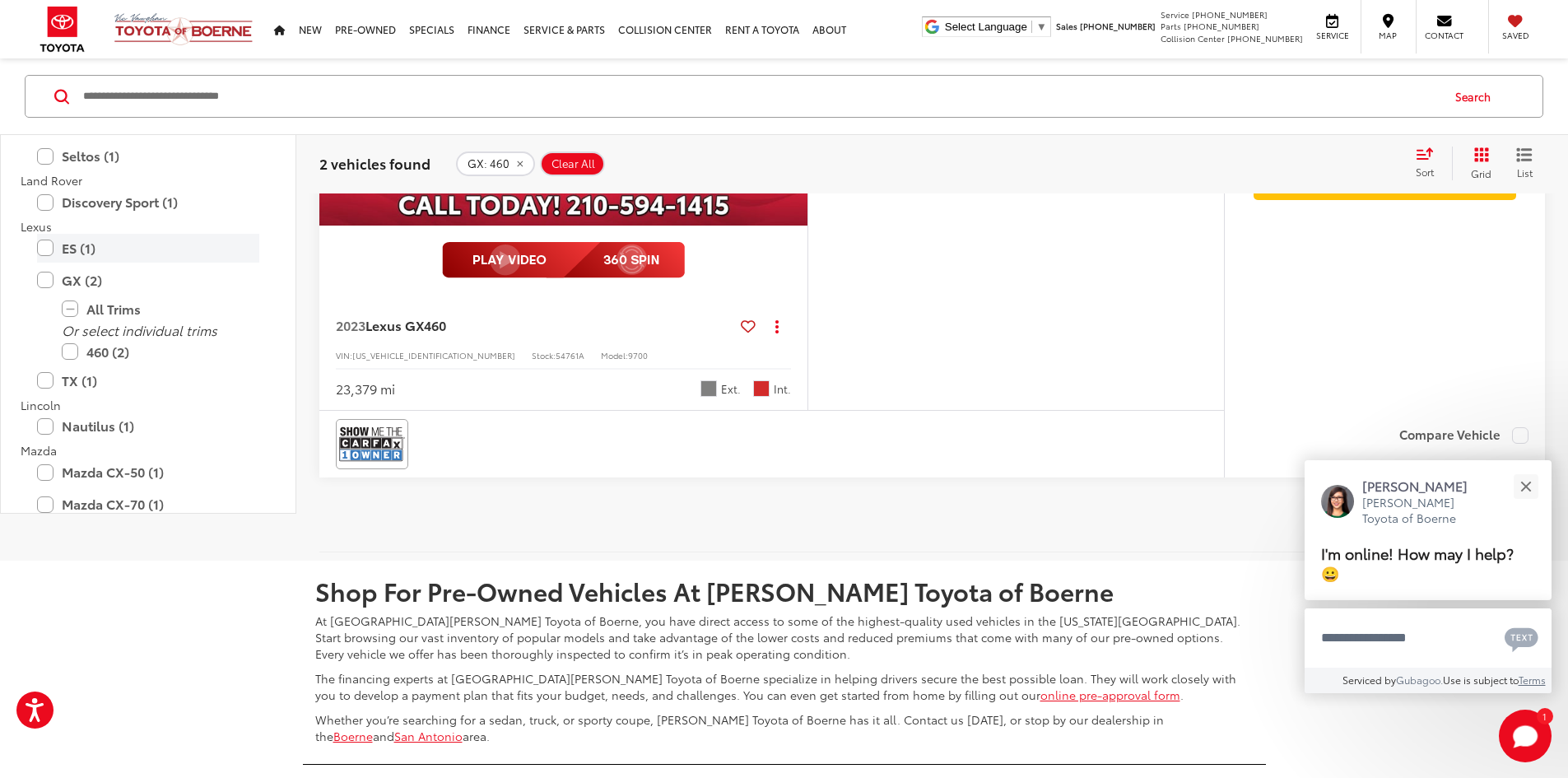
click at [45, 263] on label "ES (1)" at bounding box center [147, 248] width 222 height 29
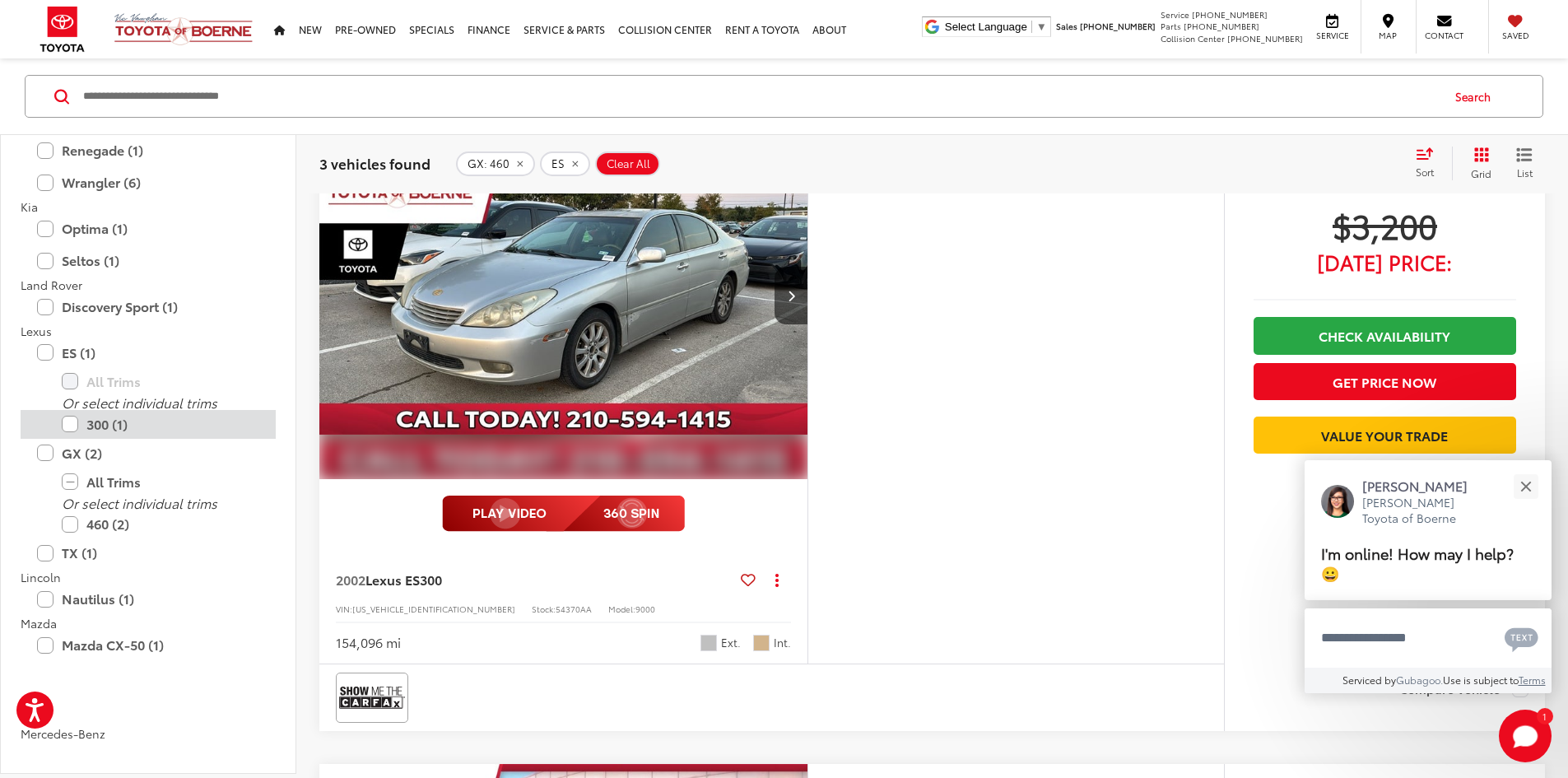
scroll to position [1728, 0]
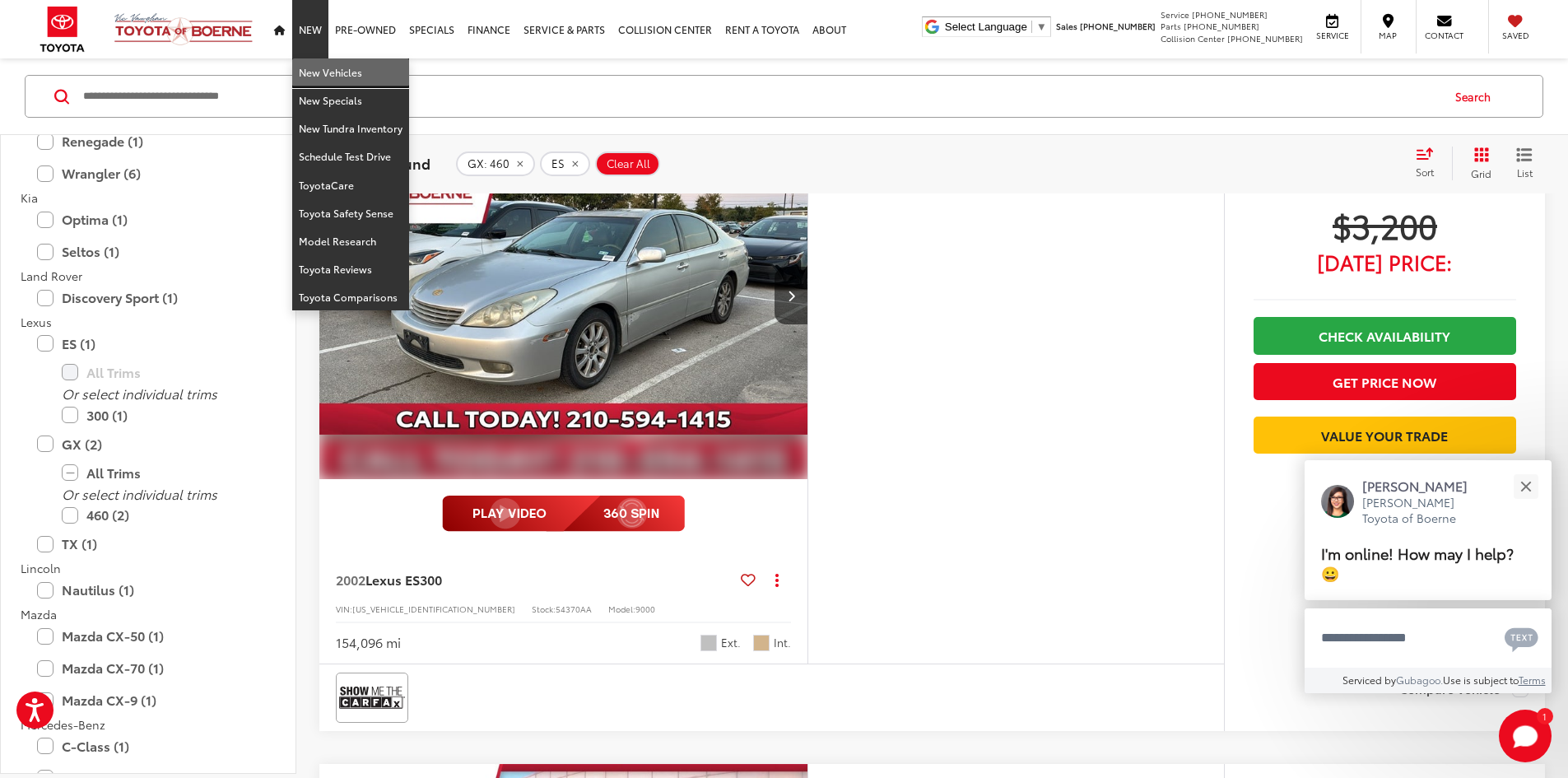
click at [323, 69] on link "New Vehicles" at bounding box center [350, 72] width 116 height 28
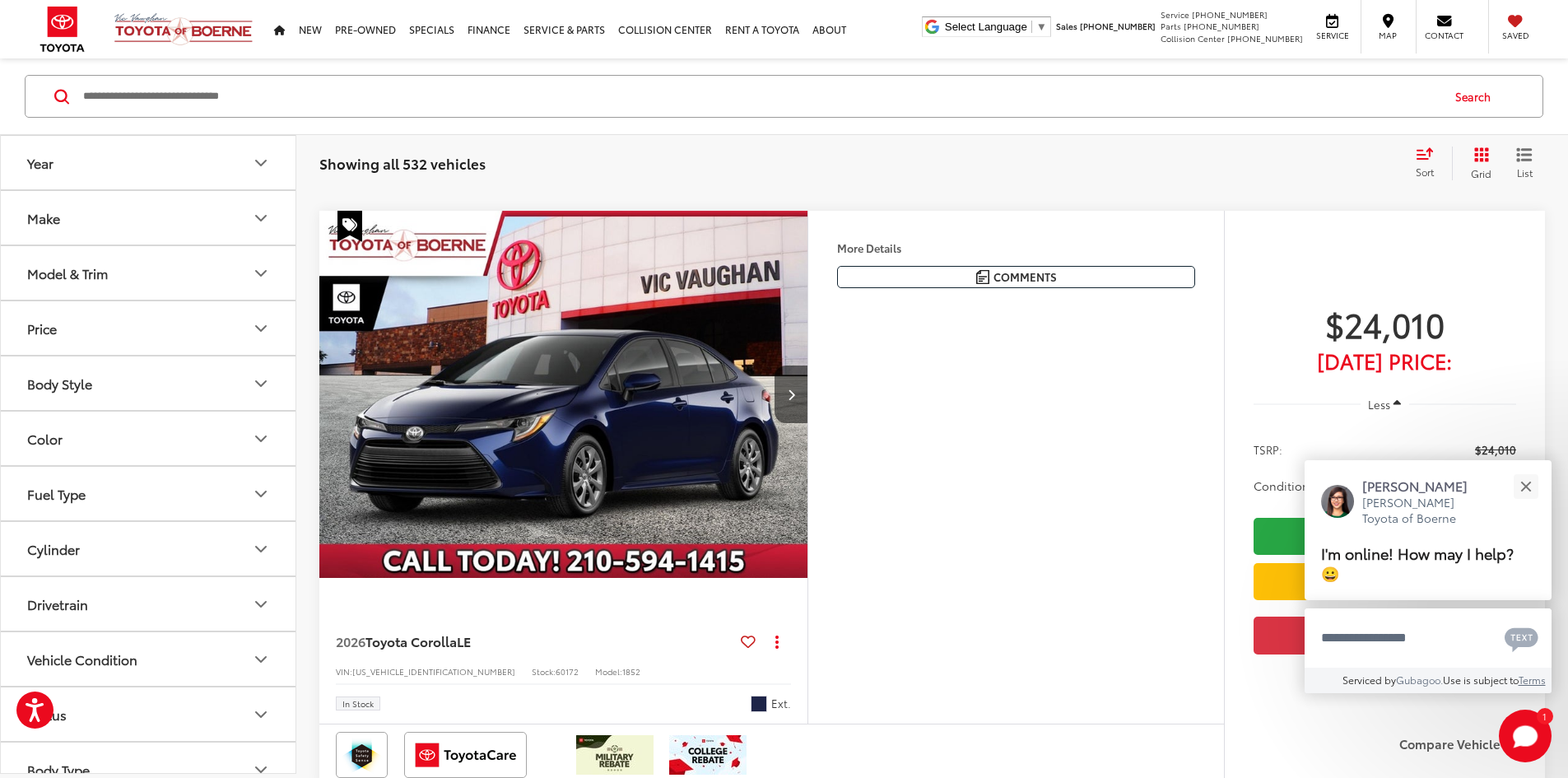
scroll to position [1564, 0]
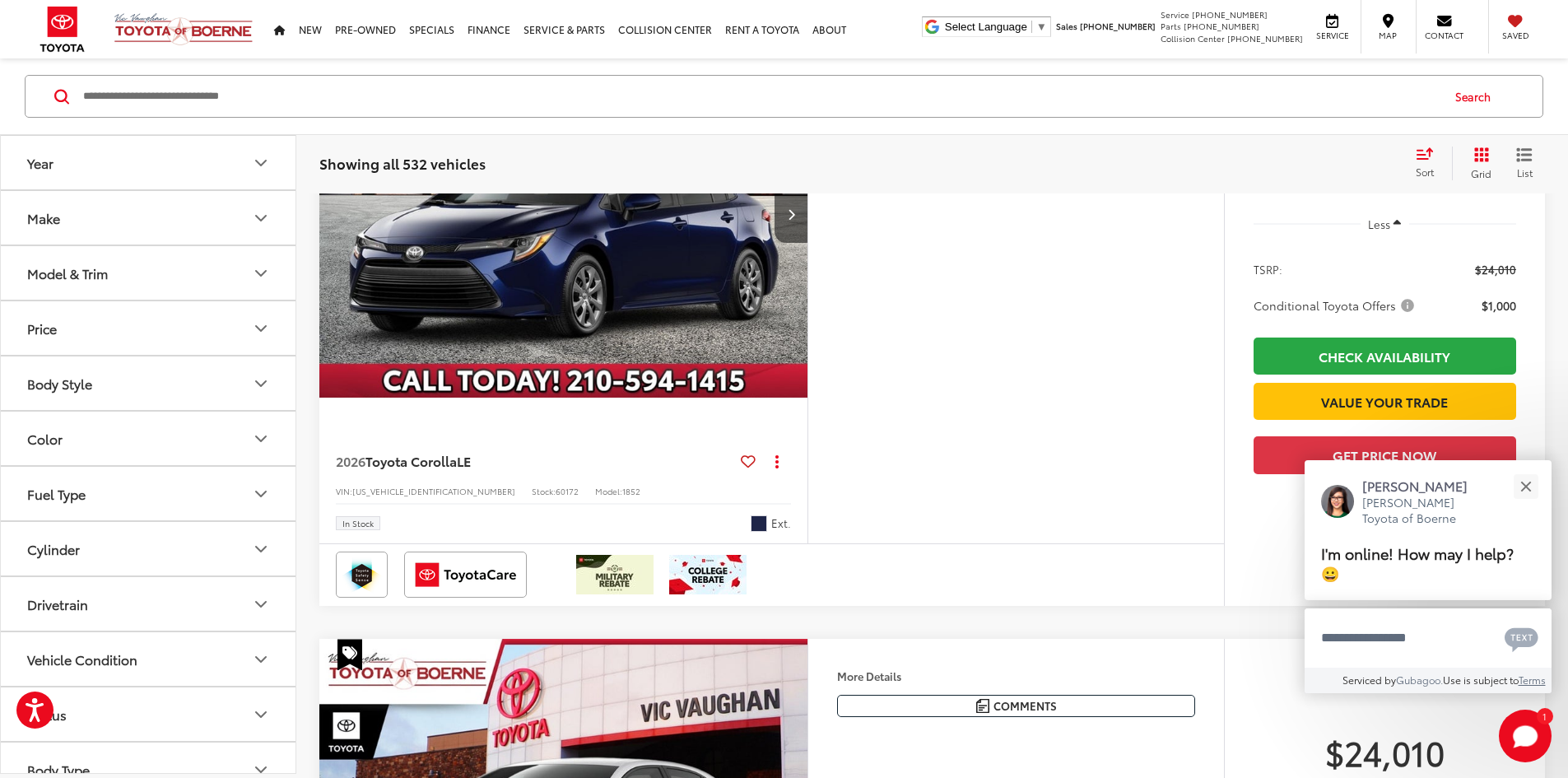
click at [120, 281] on button "Model & Trim" at bounding box center [148, 273] width 296 height 53
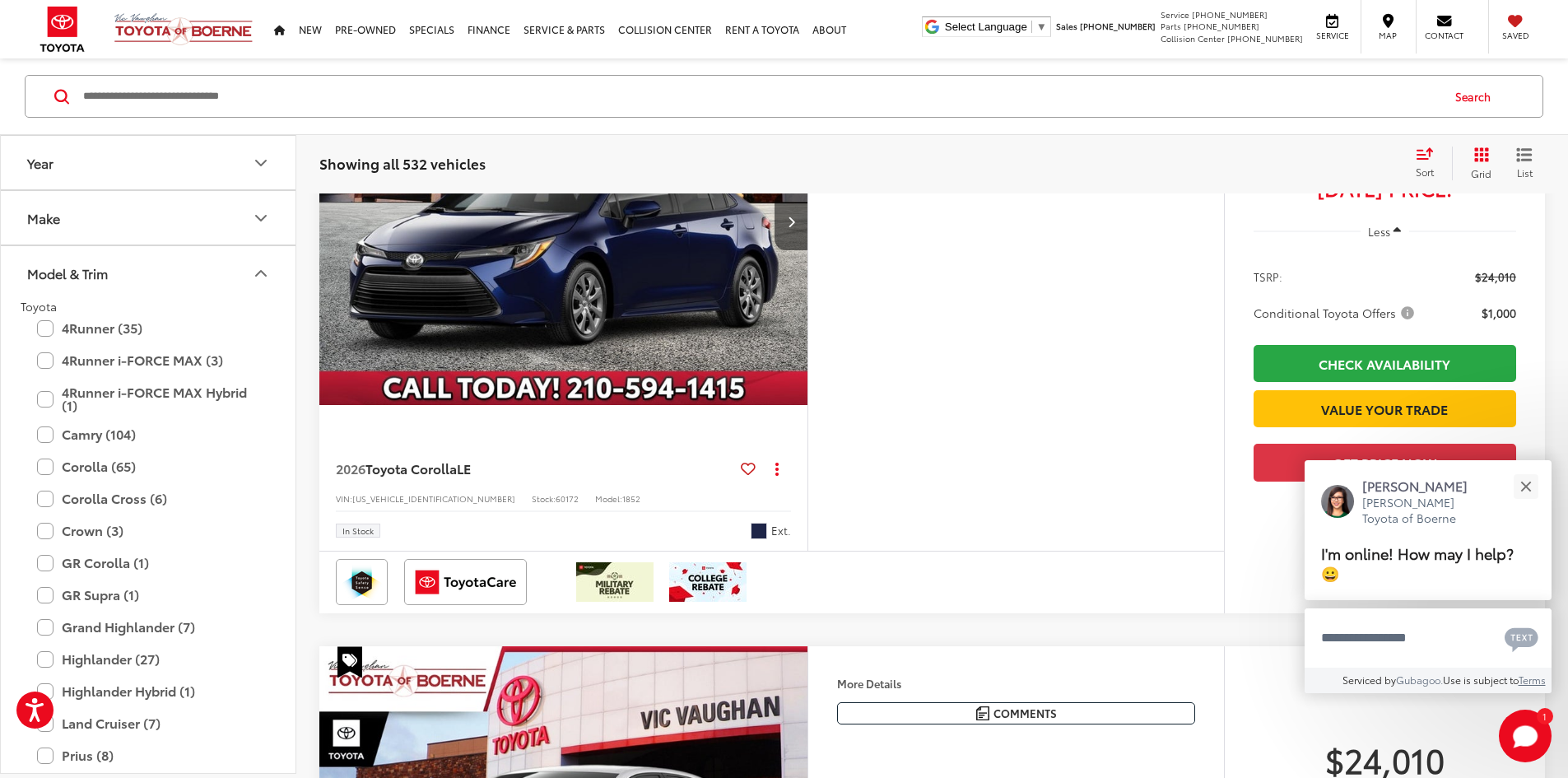
scroll to position [0, 0]
click at [47, 631] on label "Grand Highlander (7)" at bounding box center [147, 627] width 222 height 29
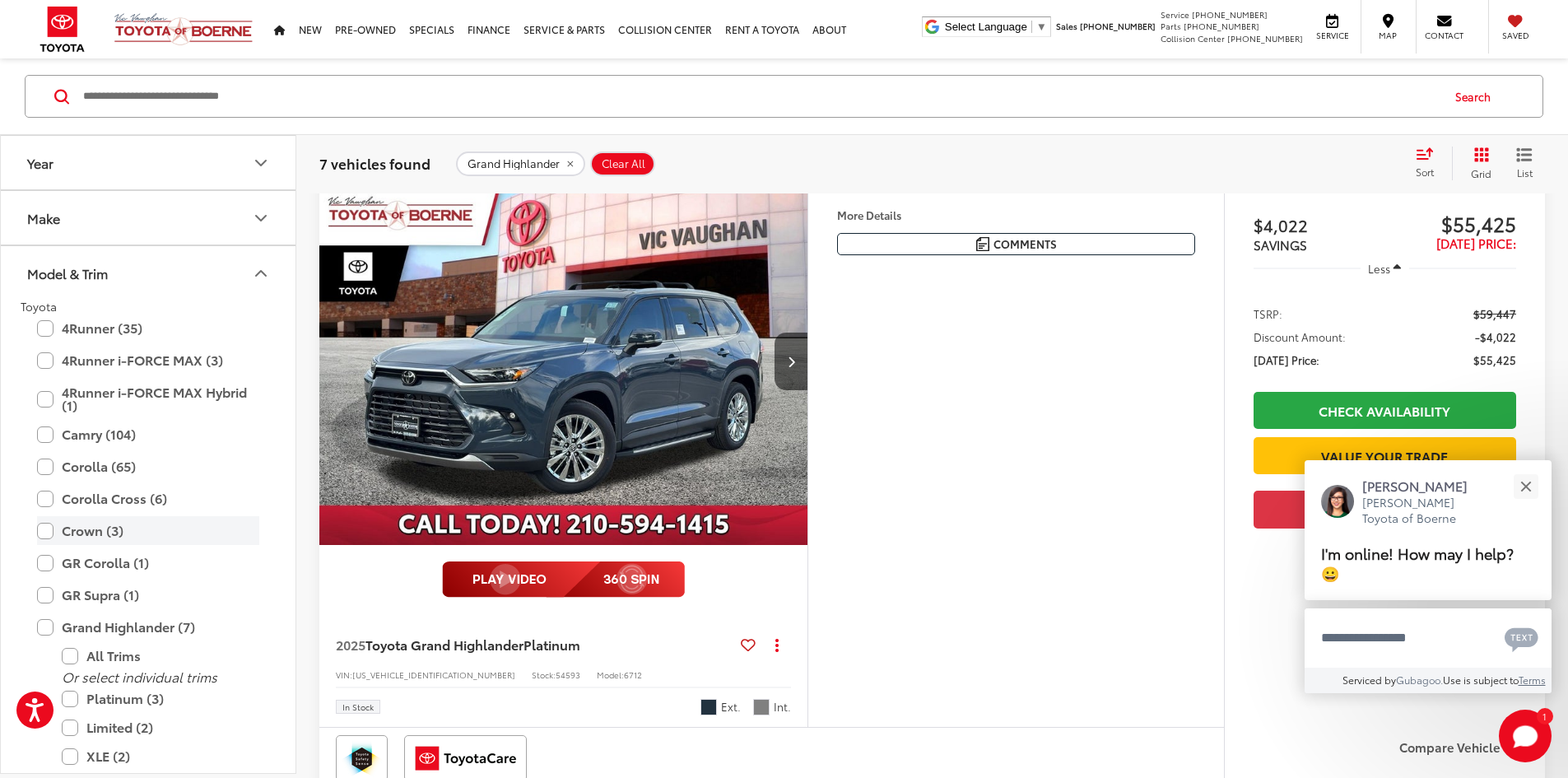
scroll to position [165, 0]
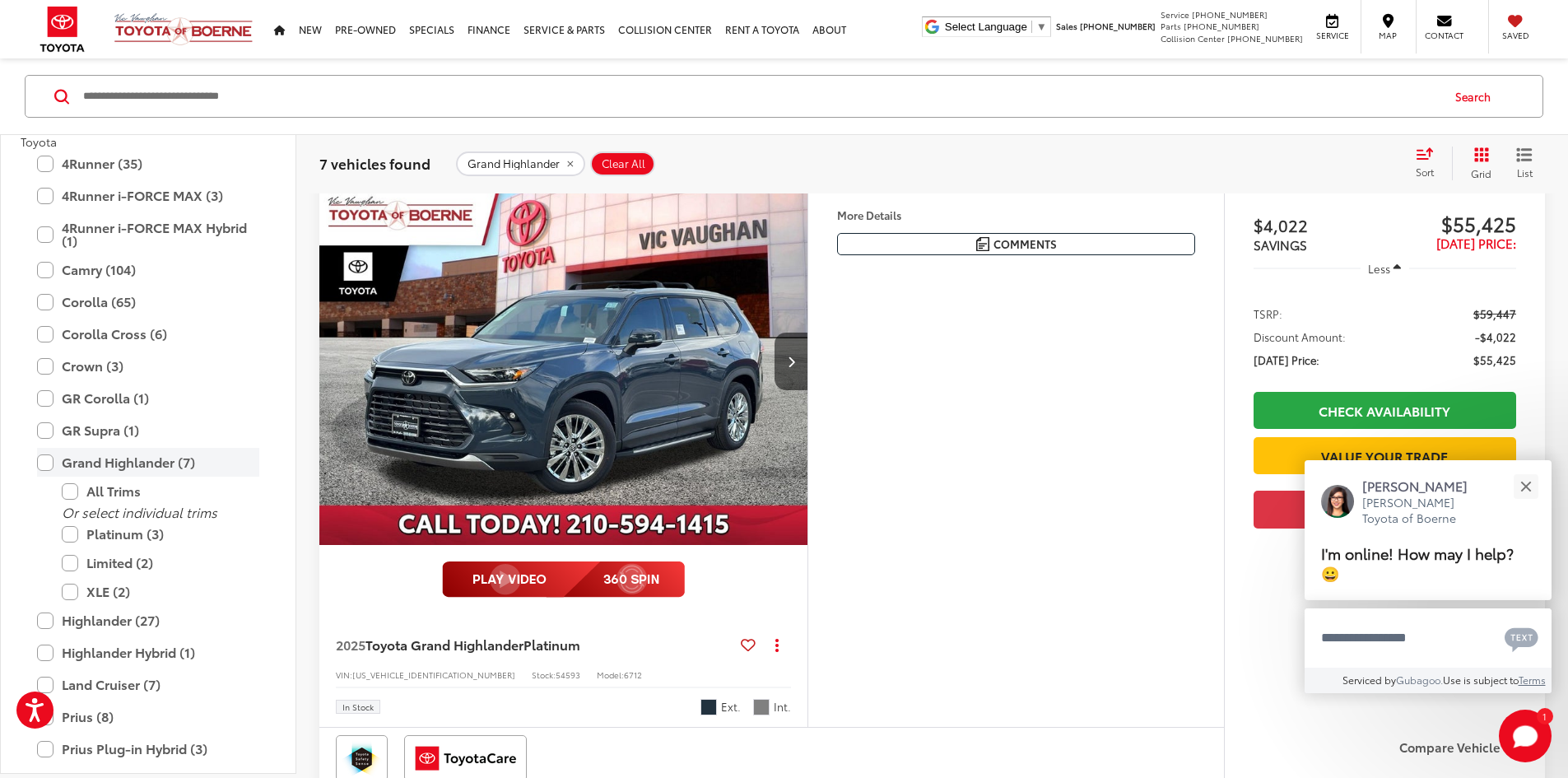
click at [47, 469] on label "Grand Highlander (7)" at bounding box center [147, 462] width 222 height 29
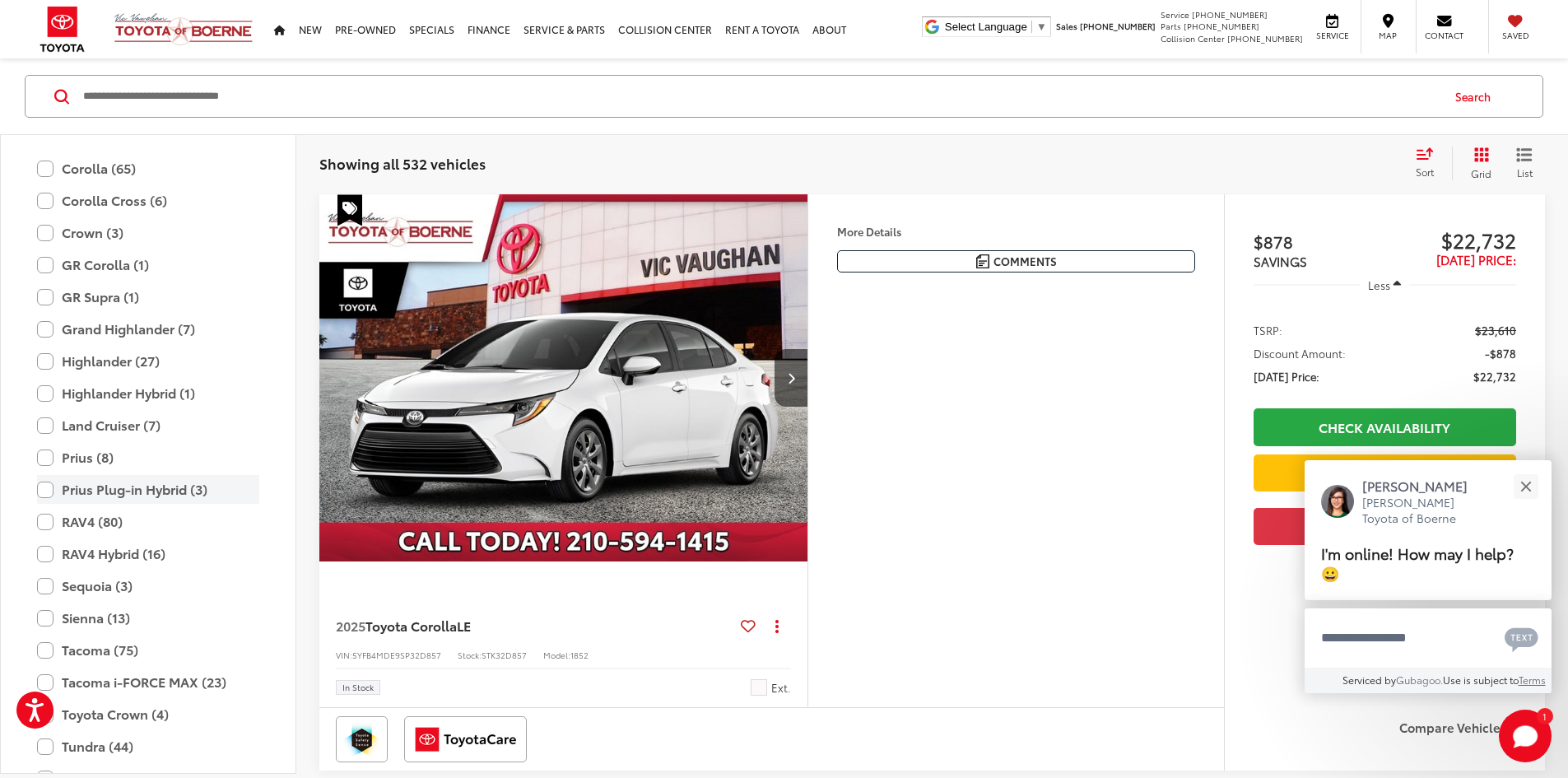
scroll to position [319, 0]
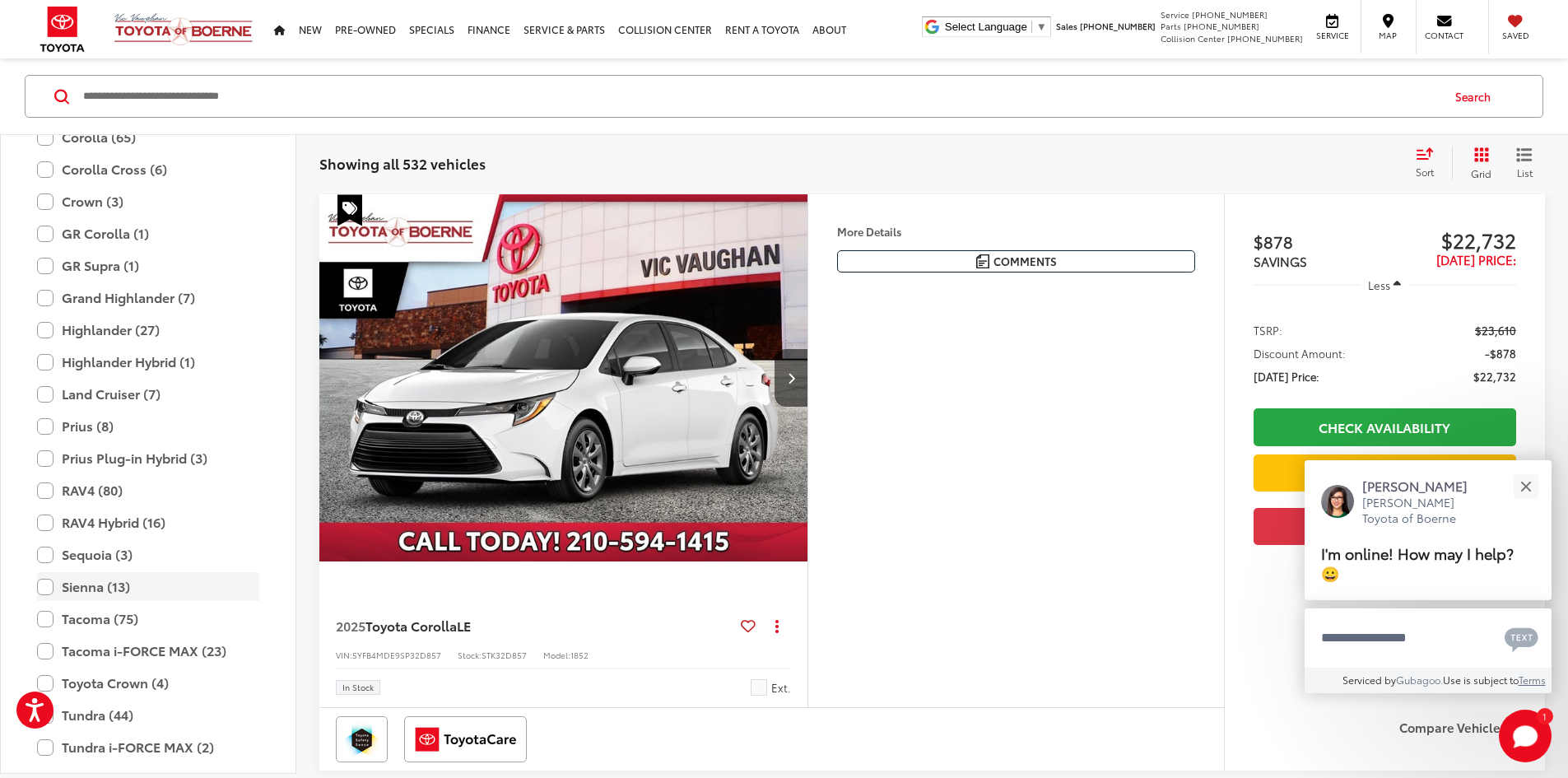
click at [51, 595] on label "Sienna (13)" at bounding box center [147, 586] width 222 height 29
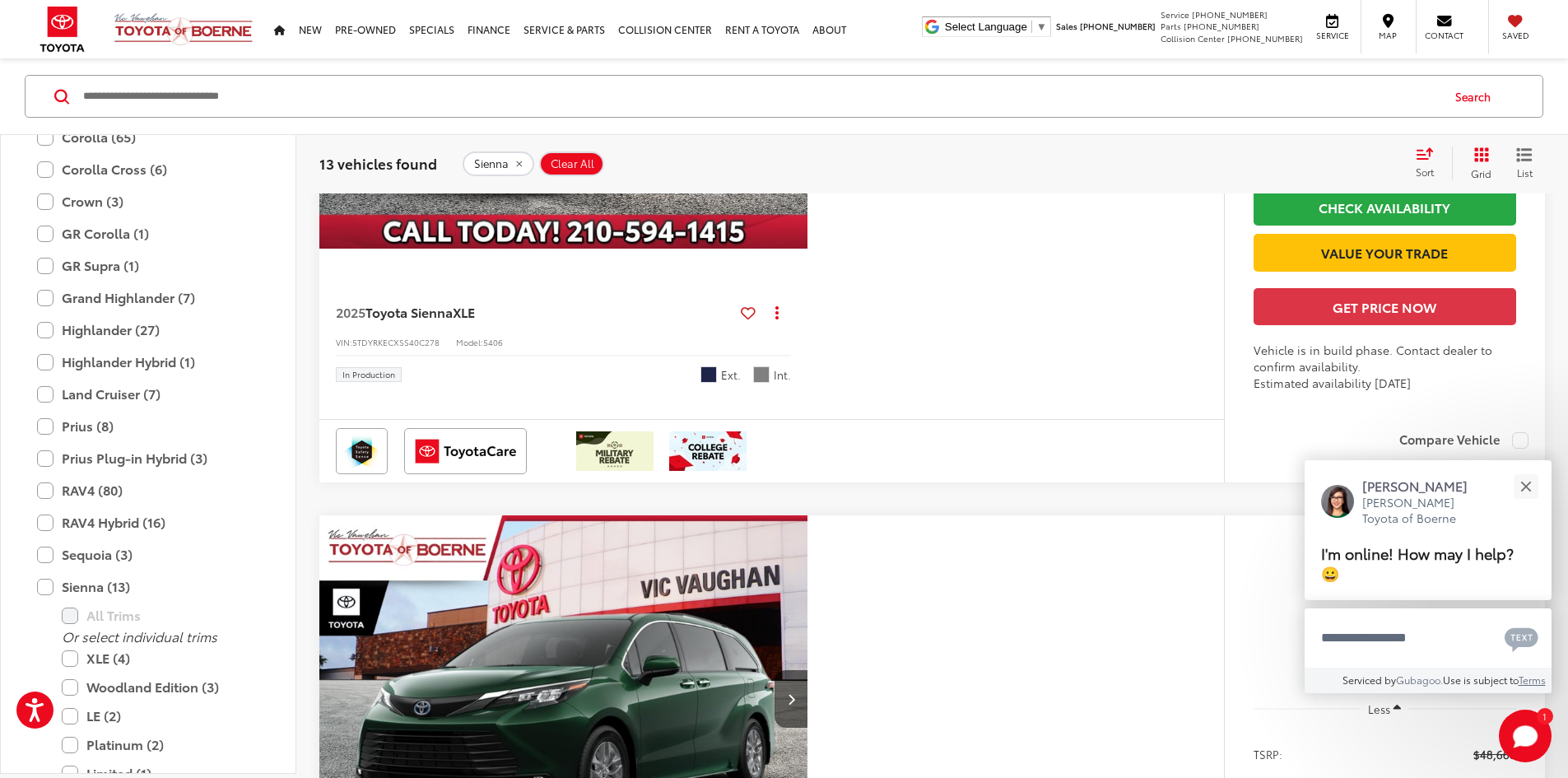
scroll to position [3638, 0]
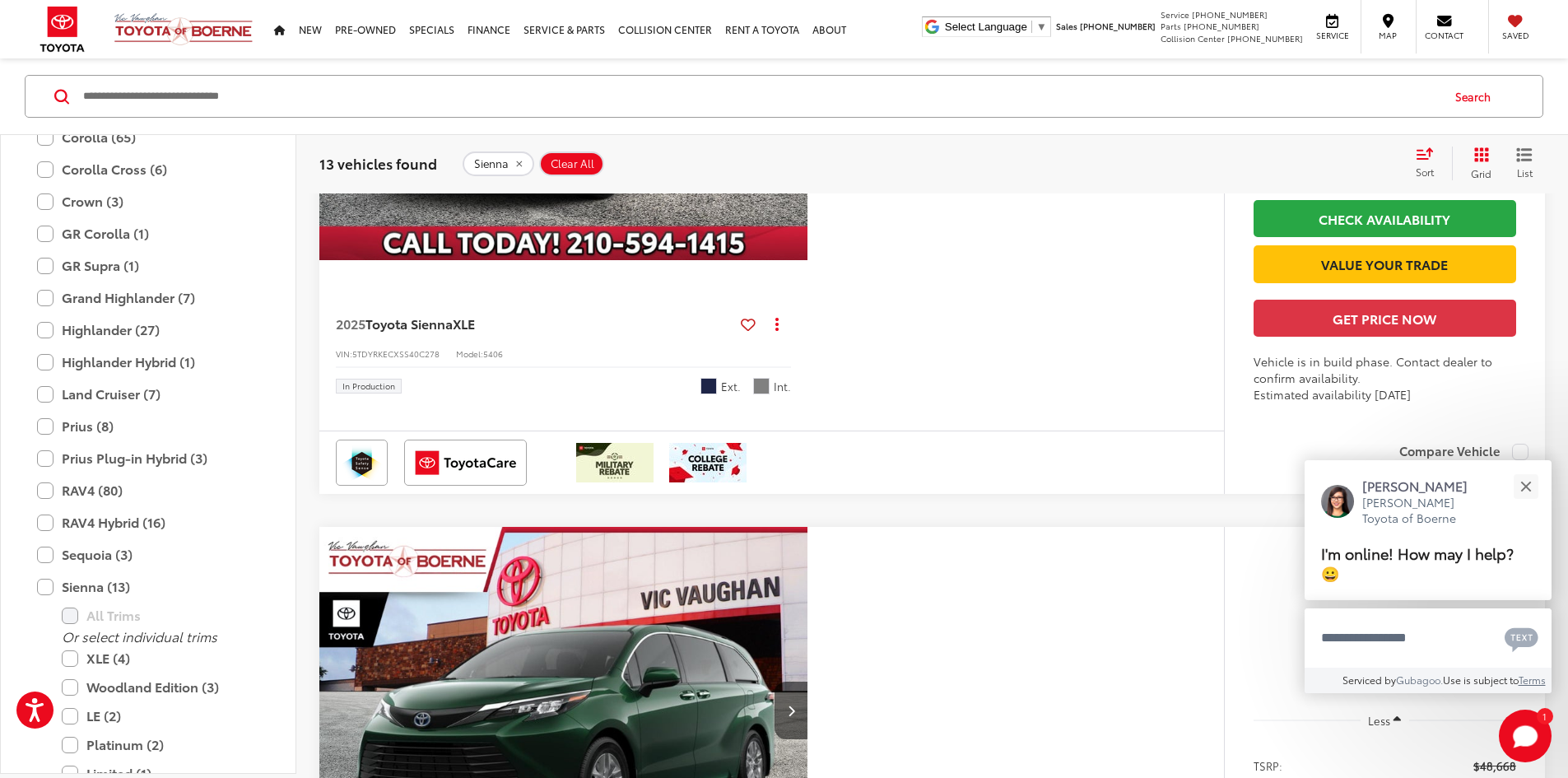
click at [795, 82] on icon "Next image" at bounding box center [792, 77] width 8 height 12
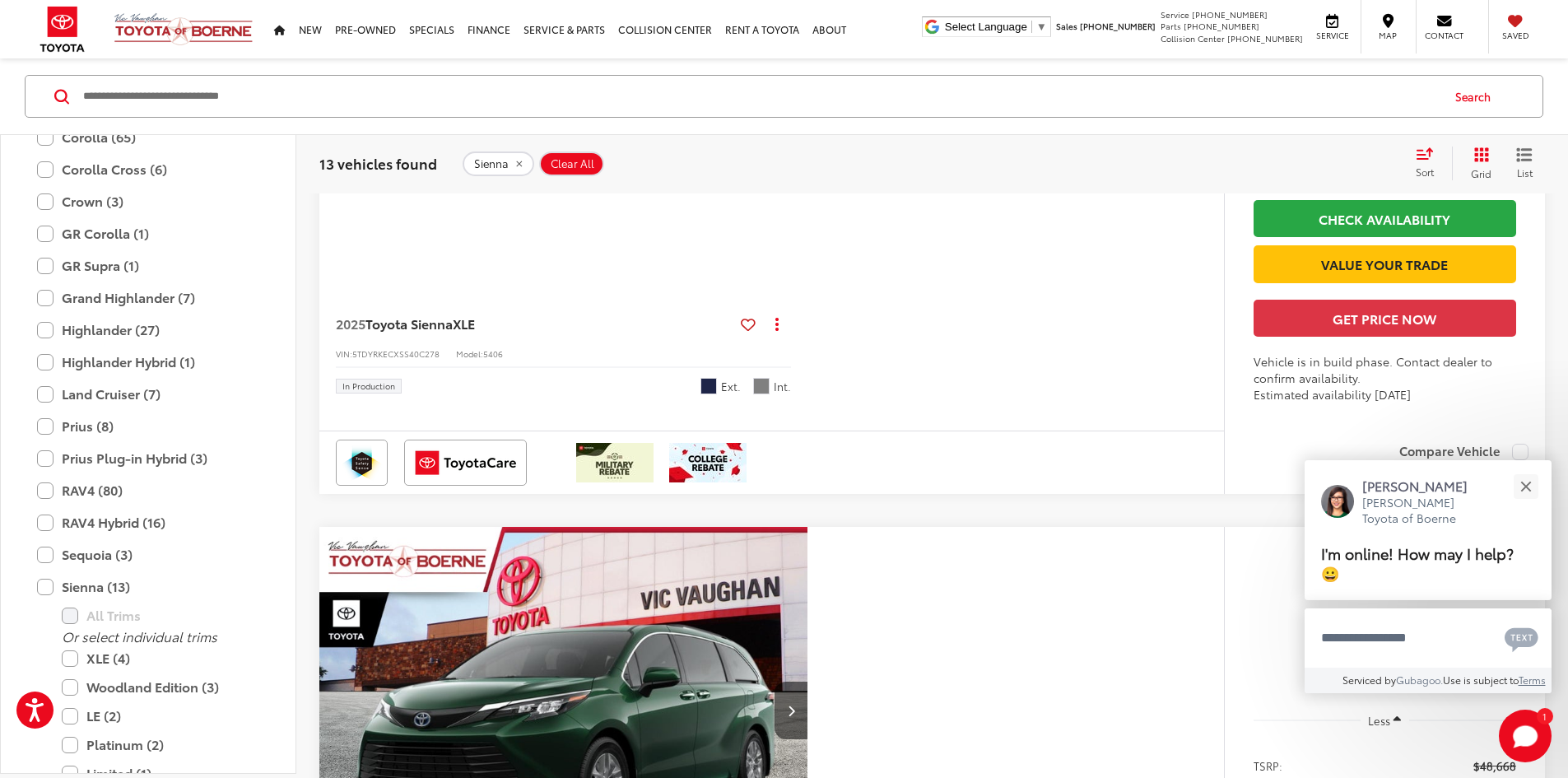
click at [795, 82] on icon "Next image" at bounding box center [792, 77] width 8 height 12
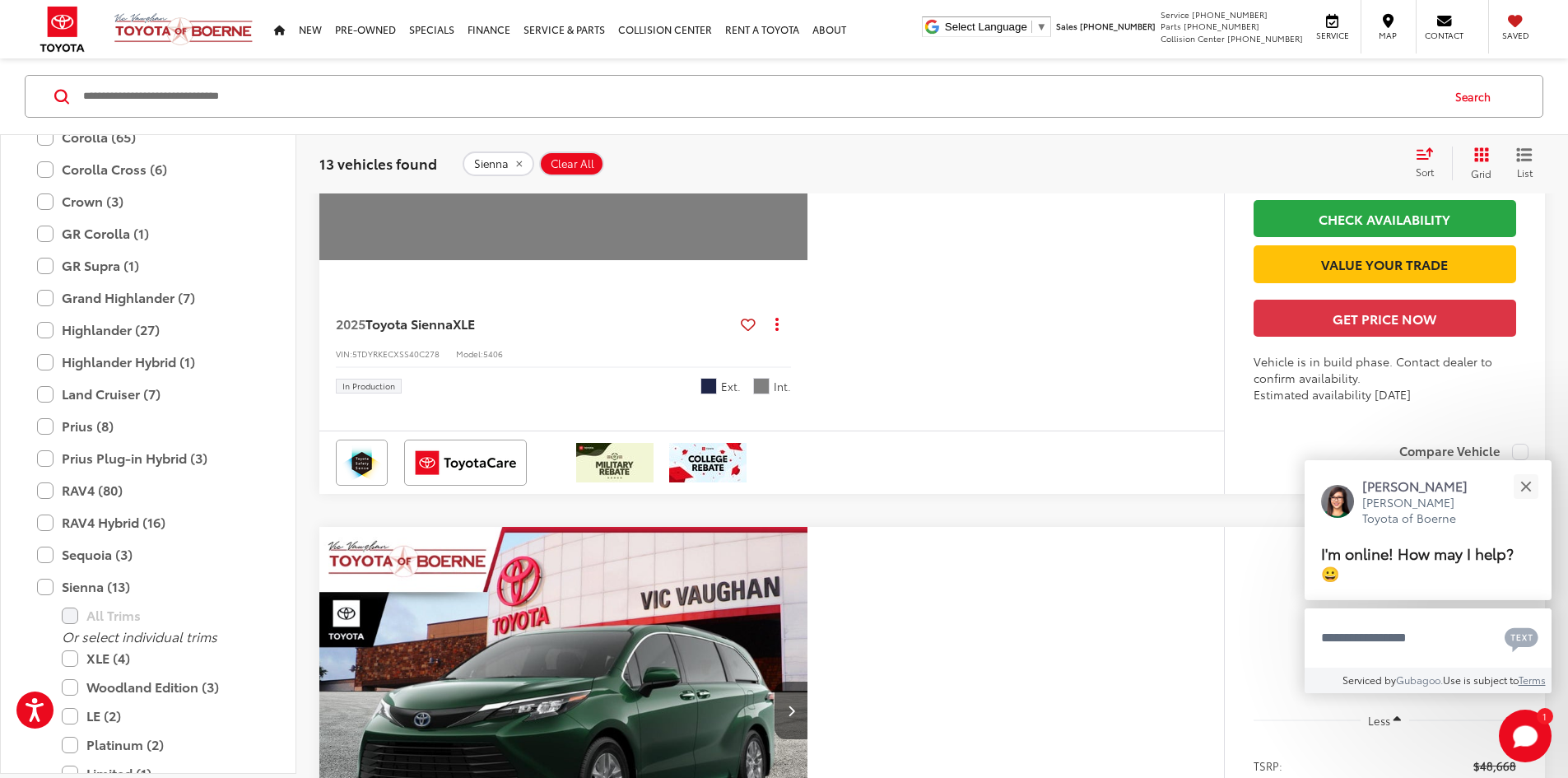
scroll to position [4049, 0]
